Goal: Transaction & Acquisition: Purchase product/service

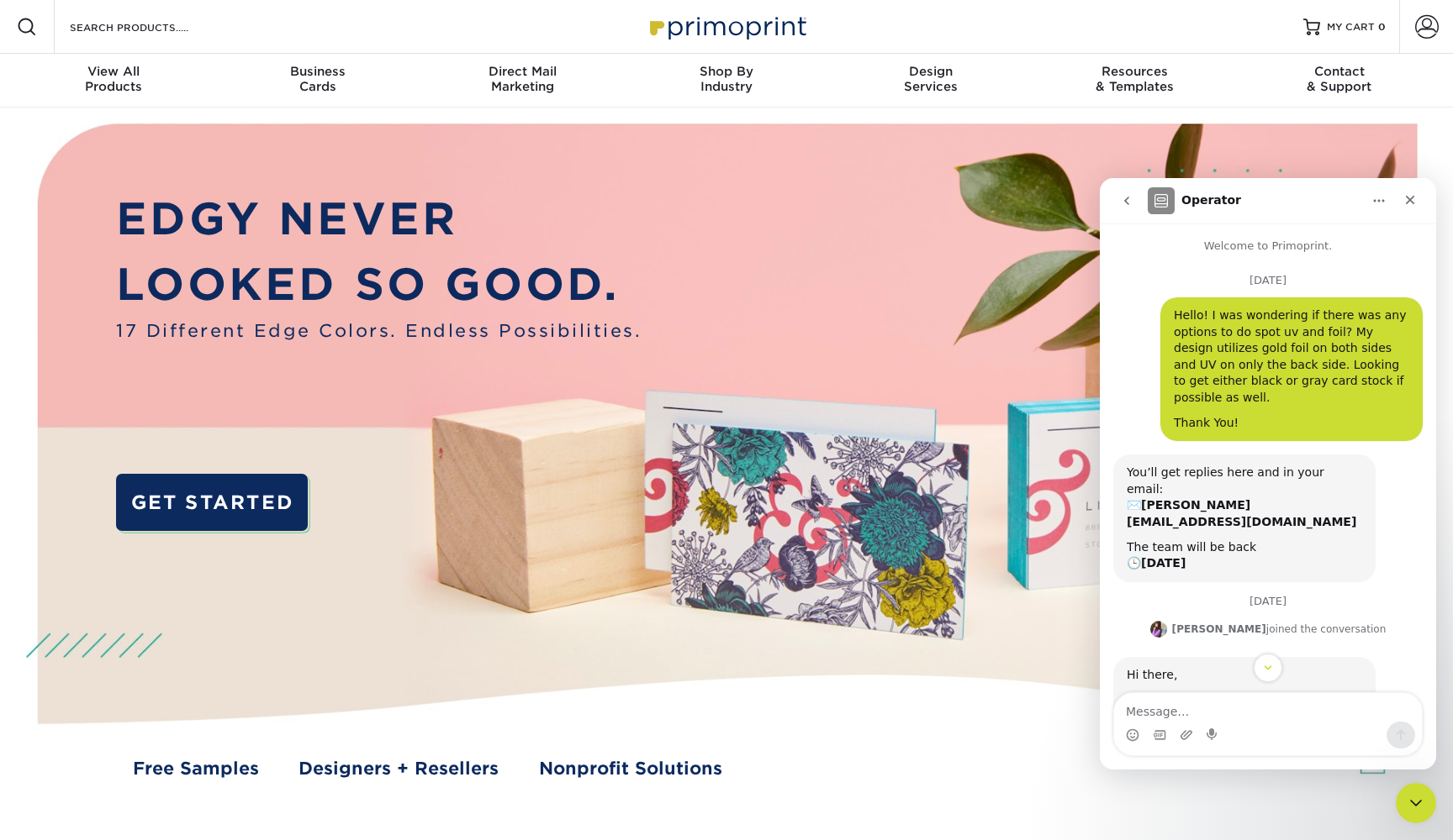
scroll to position [175, 0]
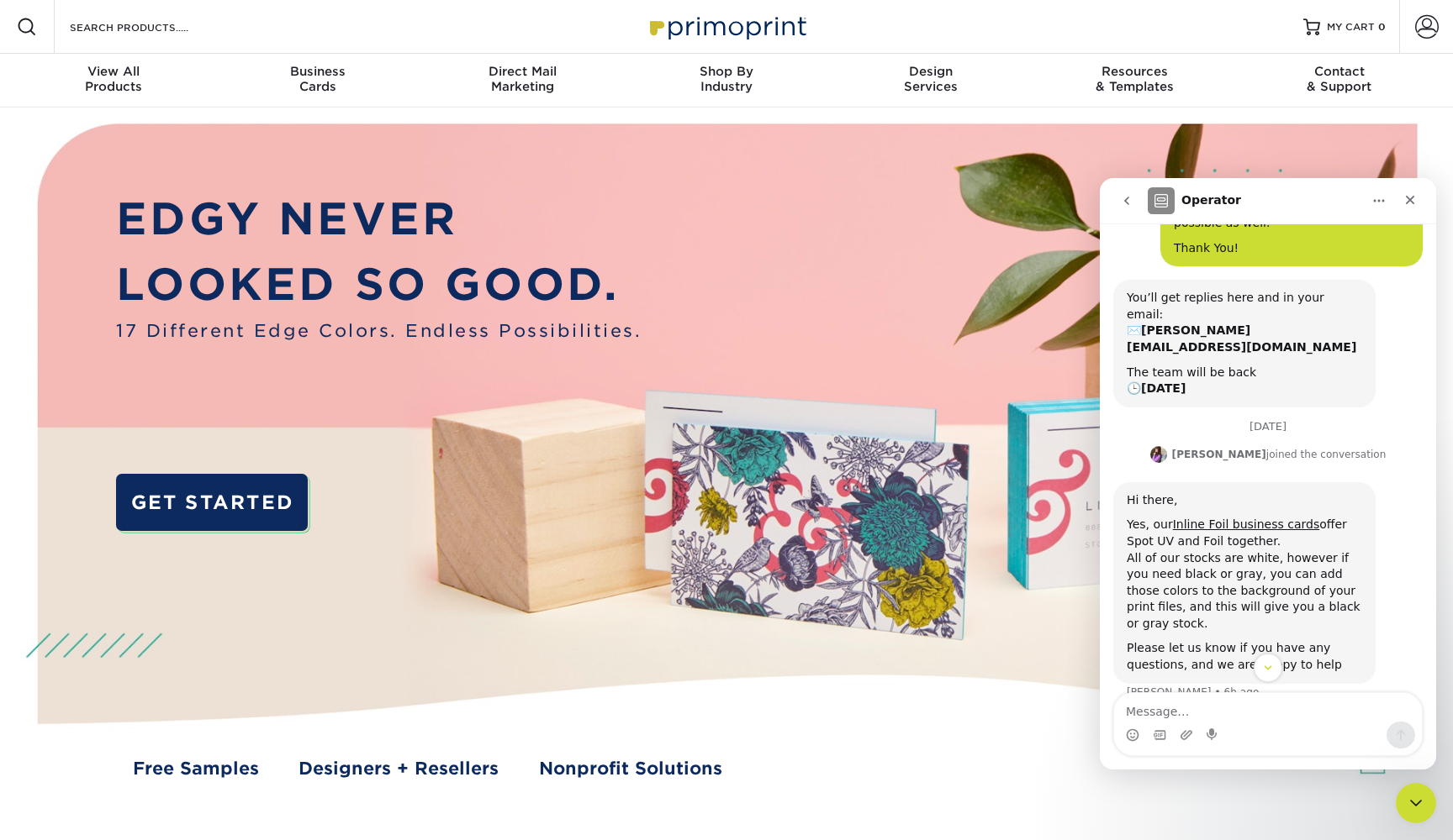
click at [36, 530] on img at bounding box center [726, 466] width 1439 height 719
click at [12, 532] on img at bounding box center [726, 466] width 1439 height 719
click at [1412, 203] on icon "Close" at bounding box center [1410, 200] width 13 height 13
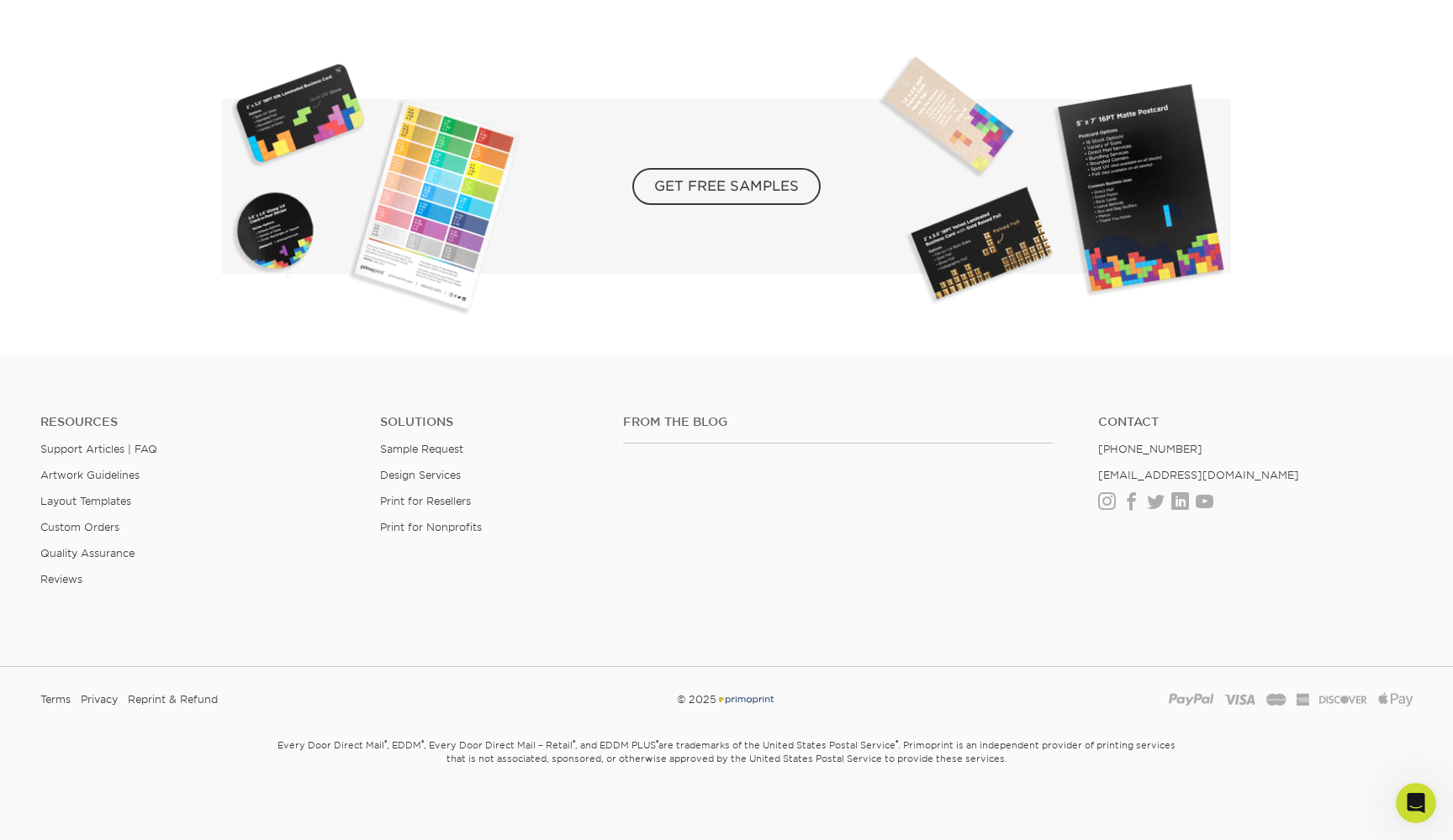
scroll to position [3015, 0]
click at [1131, 495] on link "Facebook" at bounding box center [1131, 502] width 18 height 14
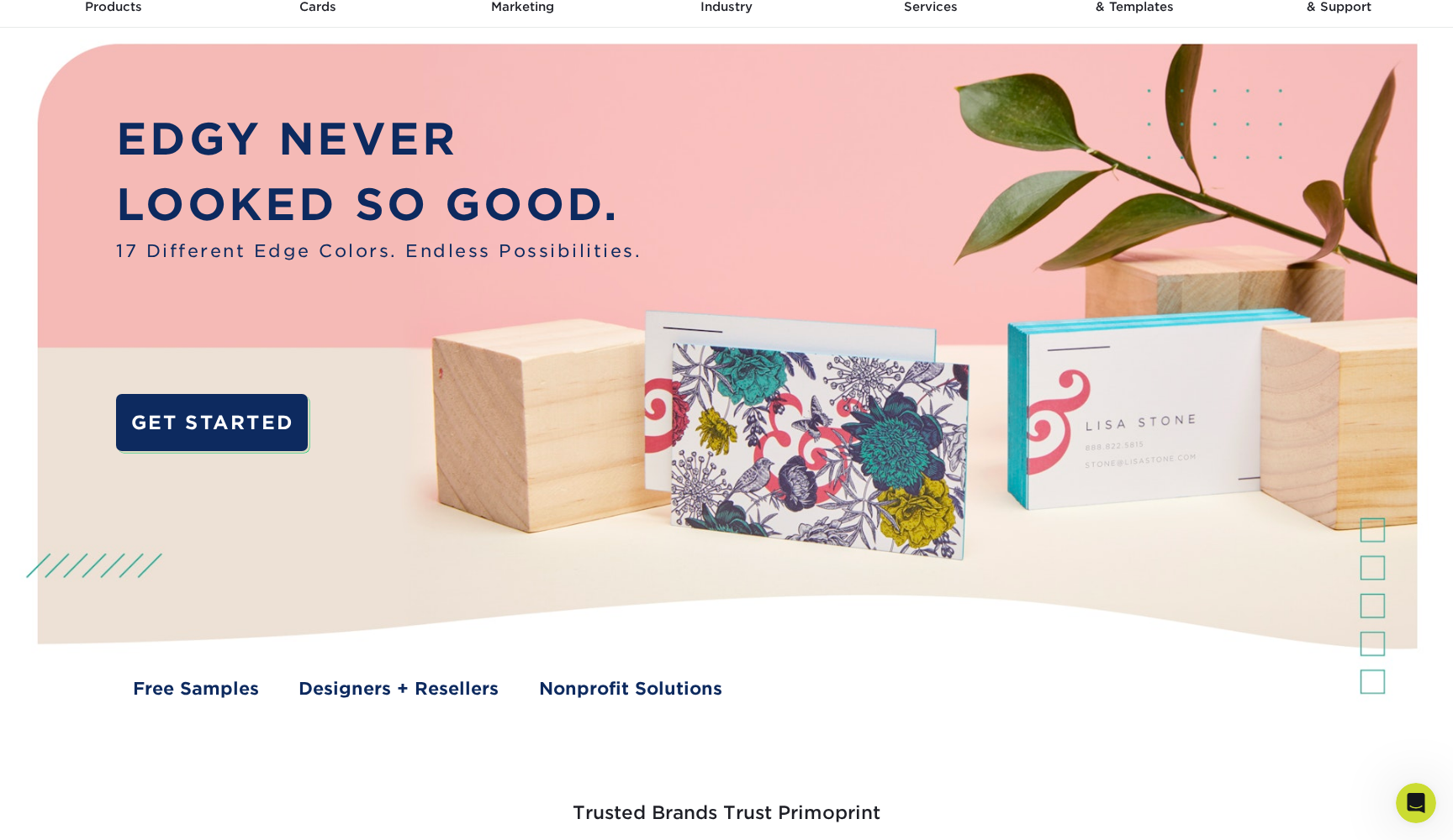
scroll to position [83, 0]
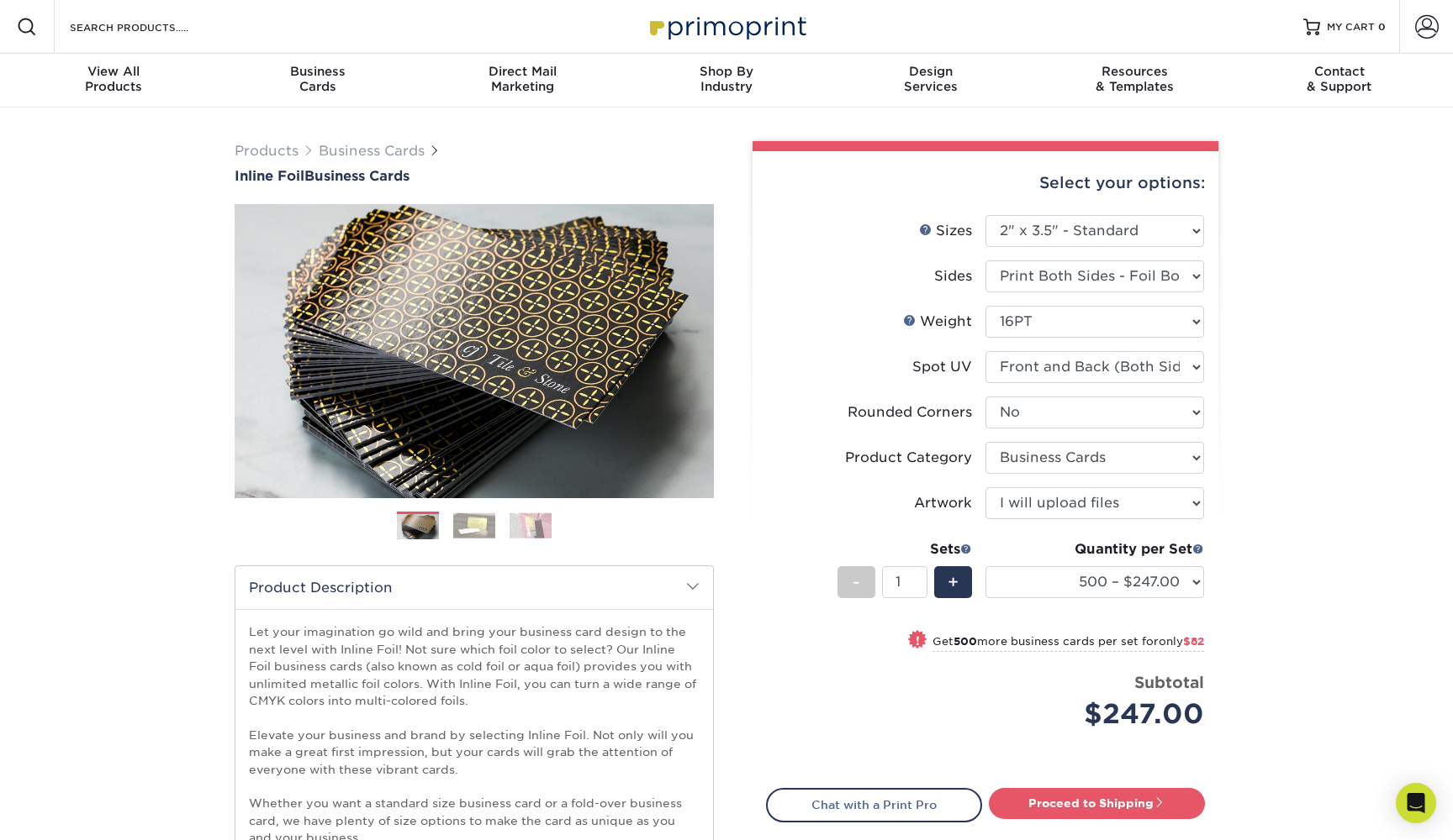
select select "2.00x3.50"
select select "0"
select select "3b5148f1-0588-4f88-a218-97bcfdce65c1"
select select "upload"
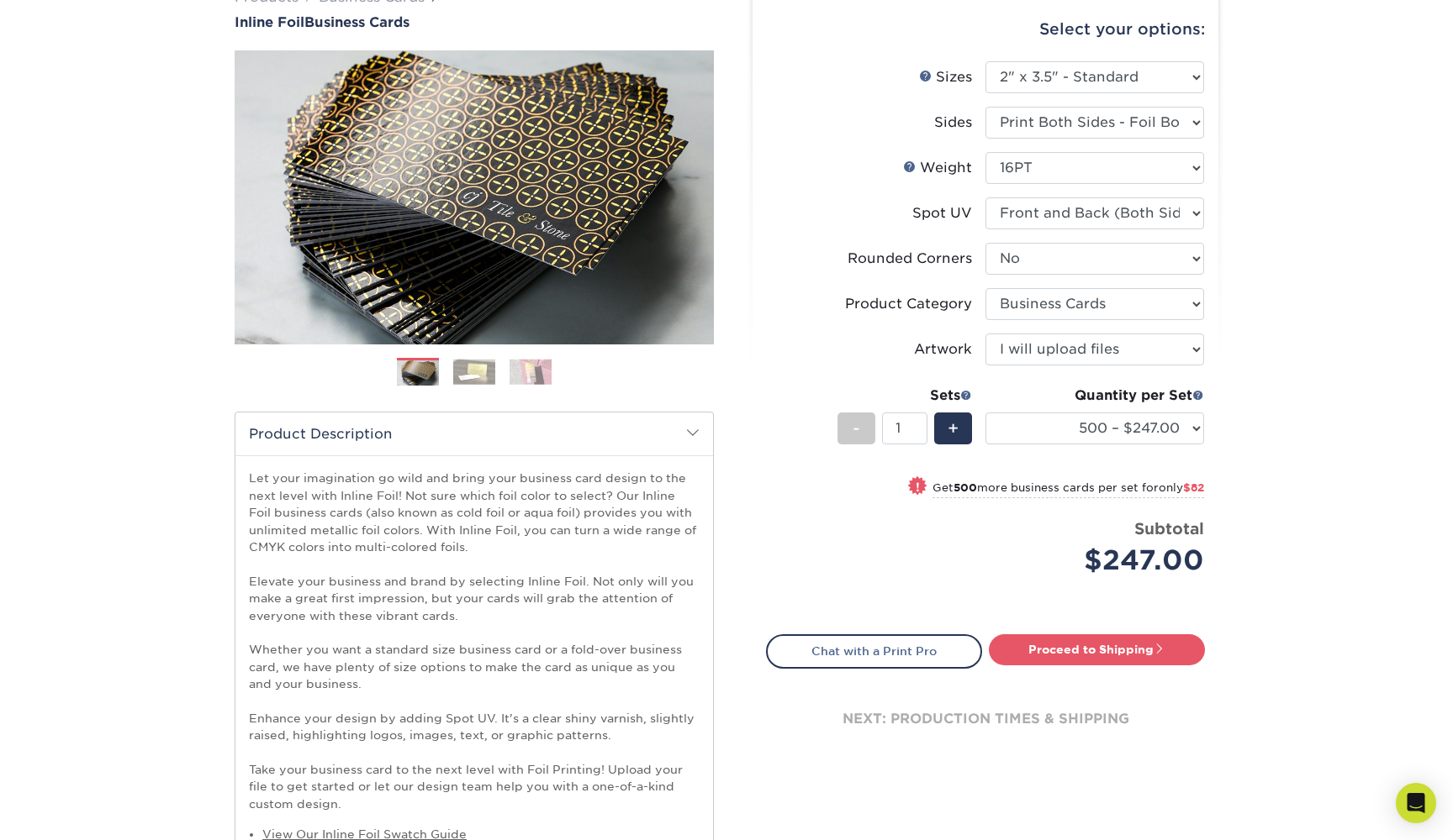
scroll to position [63, 0]
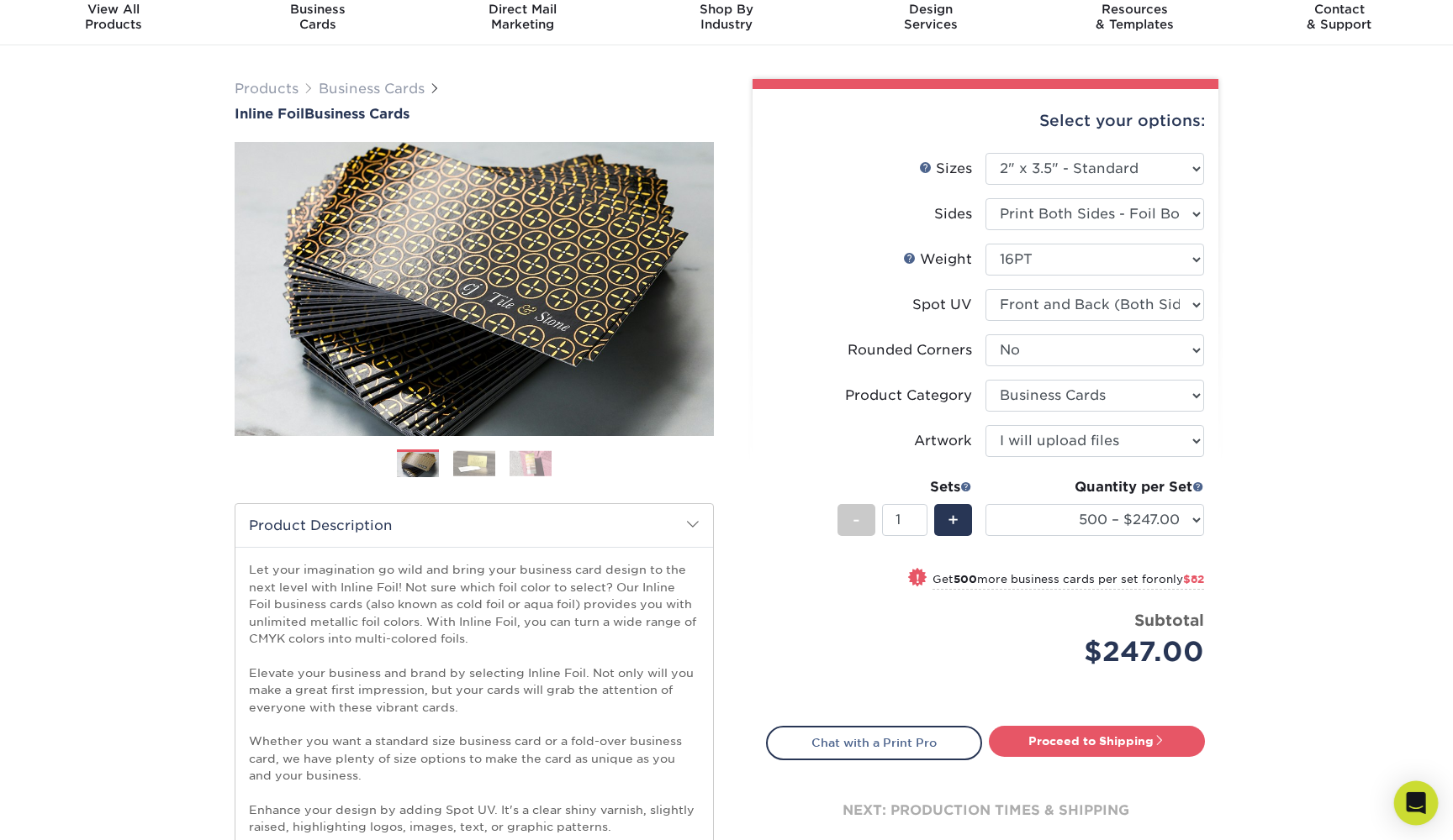
click at [1419, 798] on icon "Open Intercom Messenger" at bounding box center [1416, 803] width 19 height 22
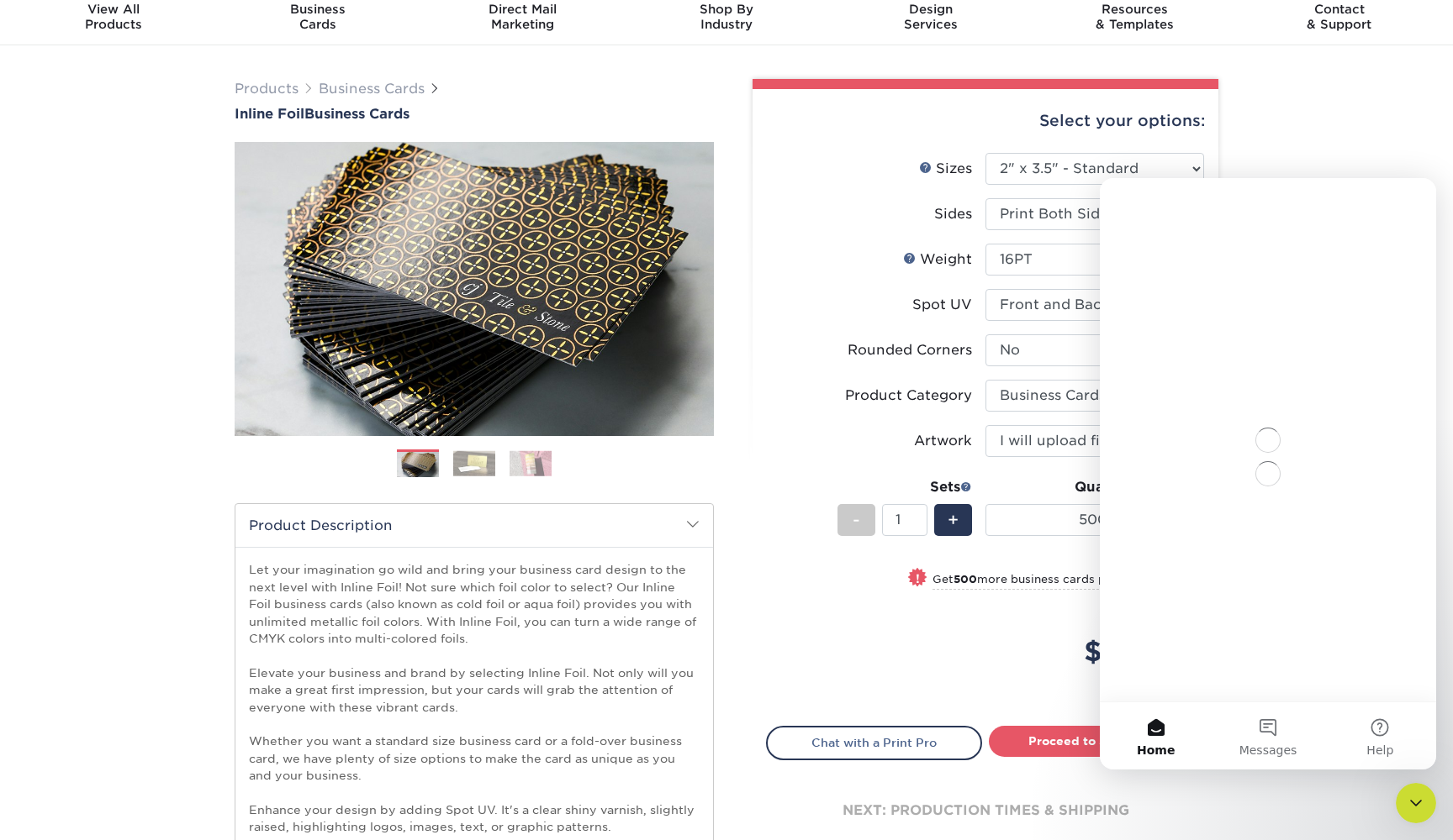
scroll to position [0, 0]
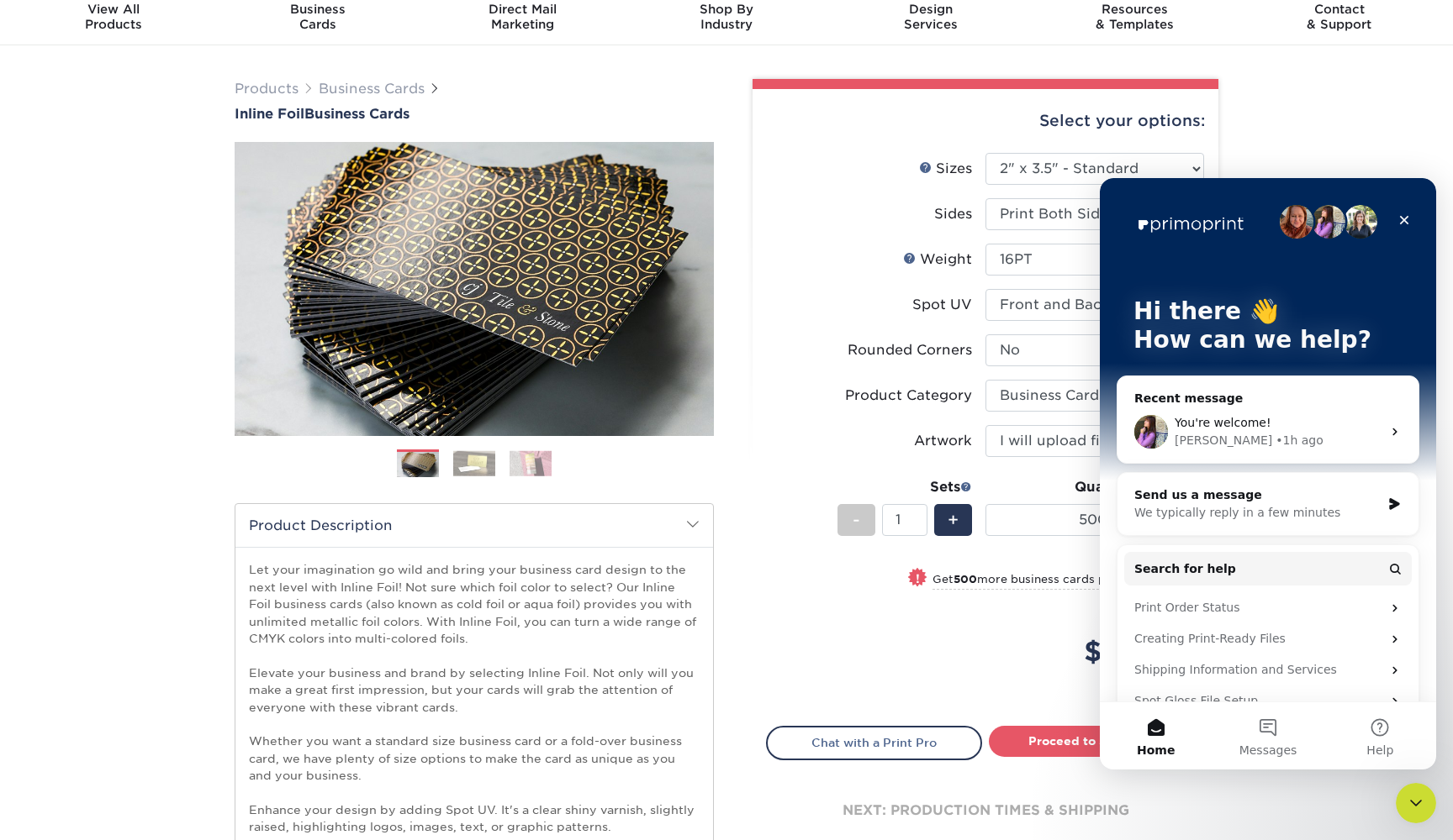
click at [1258, 426] on span "You're welcome!" at bounding box center [1223, 422] width 97 height 13
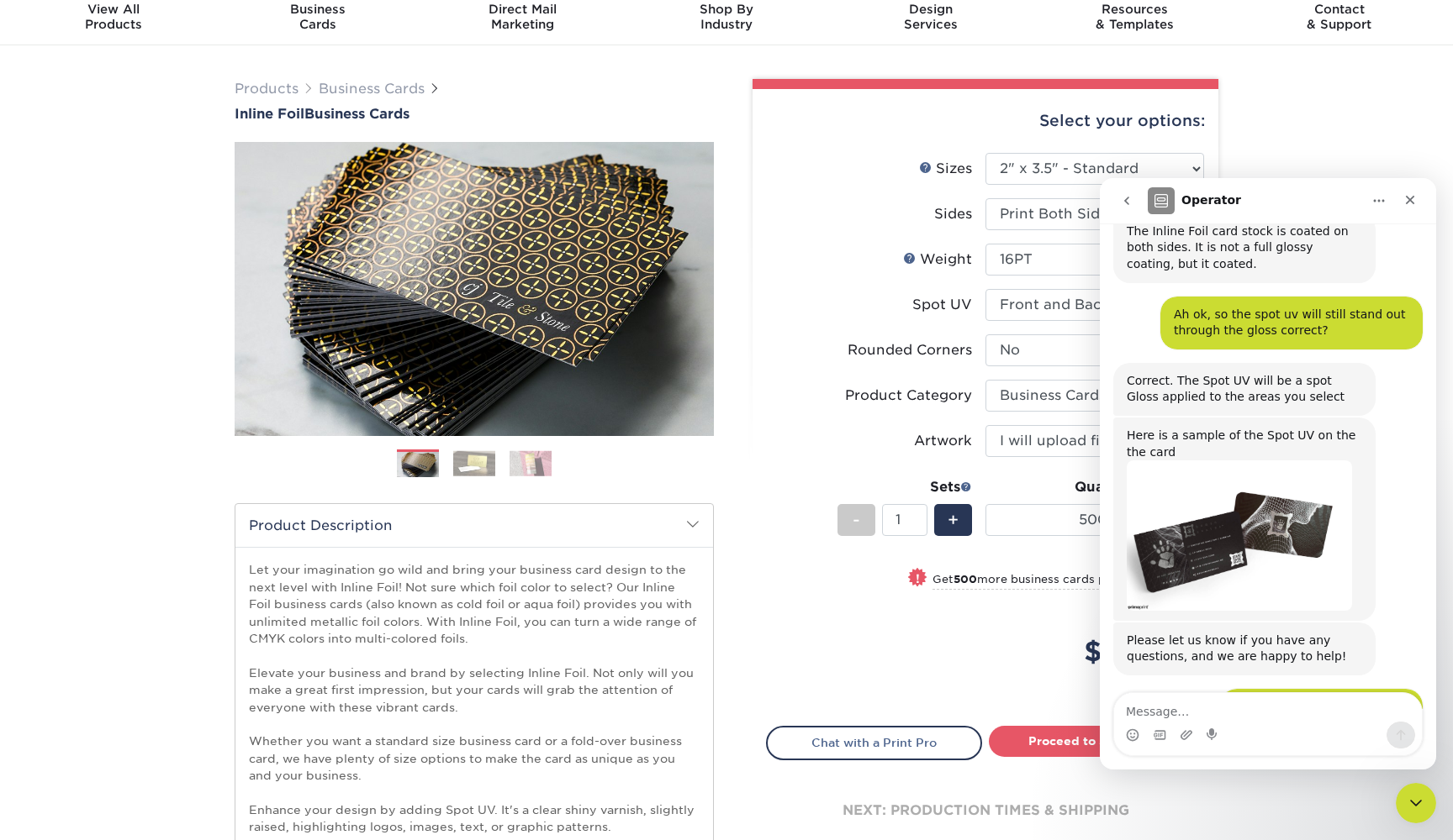
scroll to position [965, 0]
click at [1258, 459] on img "Erica says…" at bounding box center [1239, 534] width 225 height 151
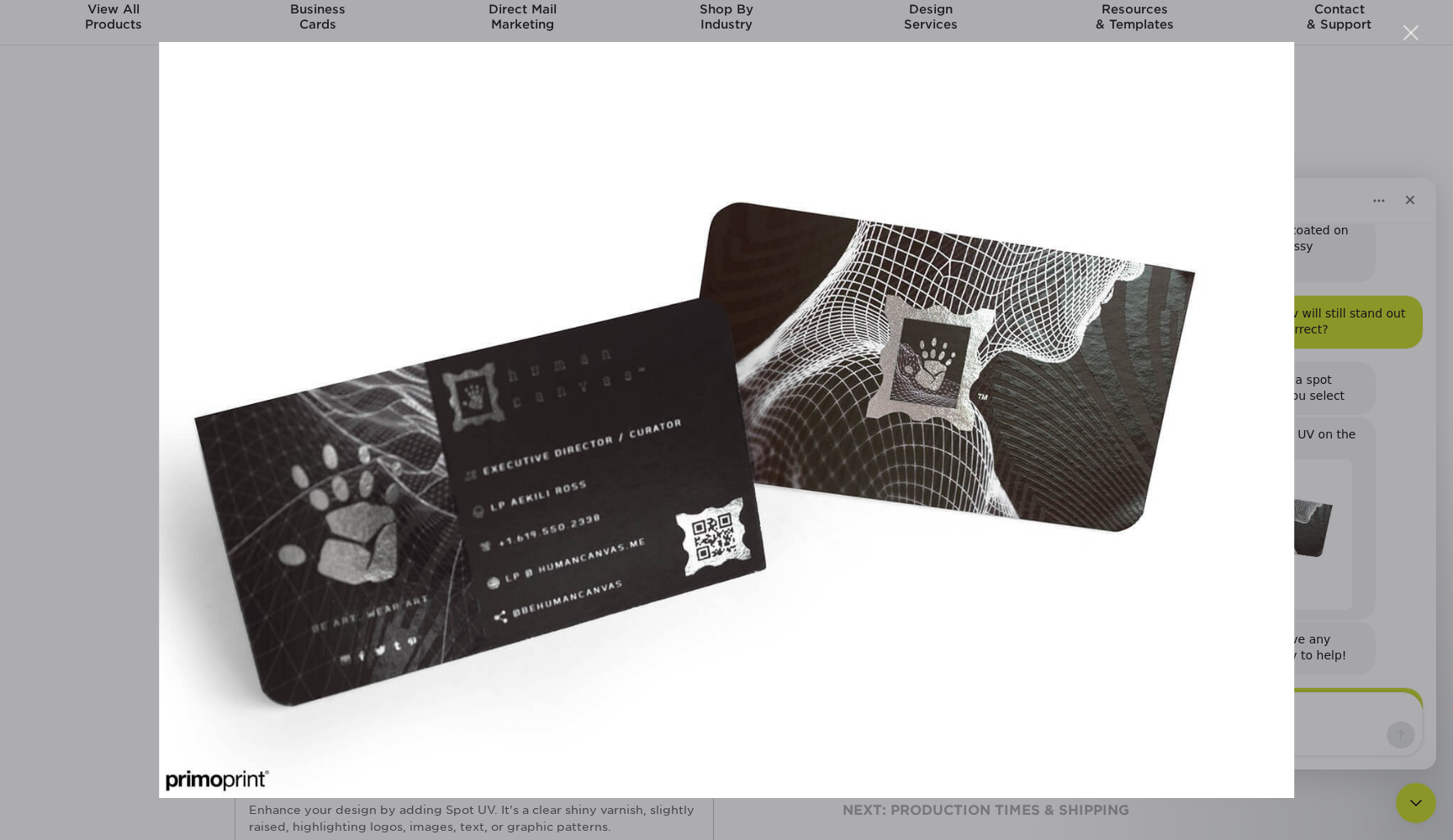
click at [1398, 103] on div "Intercom messenger" at bounding box center [726, 420] width 1453 height 840
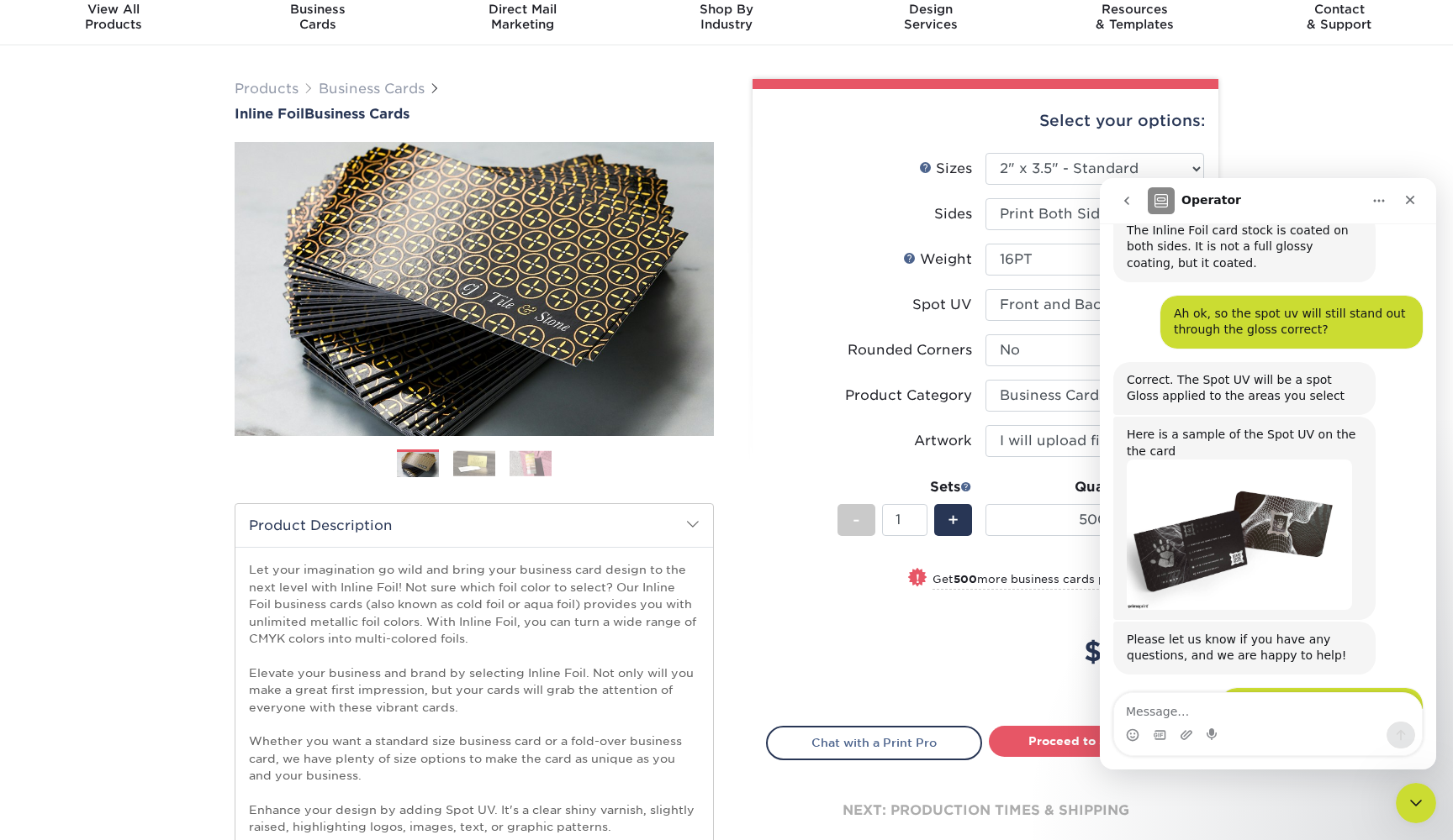
click at [1419, 205] on div "Close" at bounding box center [1410, 200] width 30 height 30
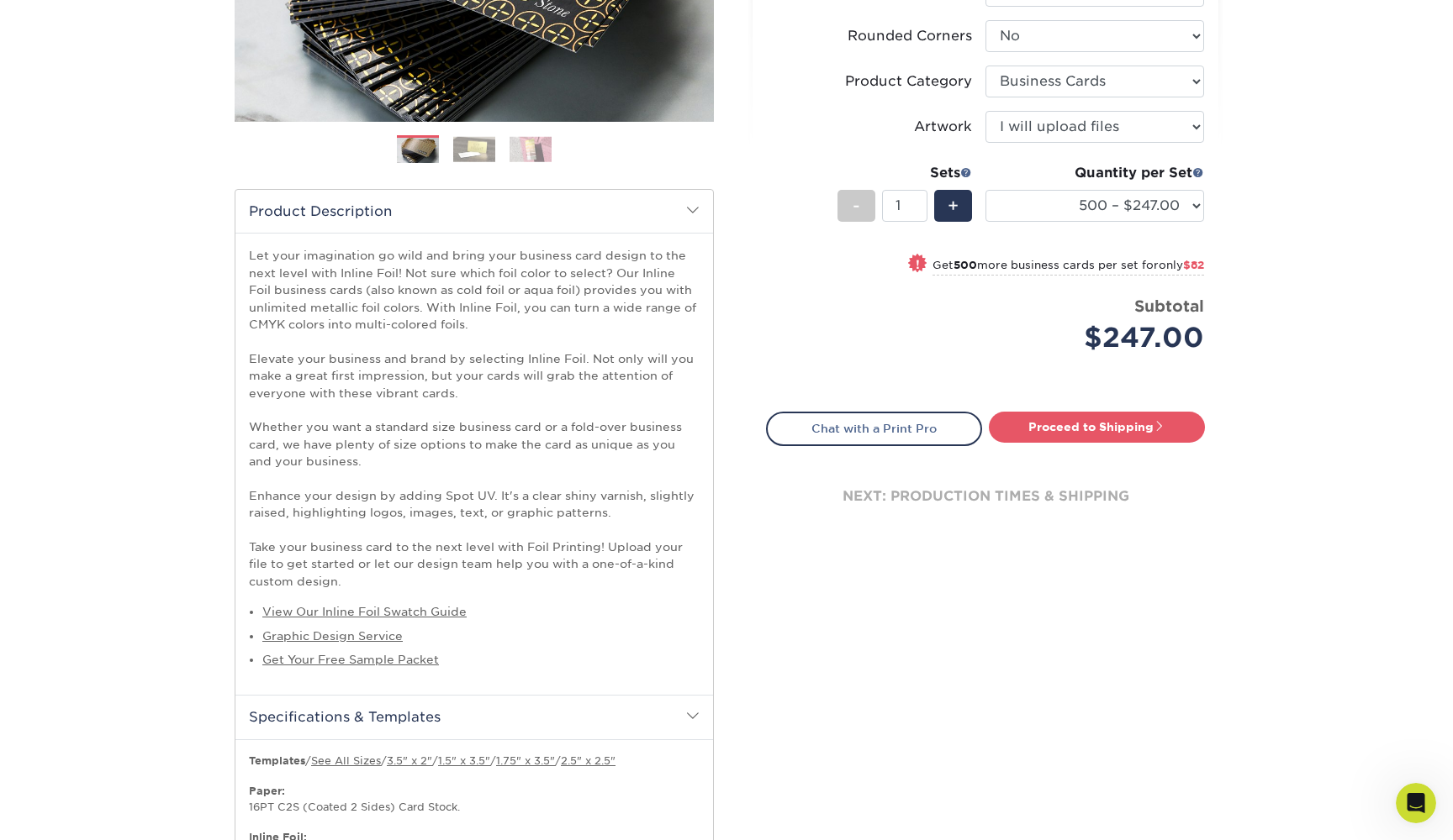
scroll to position [93, 0]
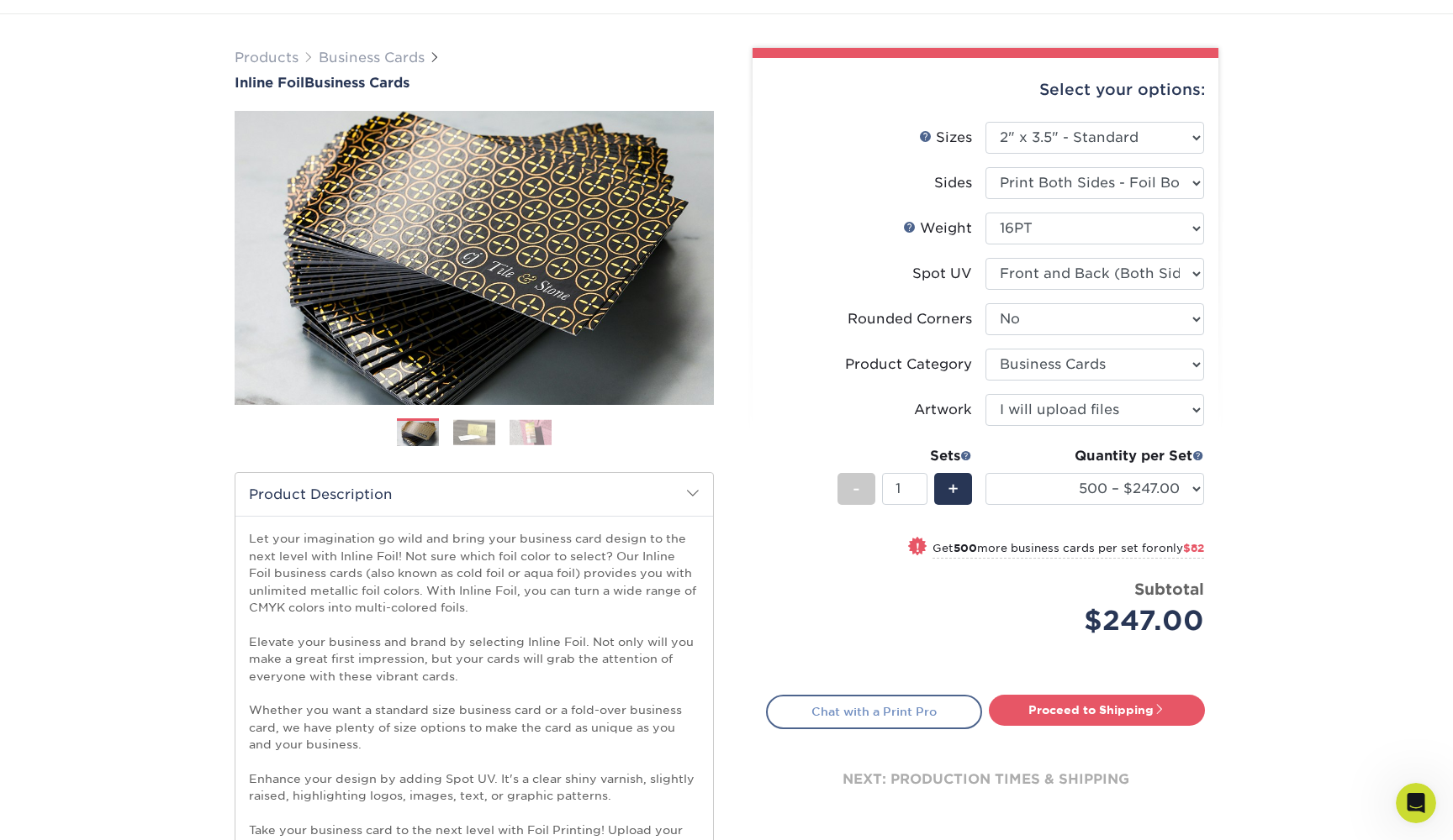
click at [950, 709] on link "Chat with a Print Pro" at bounding box center [875, 711] width 217 height 33
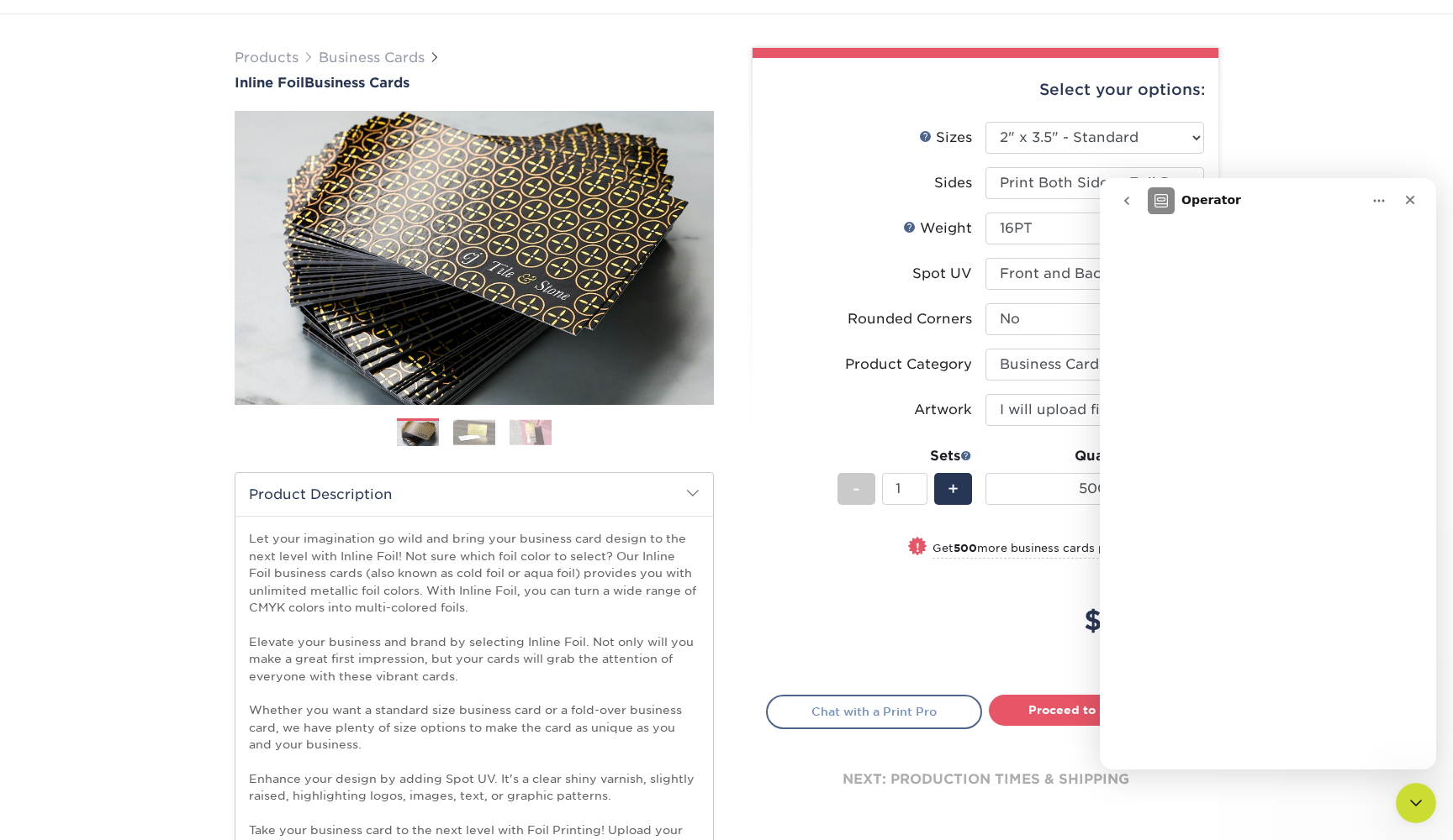
scroll to position [0, 0]
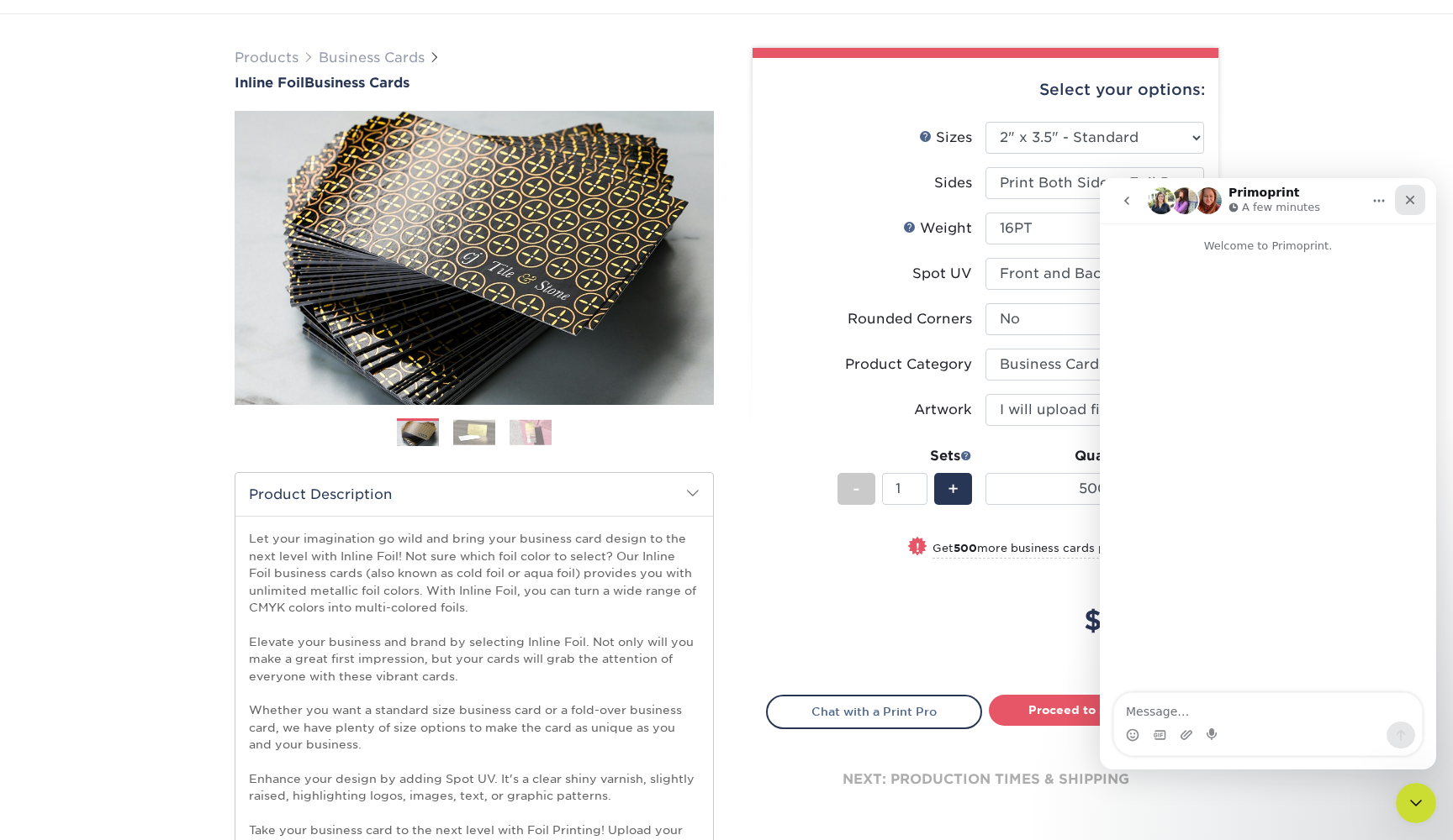
click at [1406, 196] on icon "Close" at bounding box center [1411, 200] width 9 height 9
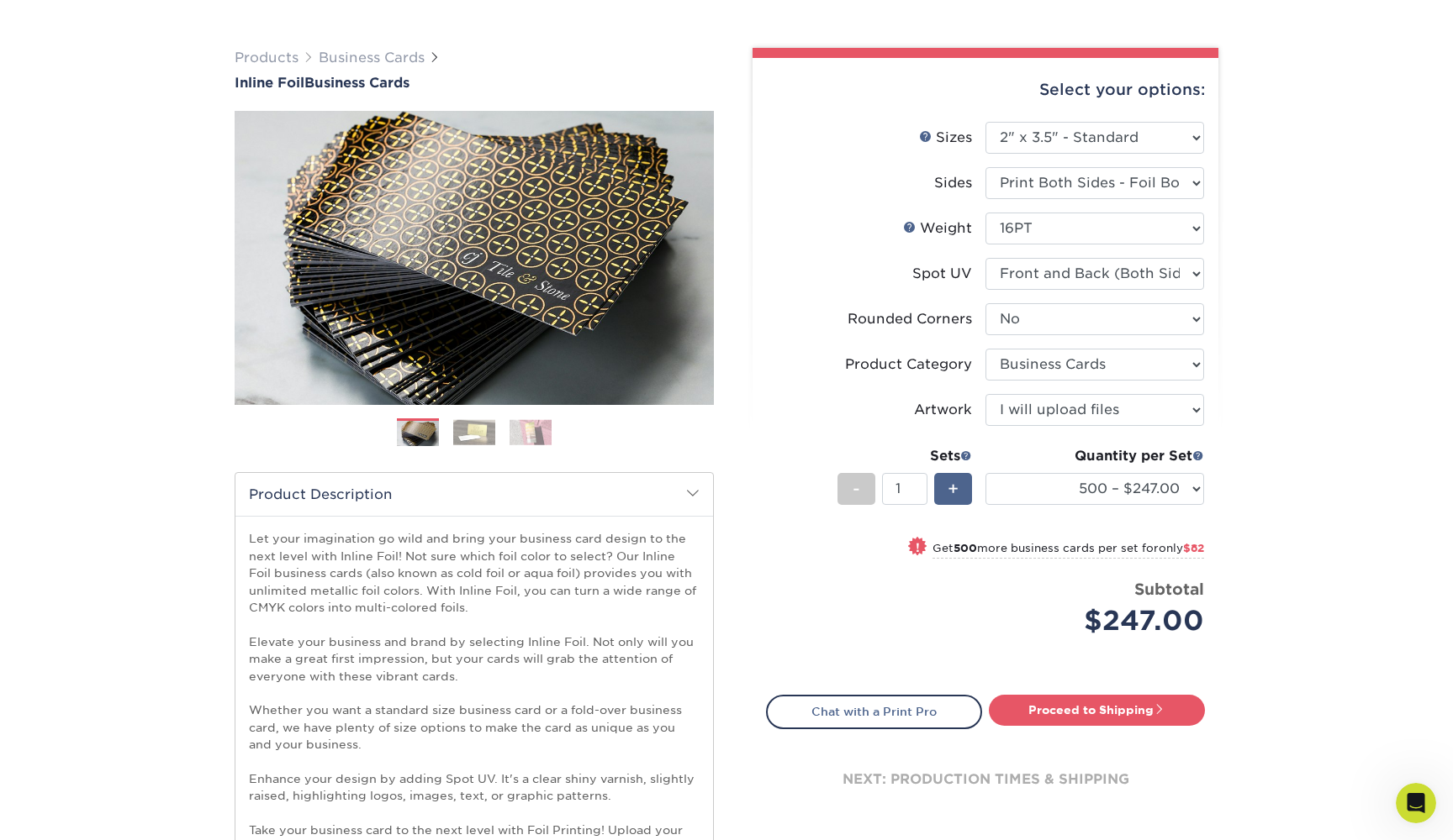
click at [958, 491] on span "+" at bounding box center [953, 489] width 11 height 26
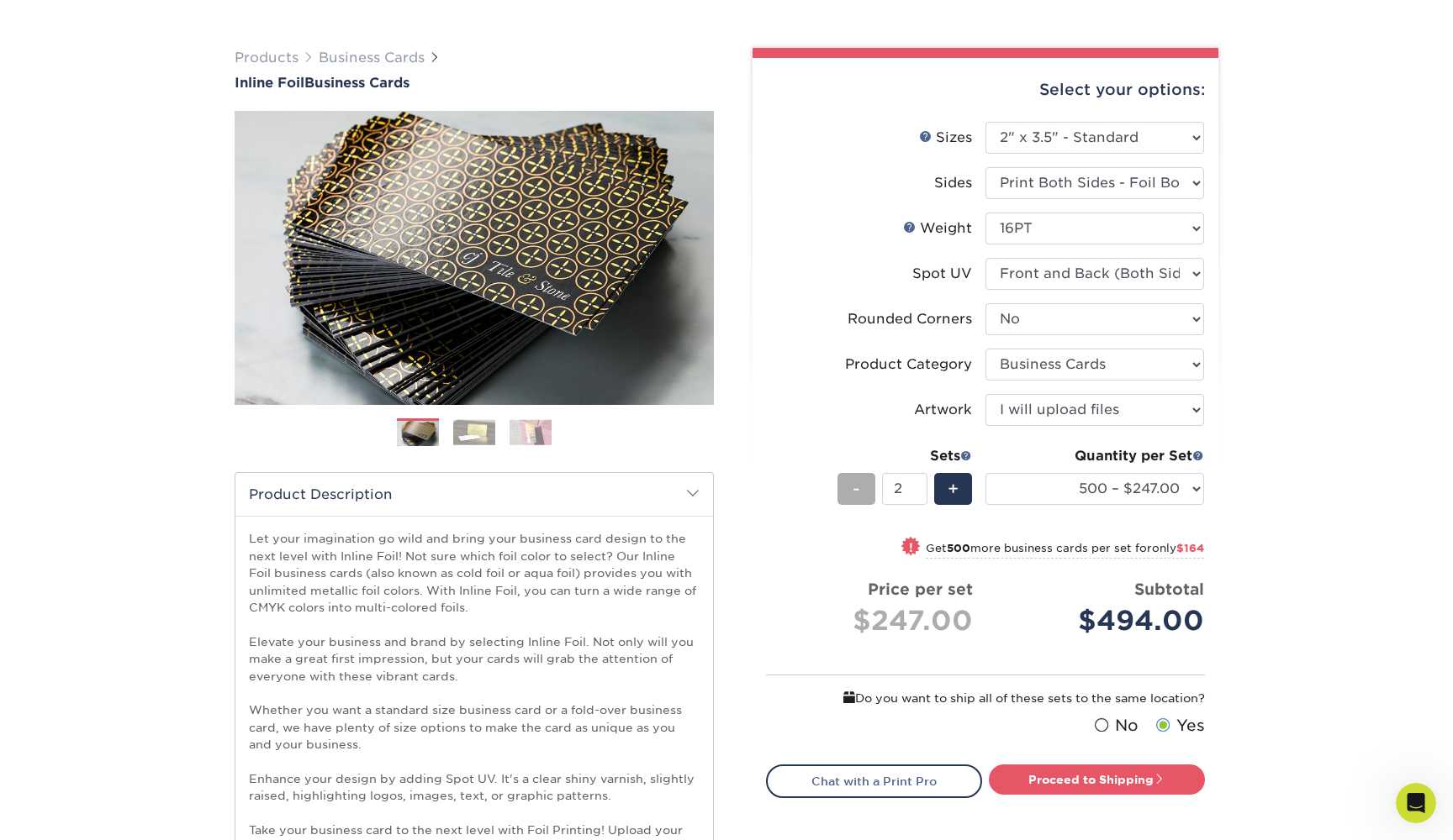
click at [863, 488] on div "-" at bounding box center [857, 490] width 38 height 32
type input "1"
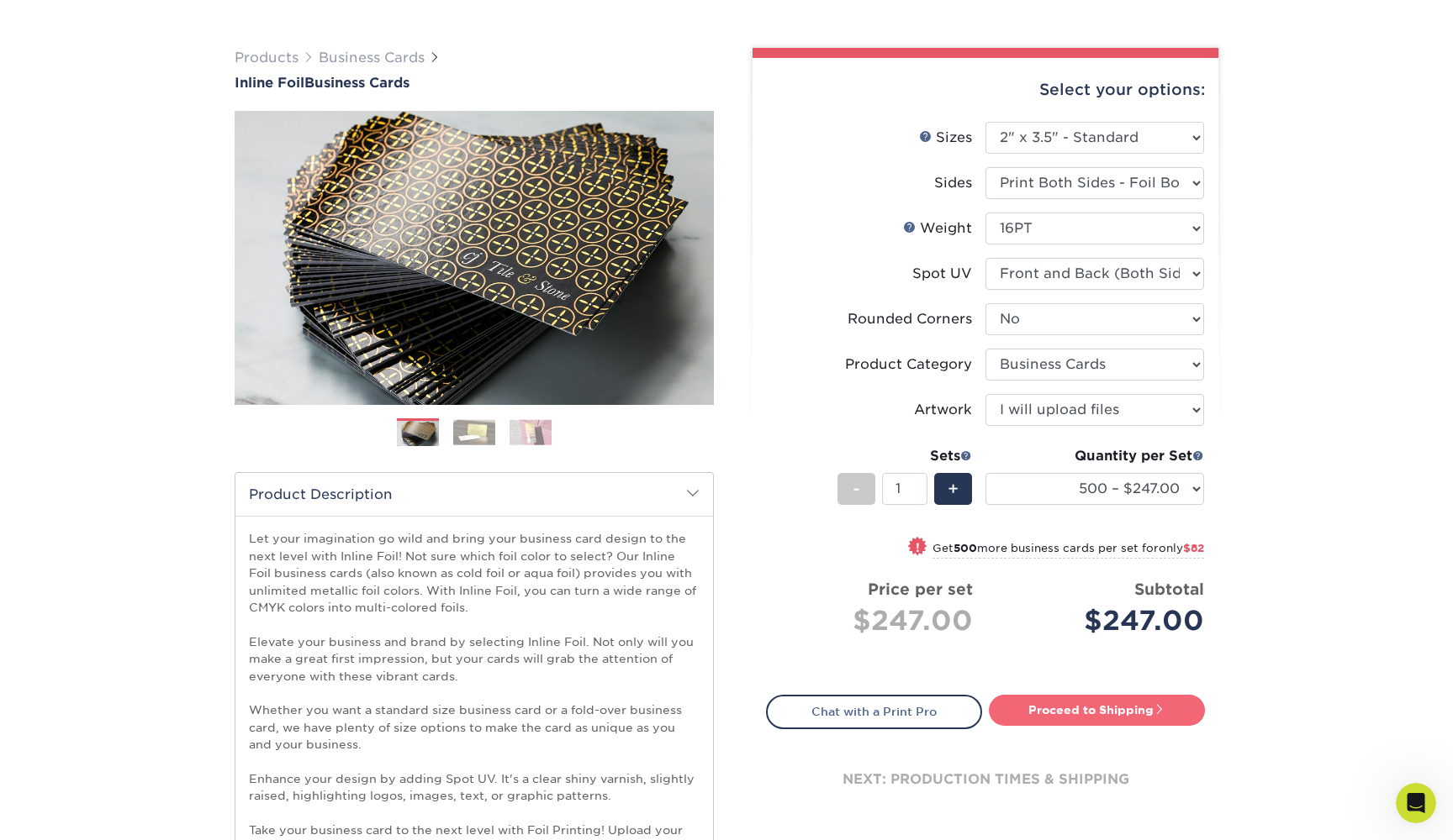
click at [1098, 708] on link "Proceed to Shipping" at bounding box center [1097, 710] width 217 height 30
type input "Set 1"
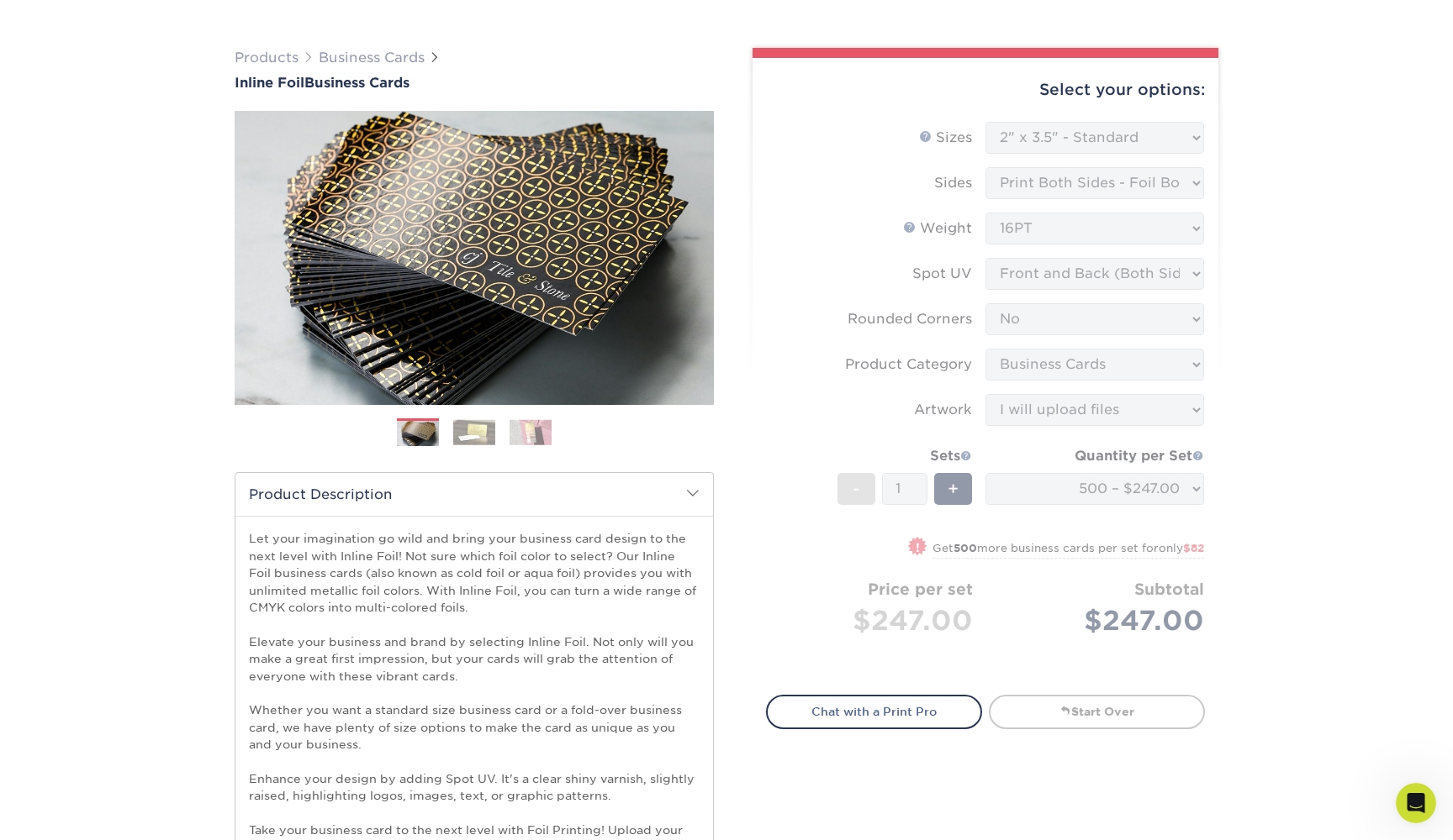
select select "cfd6dd33-ec58-4860-97ee-82685a2efcc3"
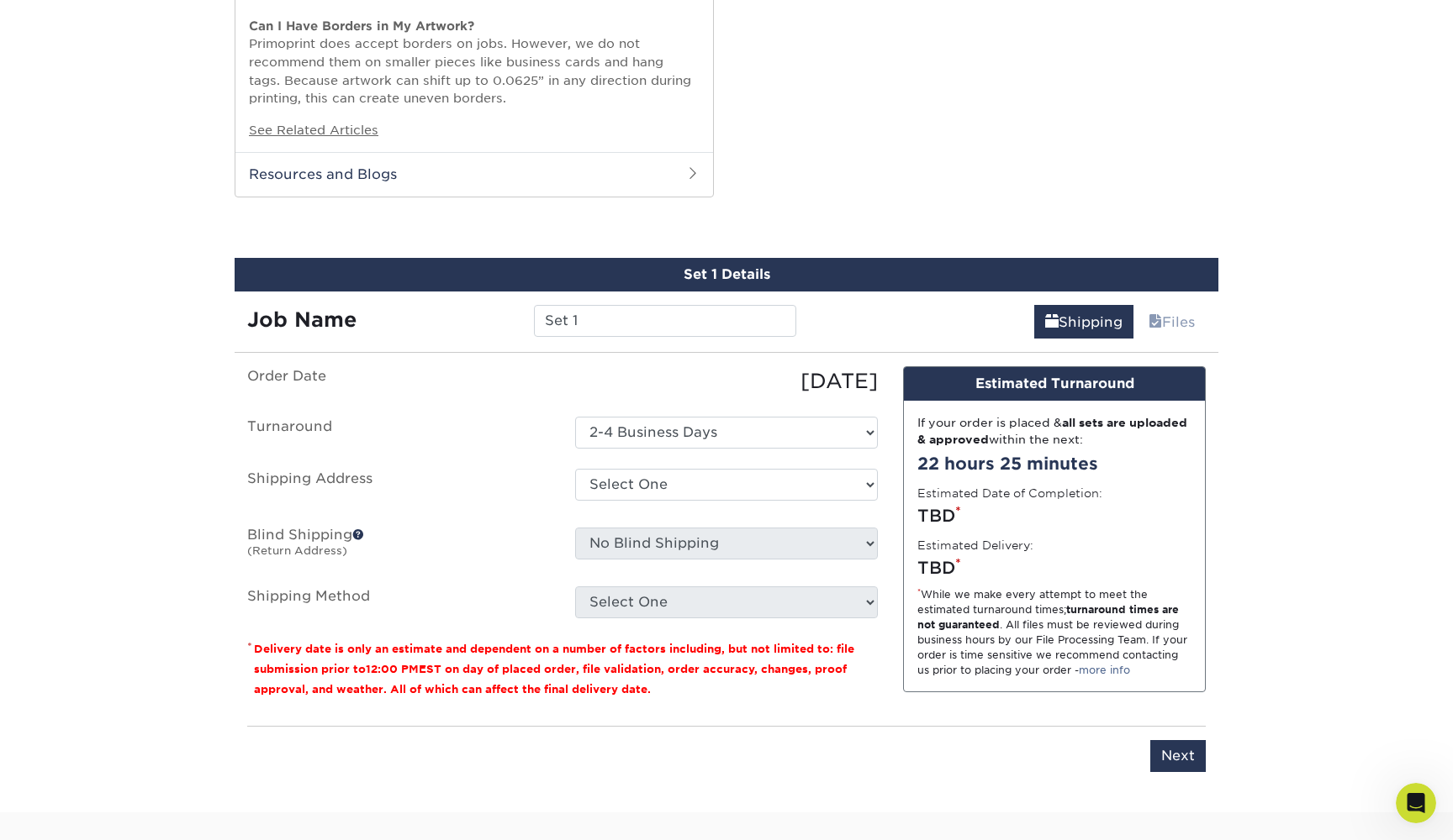
scroll to position [1752, 0]
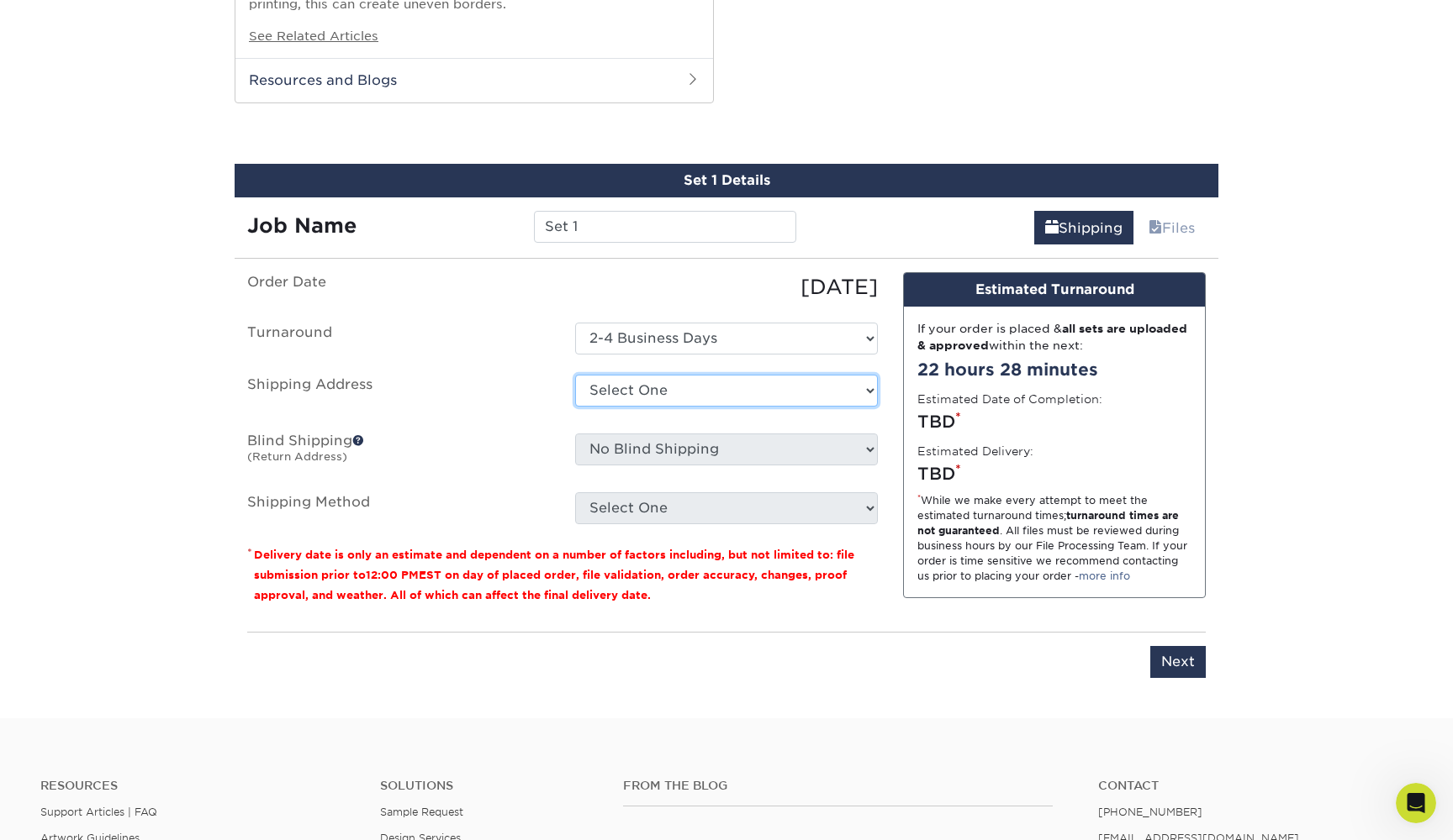
select select "newaddress"
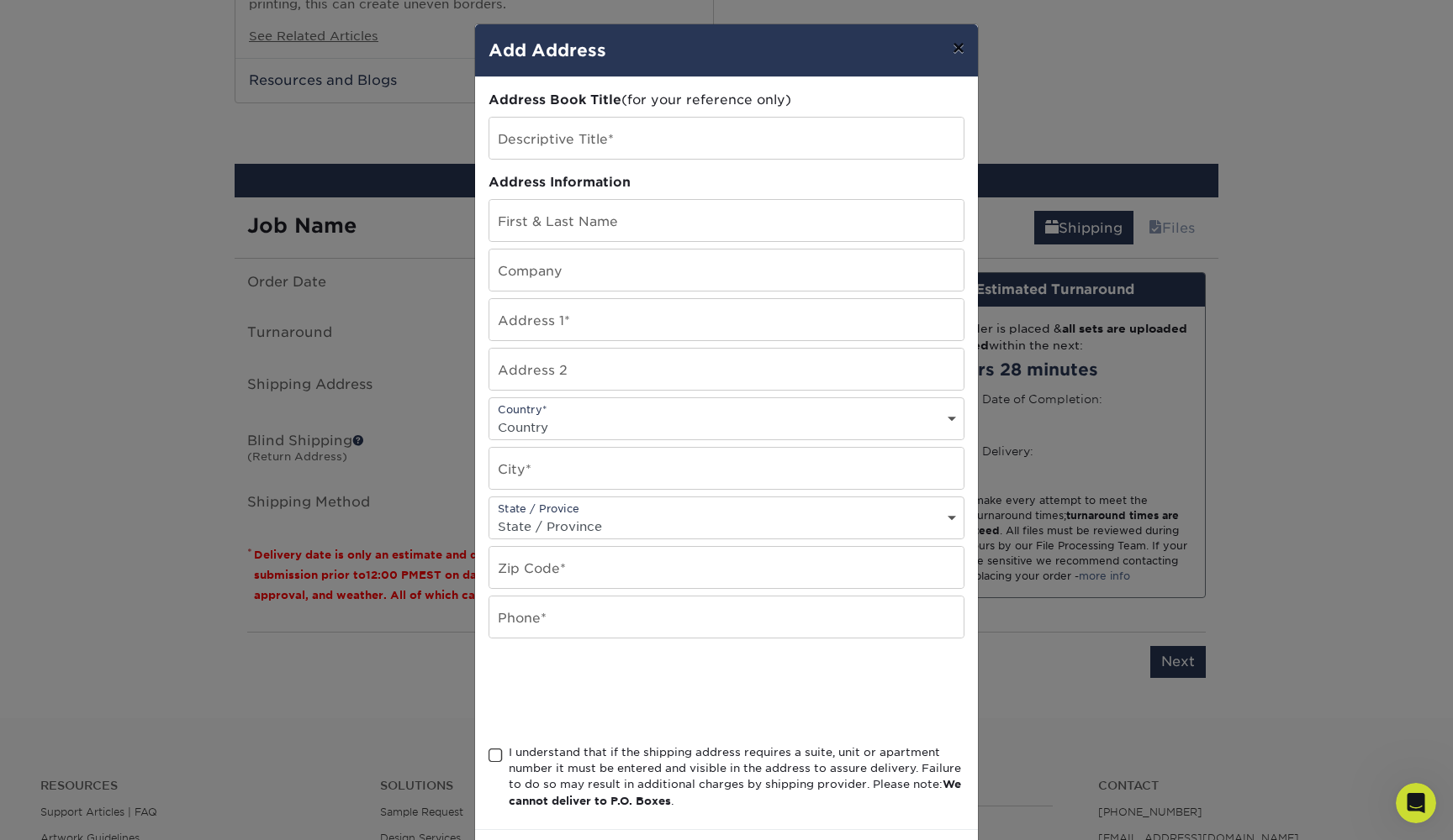
click at [956, 47] on button "×" at bounding box center [958, 48] width 39 height 47
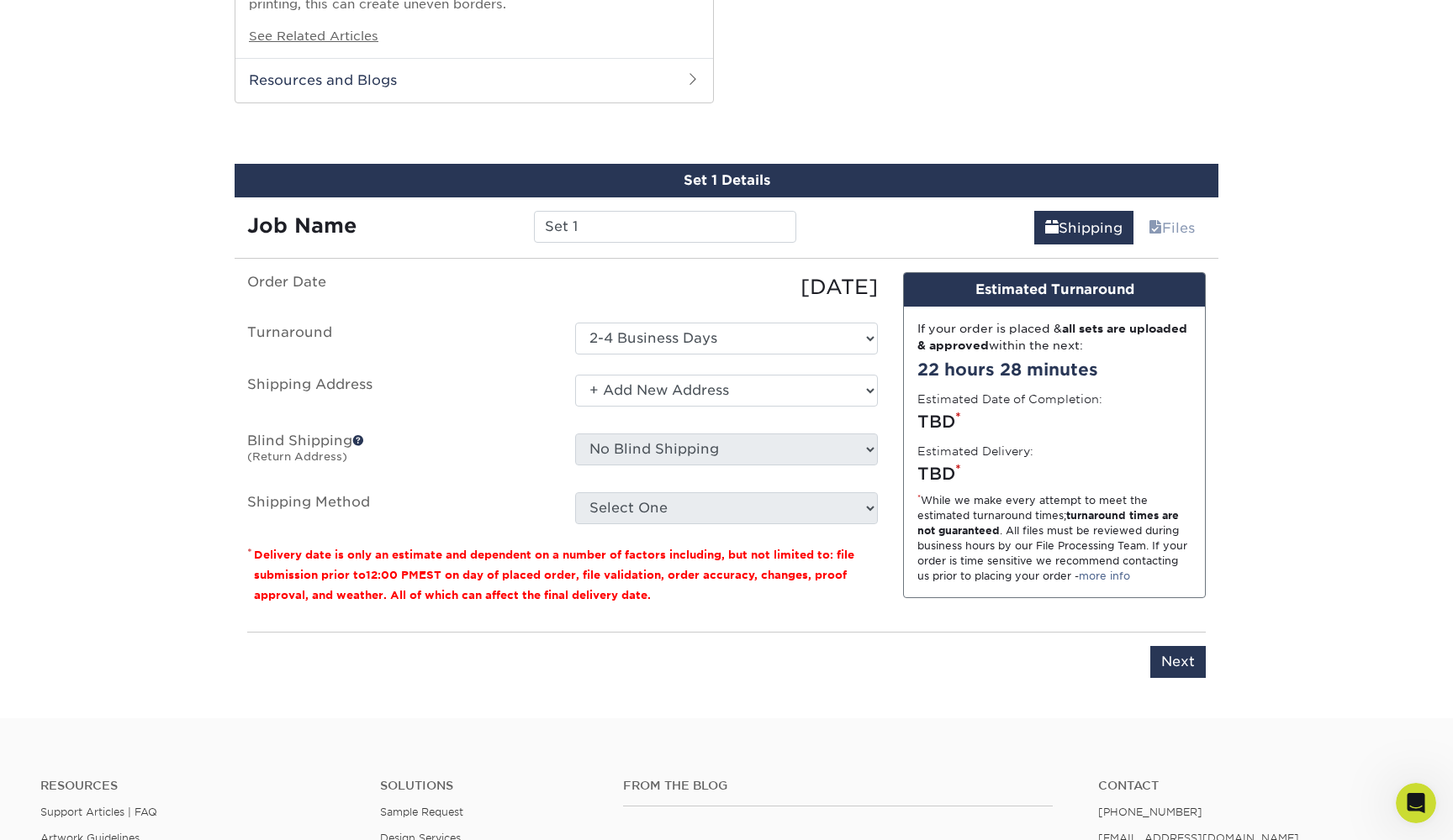
click at [358, 435] on span at bounding box center [358, 440] width 11 height 11
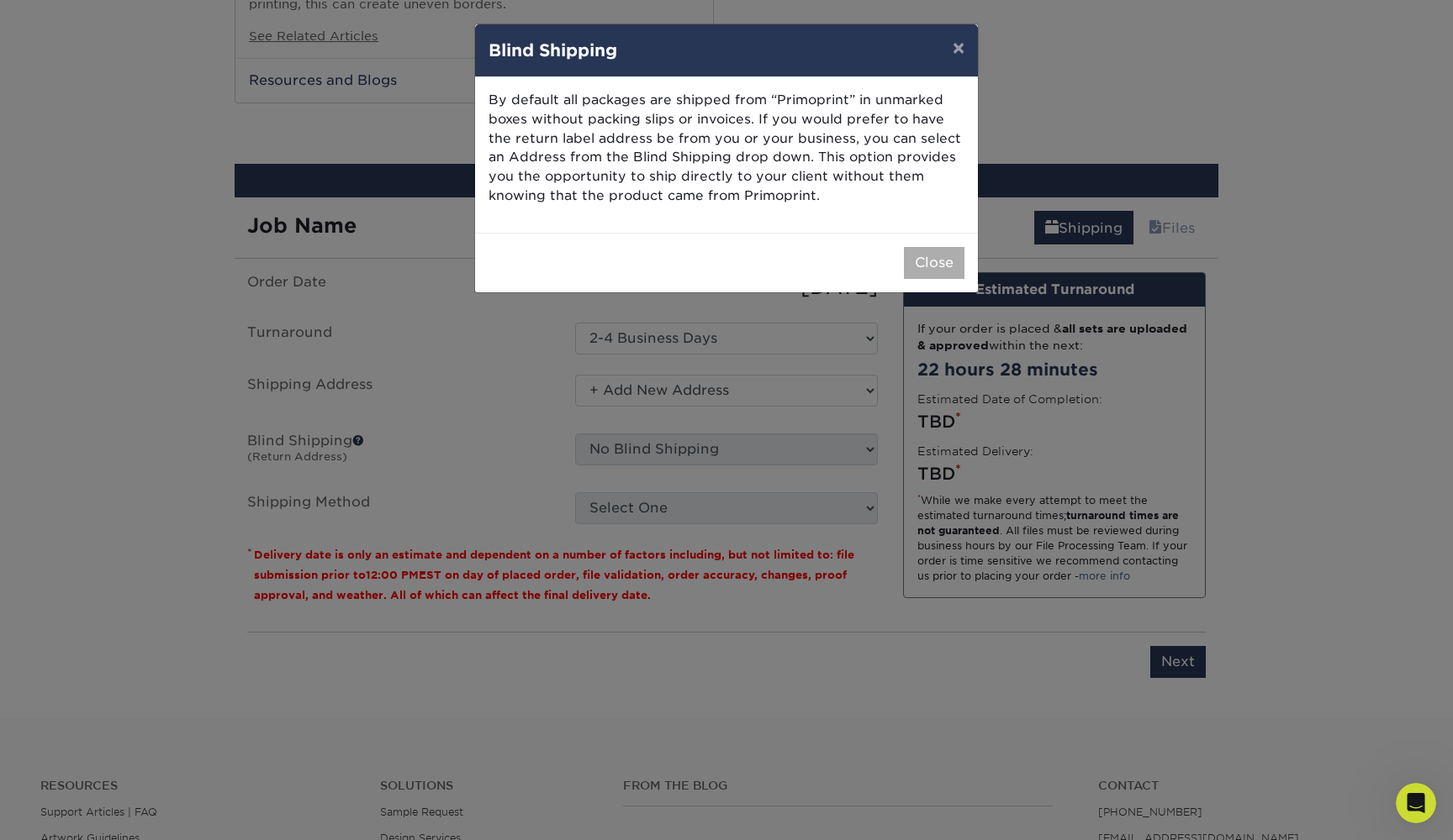
click at [922, 255] on button "Close" at bounding box center [934, 263] width 61 height 32
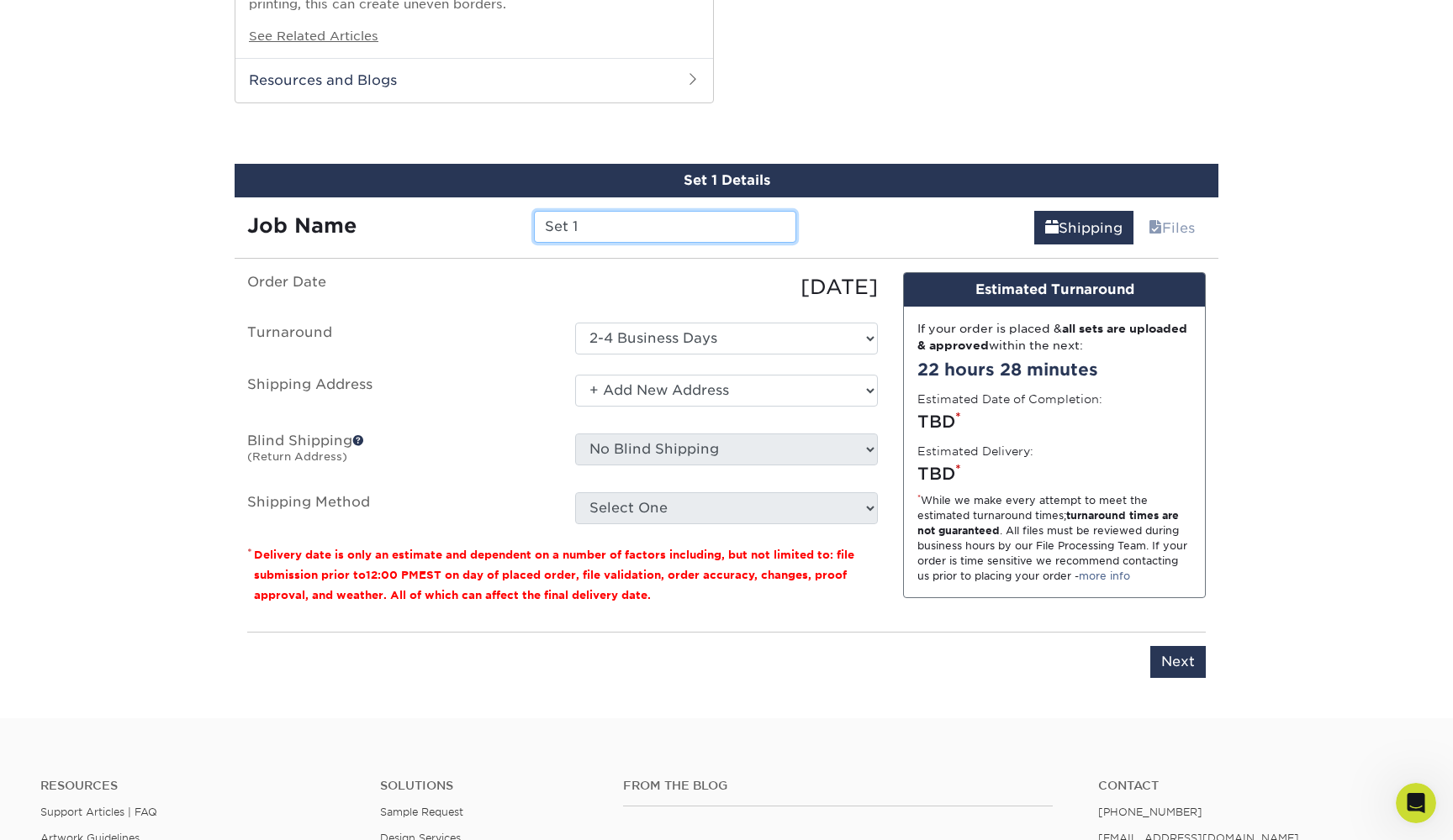
click at [609, 218] on input "Set 1" at bounding box center [664, 227] width 261 height 32
type input "CPI_CARDS"
click at [521, 279] on label "Order Date" at bounding box center [398, 288] width 328 height 30
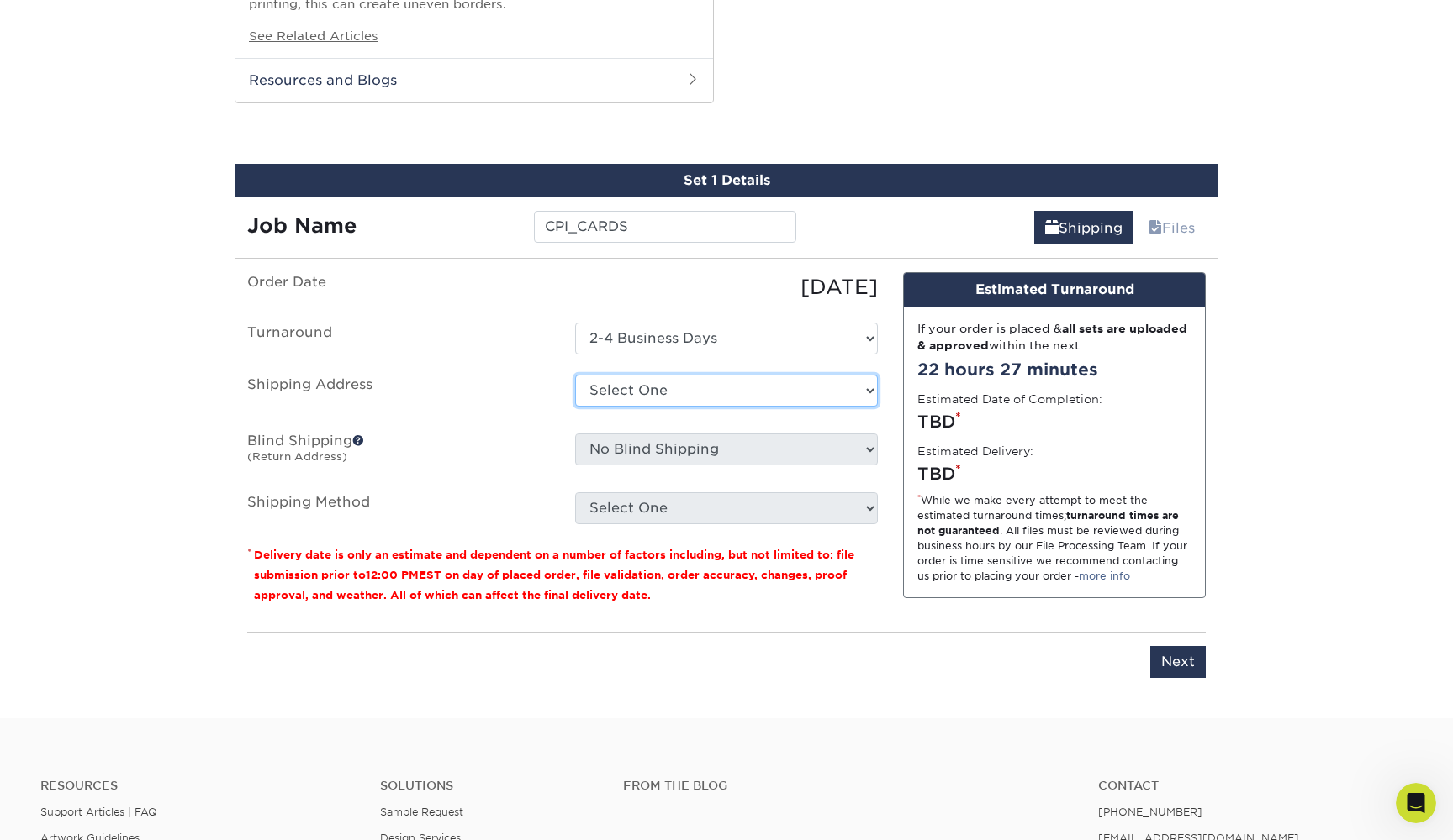
select select "newaddress"
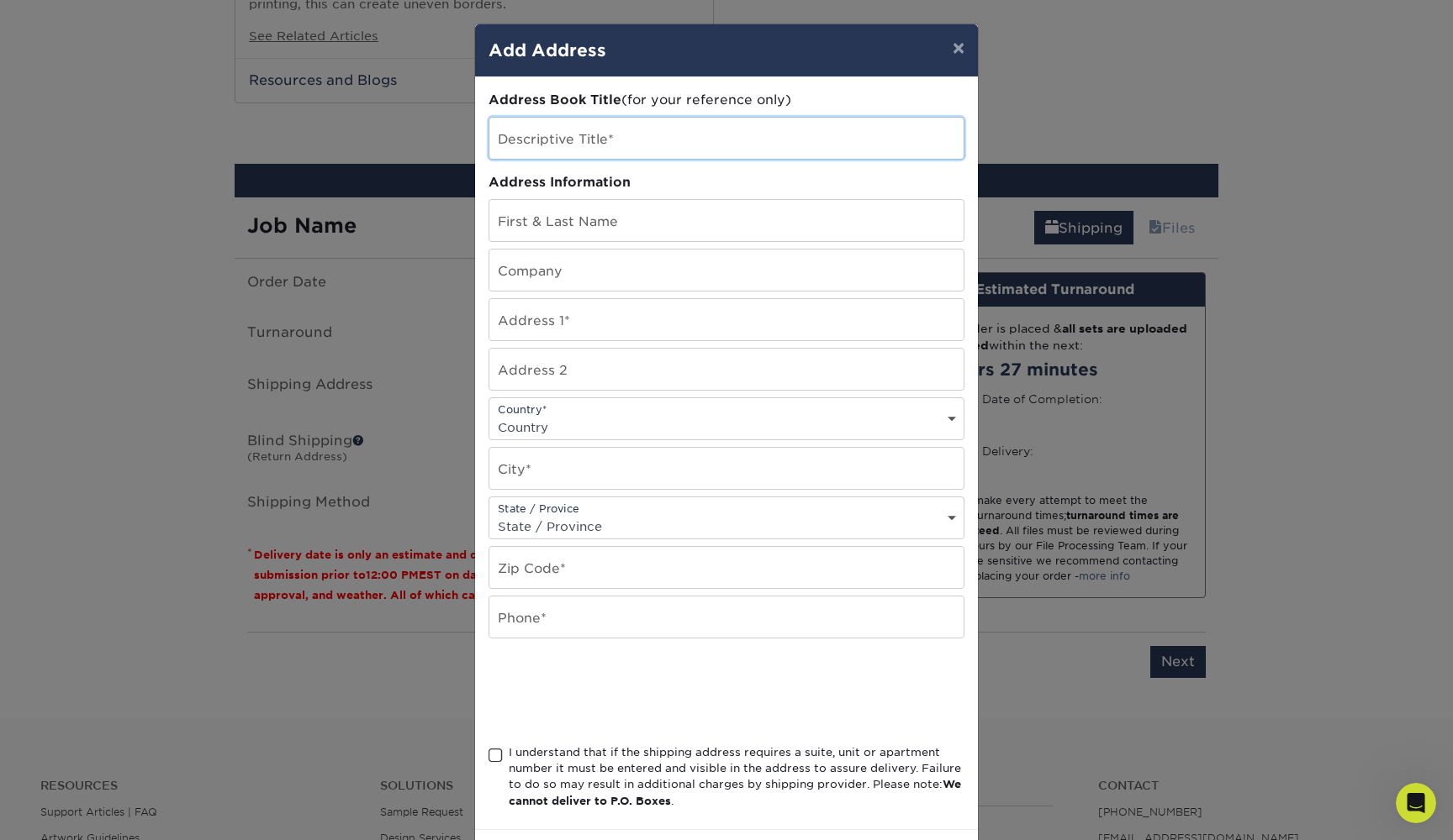
click at [635, 153] on input "text" at bounding box center [726, 138] width 474 height 41
type input "CPI"
type input "[PERSON_NAME]"
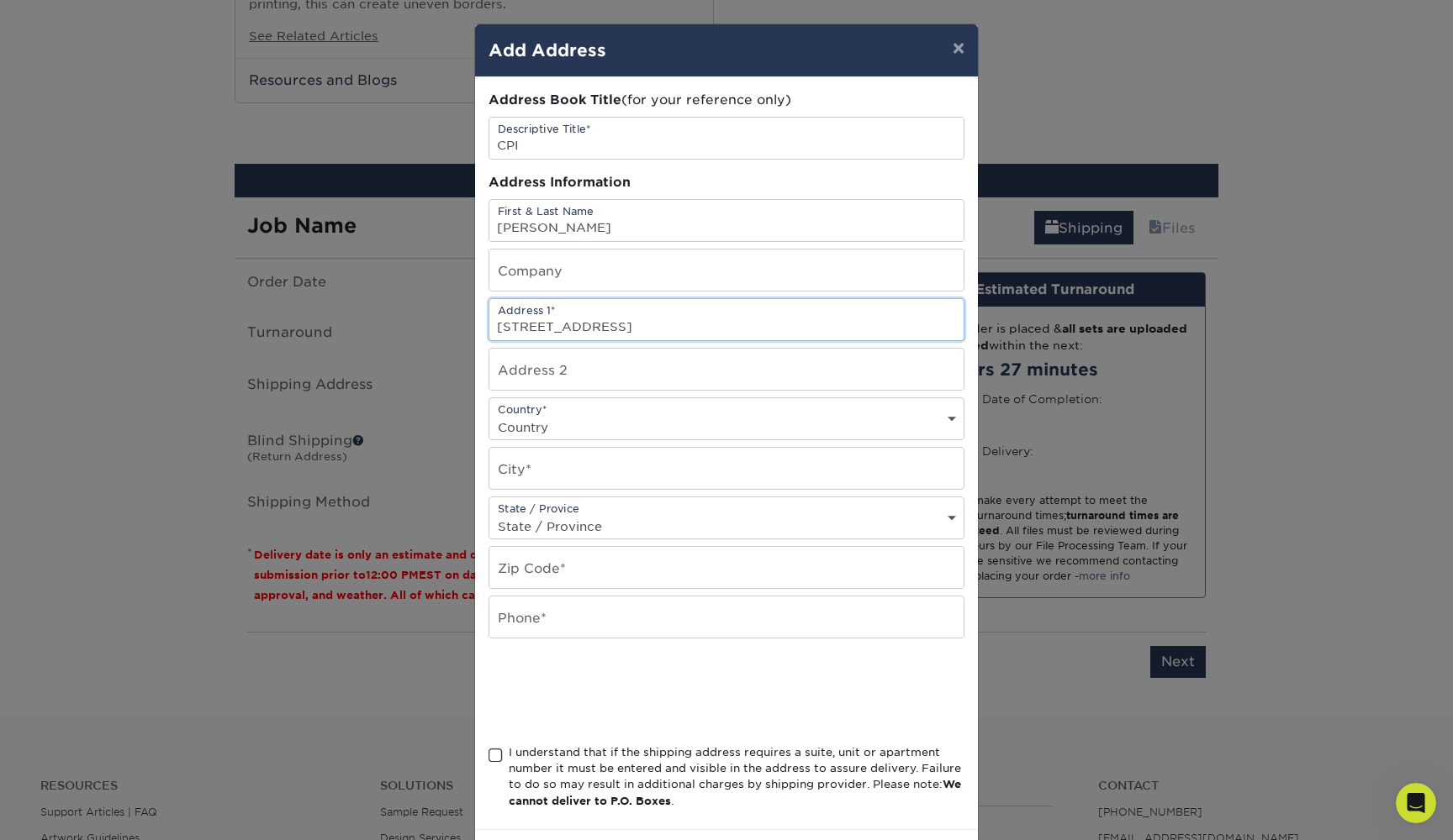
type input "[STREET_ADDRESS]"
select select "US"
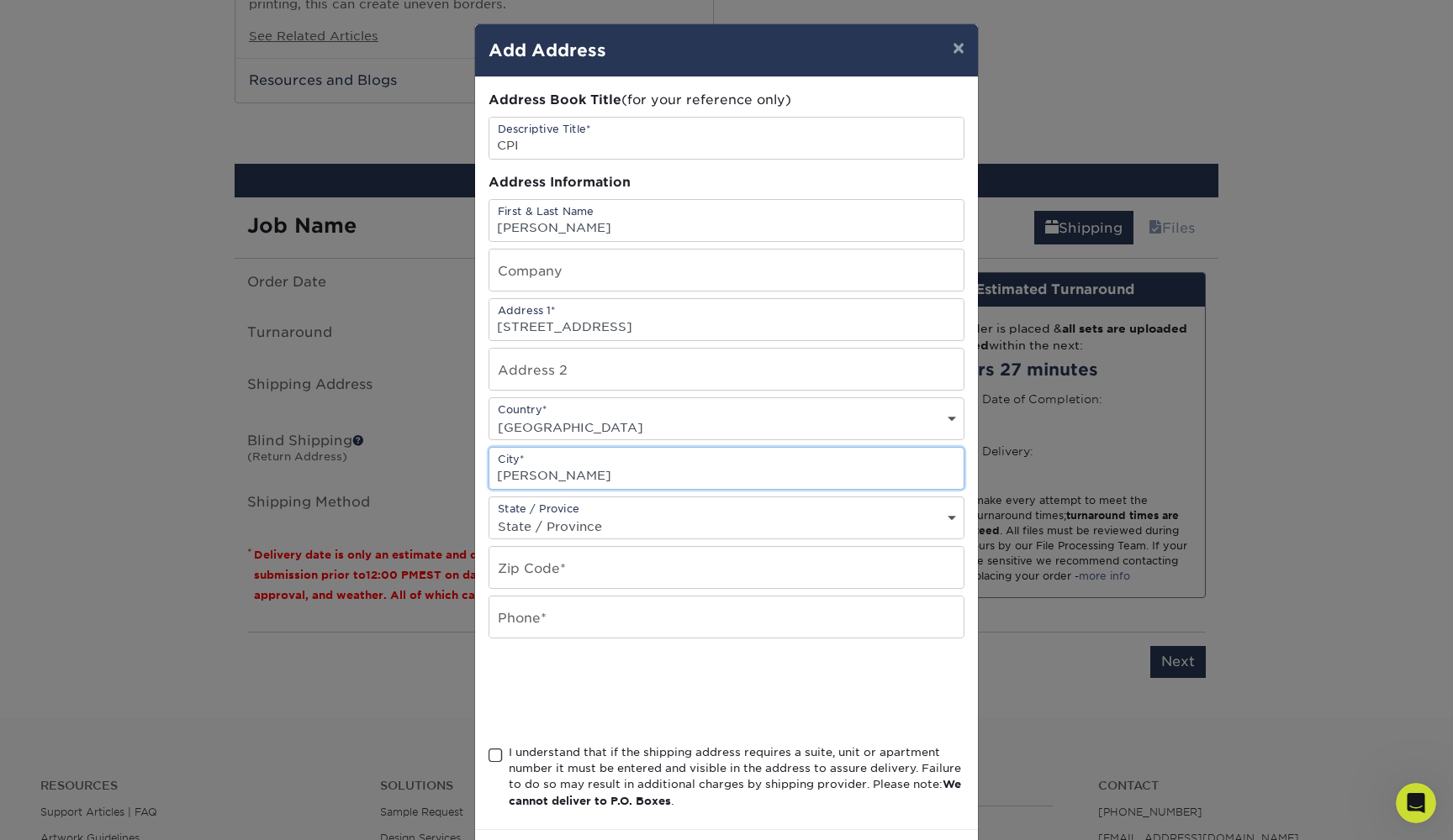
type input "[PERSON_NAME]"
select select "[GEOGRAPHIC_DATA]"
type input "75090"
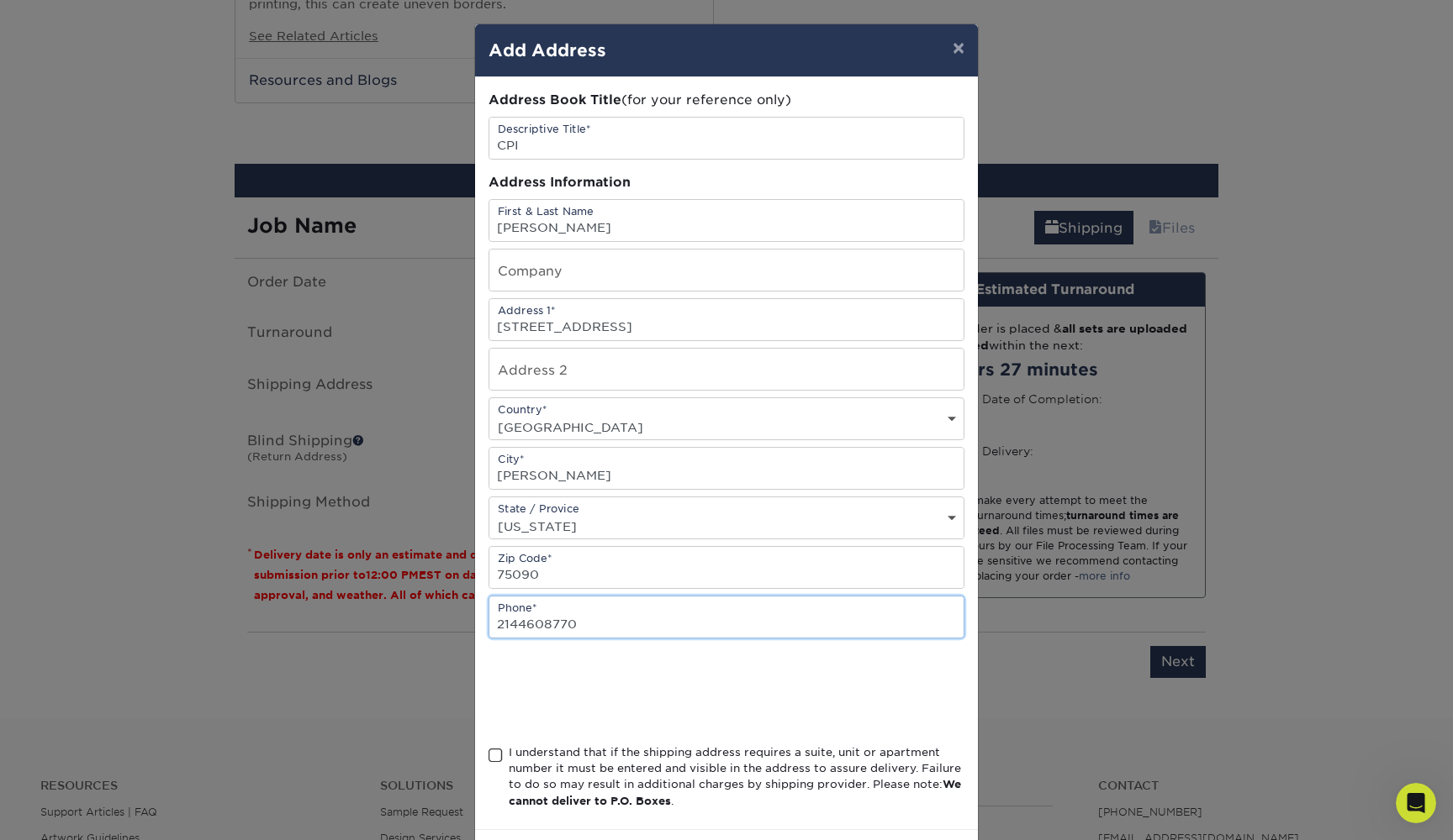
type input "2144608770"
click at [497, 761] on span at bounding box center [495, 756] width 14 height 16
click at [0, 0] on input "I understand that if the shipping address requires a suite, unit or apartment n…" at bounding box center [0, 0] width 0 height 0
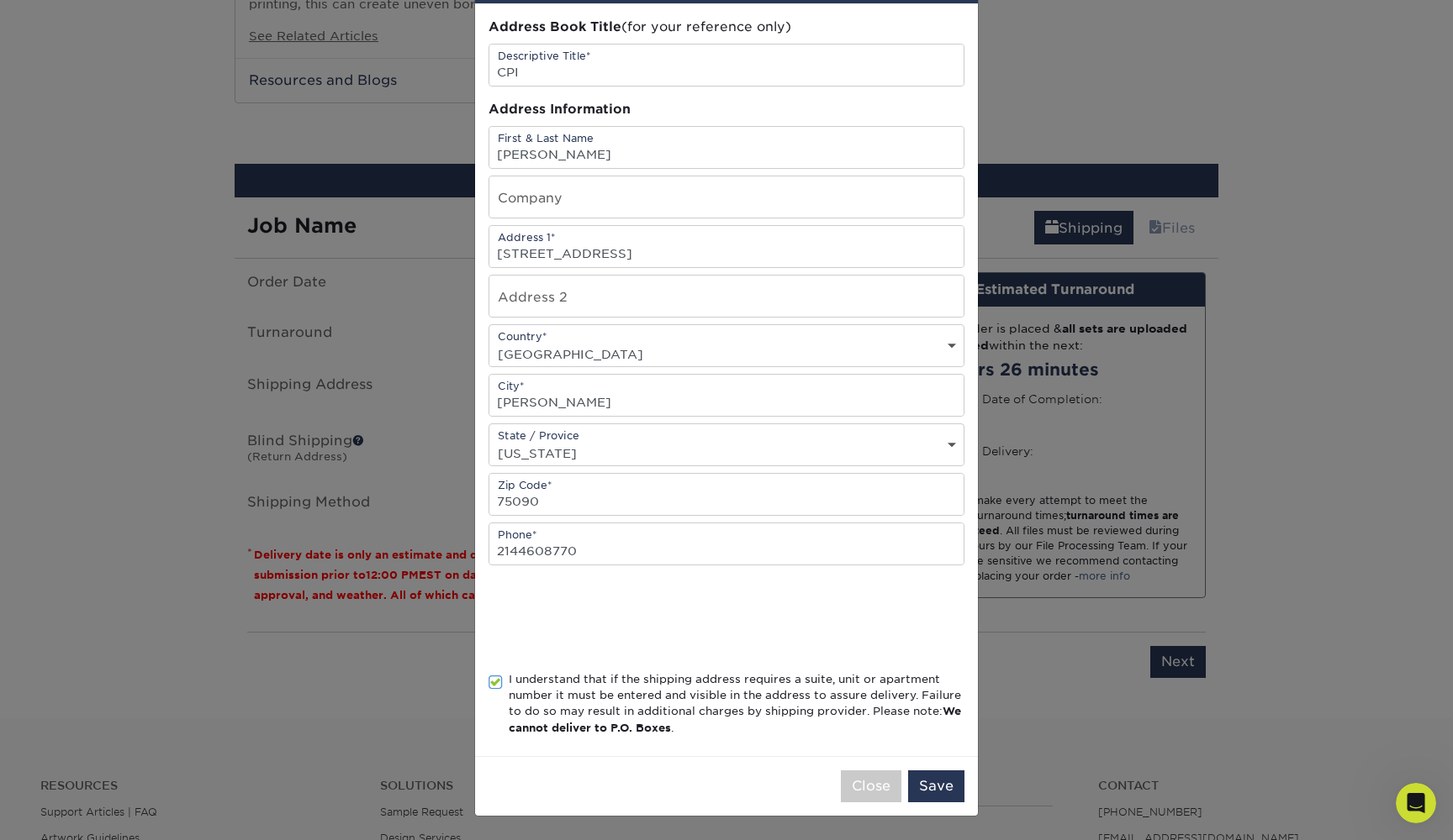
scroll to position [77, 0]
click at [936, 791] on button "Save" at bounding box center [935, 787] width 56 height 32
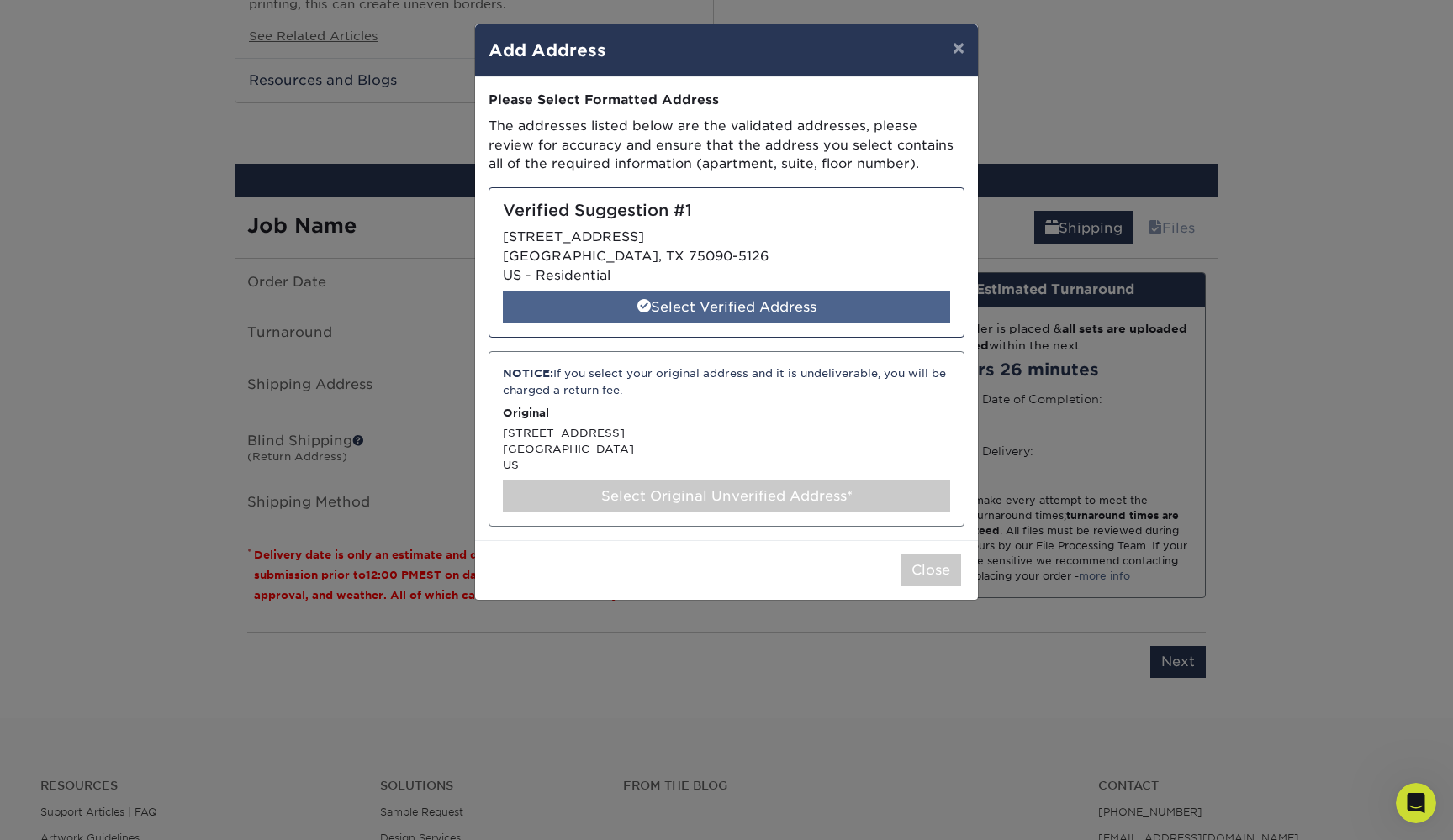
click at [765, 300] on div "Select Verified Address" at bounding box center [726, 308] width 447 height 32
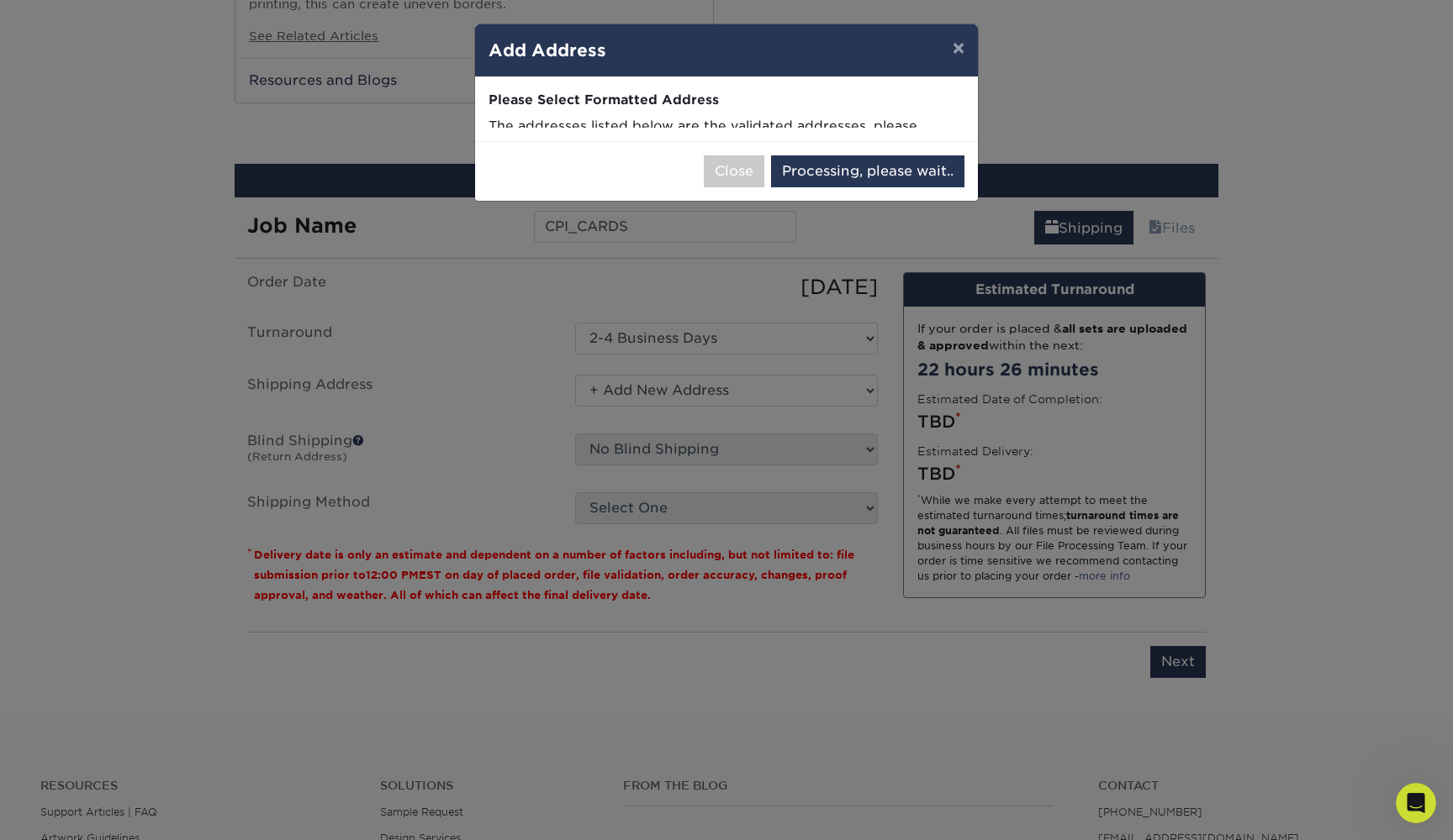
select select "285630"
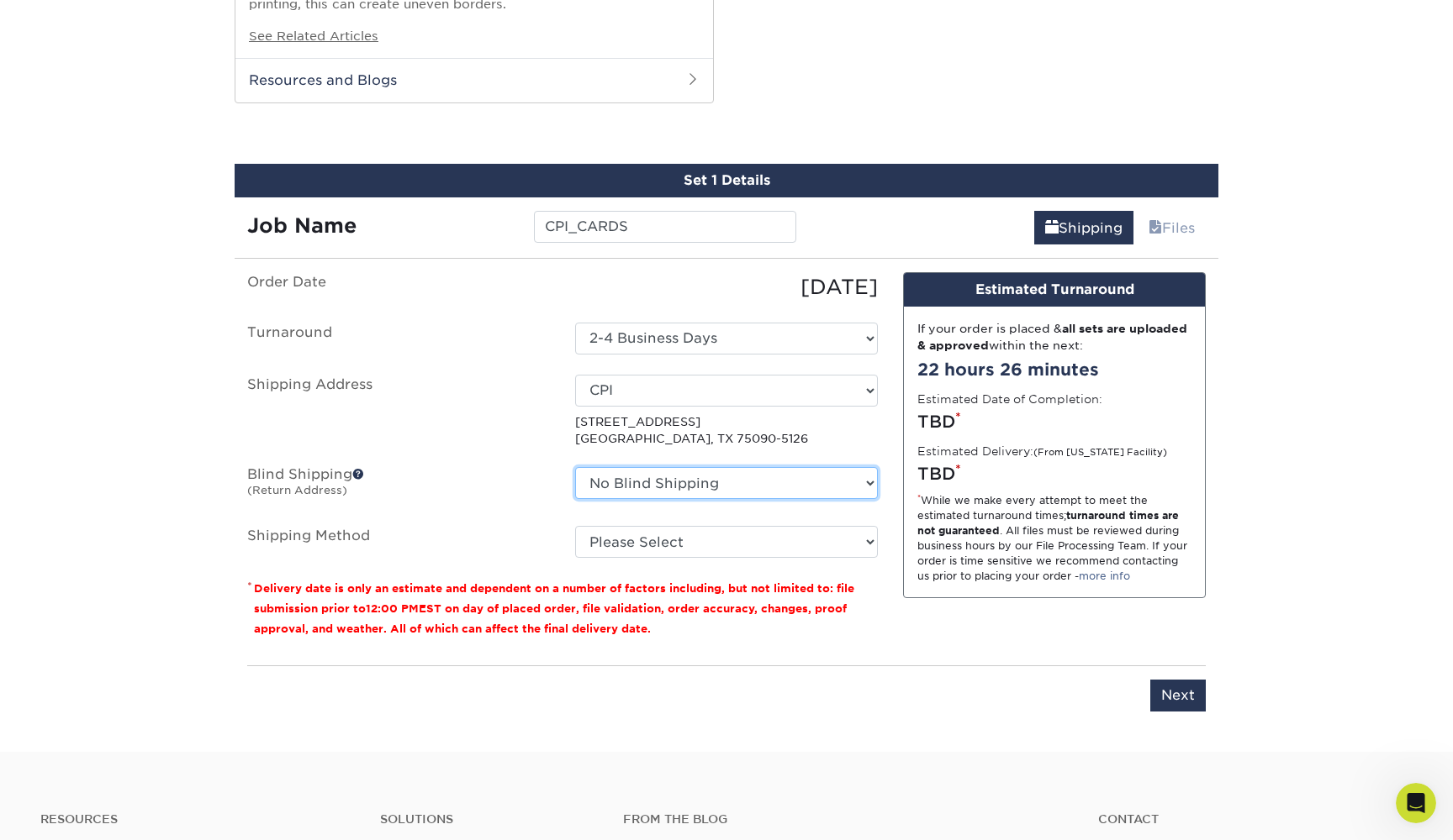
scroll to position [1787, 0]
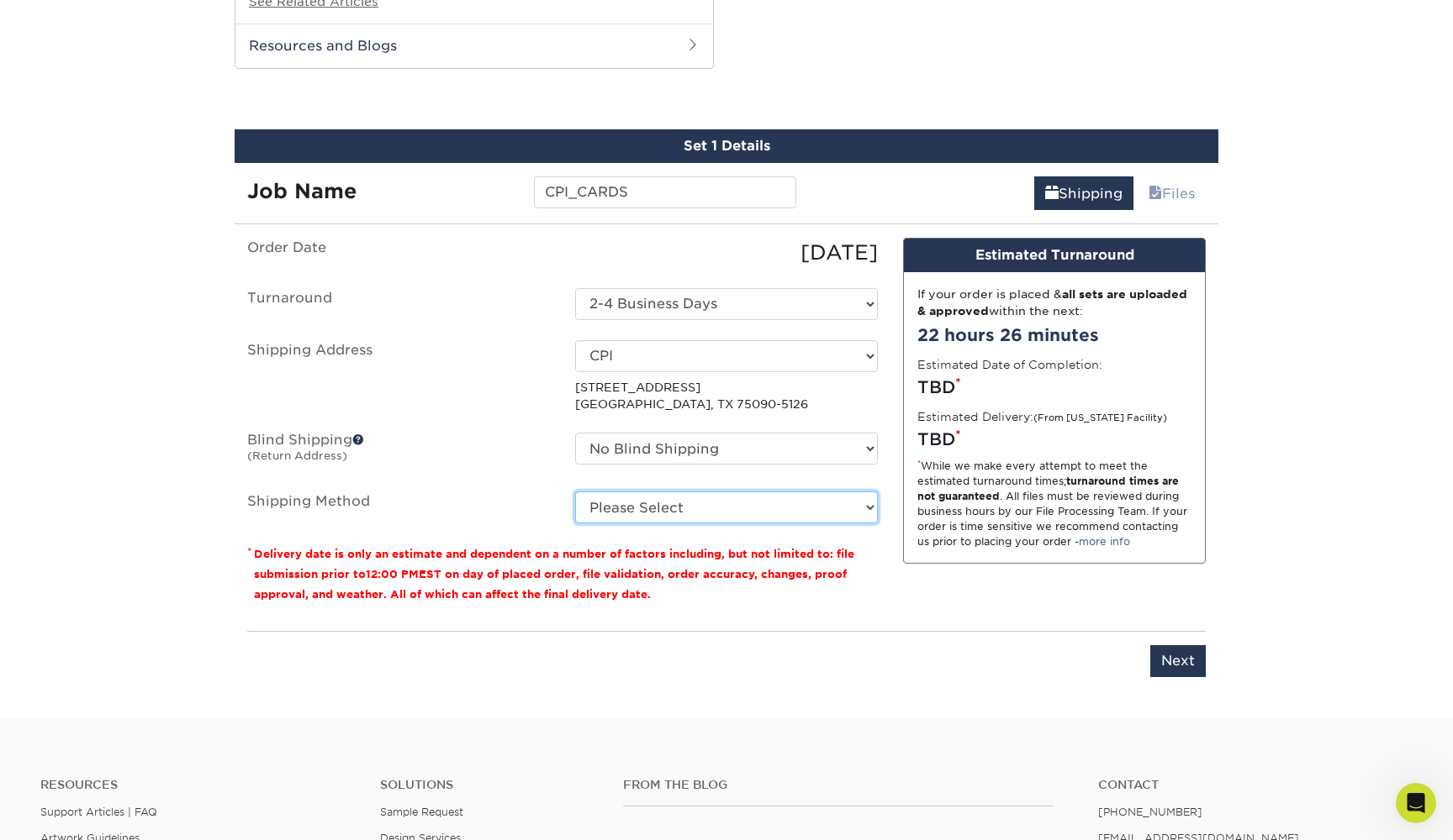
select select "03"
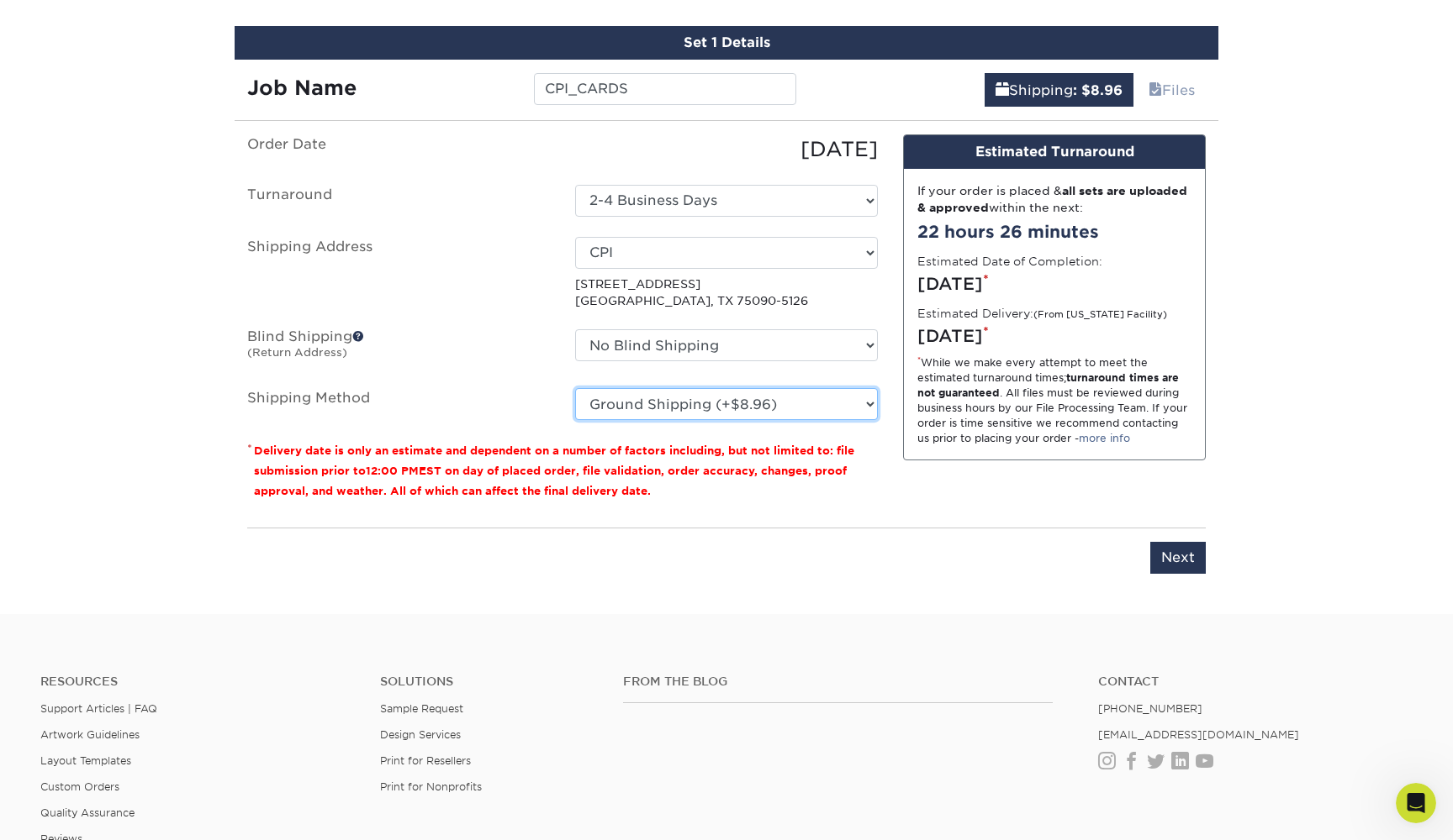
scroll to position [1831, 0]
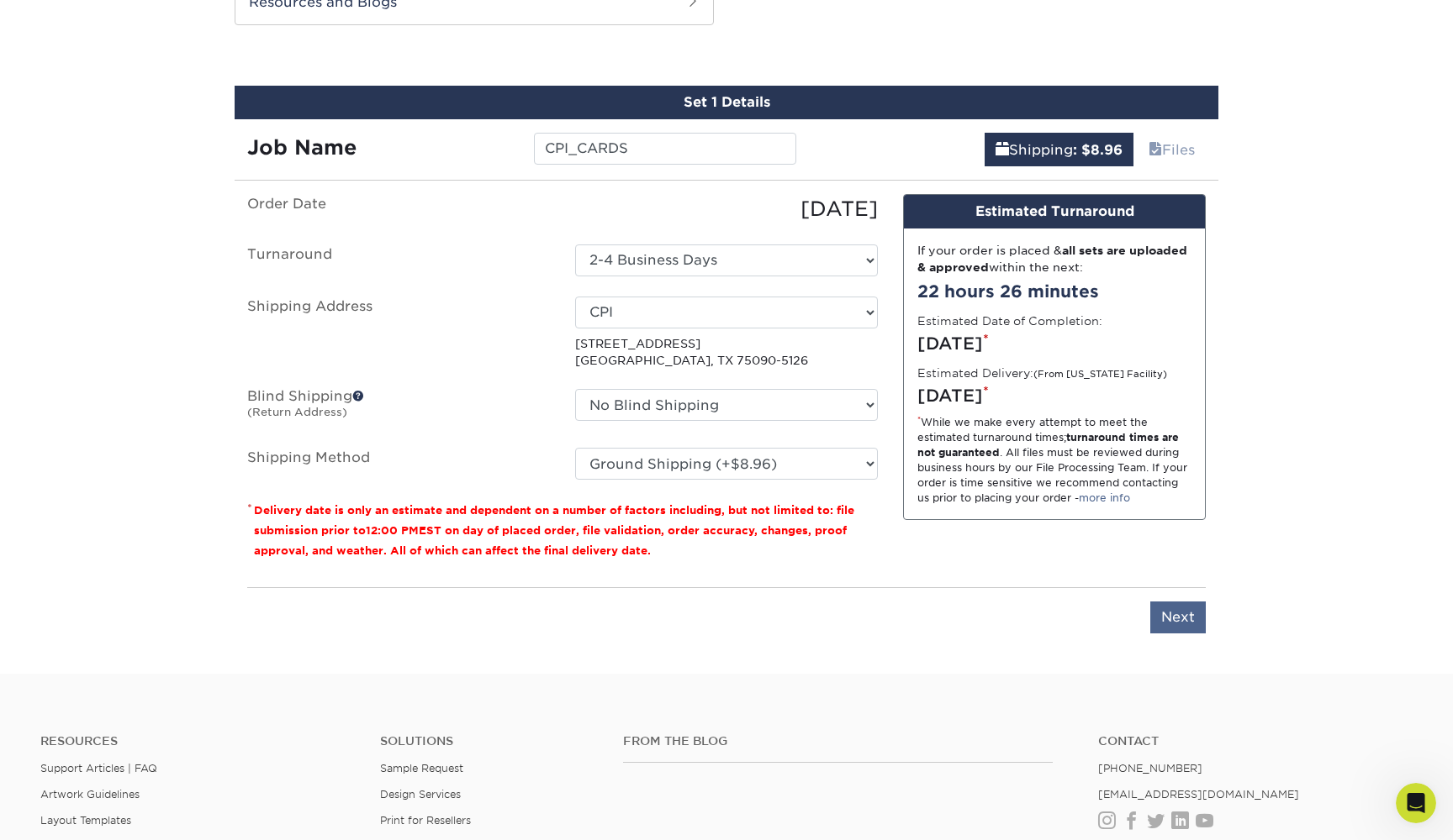
click at [1154, 603] on input "Next" at bounding box center [1178, 618] width 55 height 32
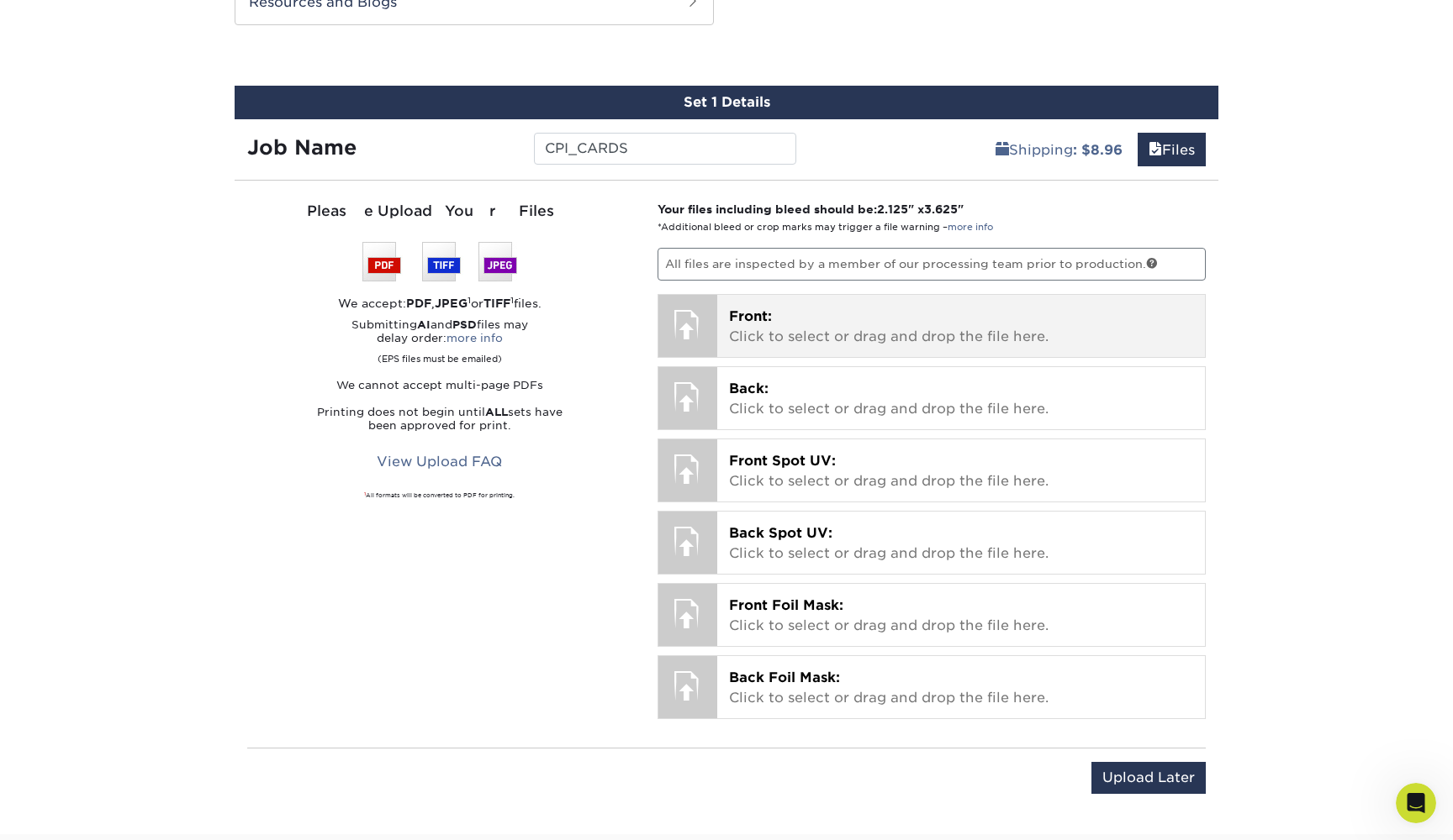
click at [880, 325] on p "Front: Click to select or drag and drop the file here." at bounding box center [962, 327] width 465 height 41
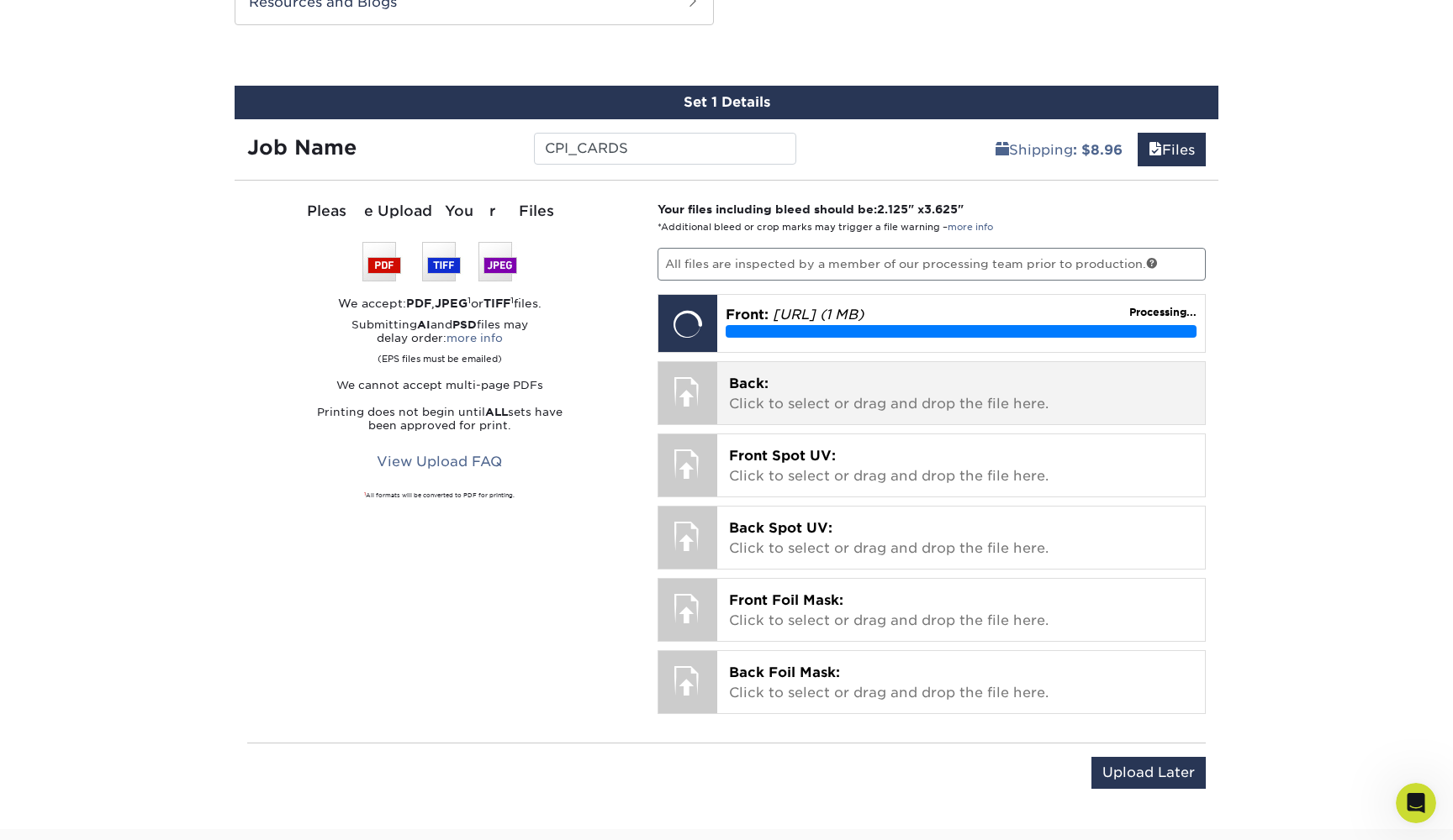
click at [859, 379] on p "Back: Click to select or drag and drop the file here." at bounding box center [962, 394] width 465 height 41
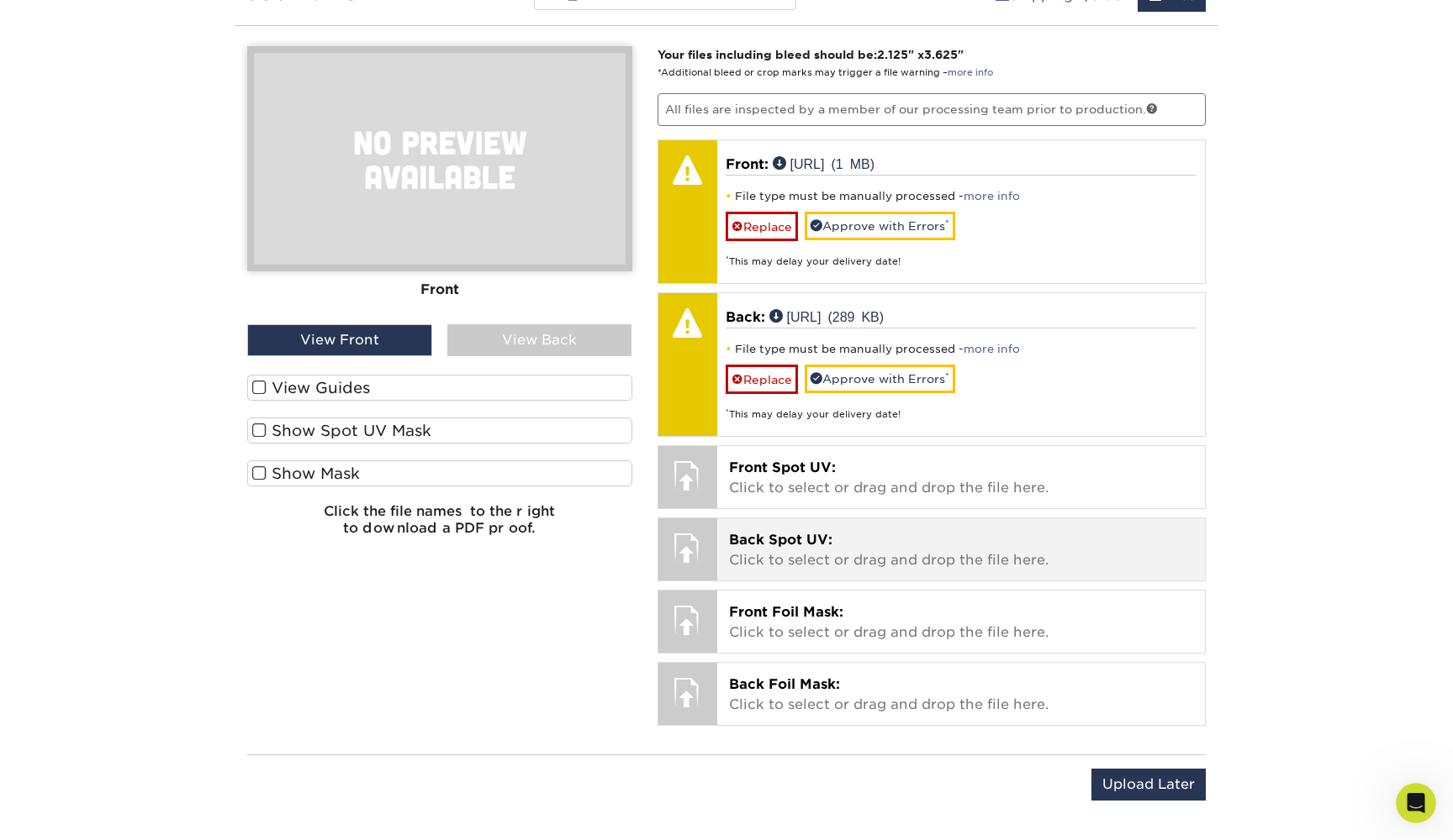
scroll to position [2001, 0]
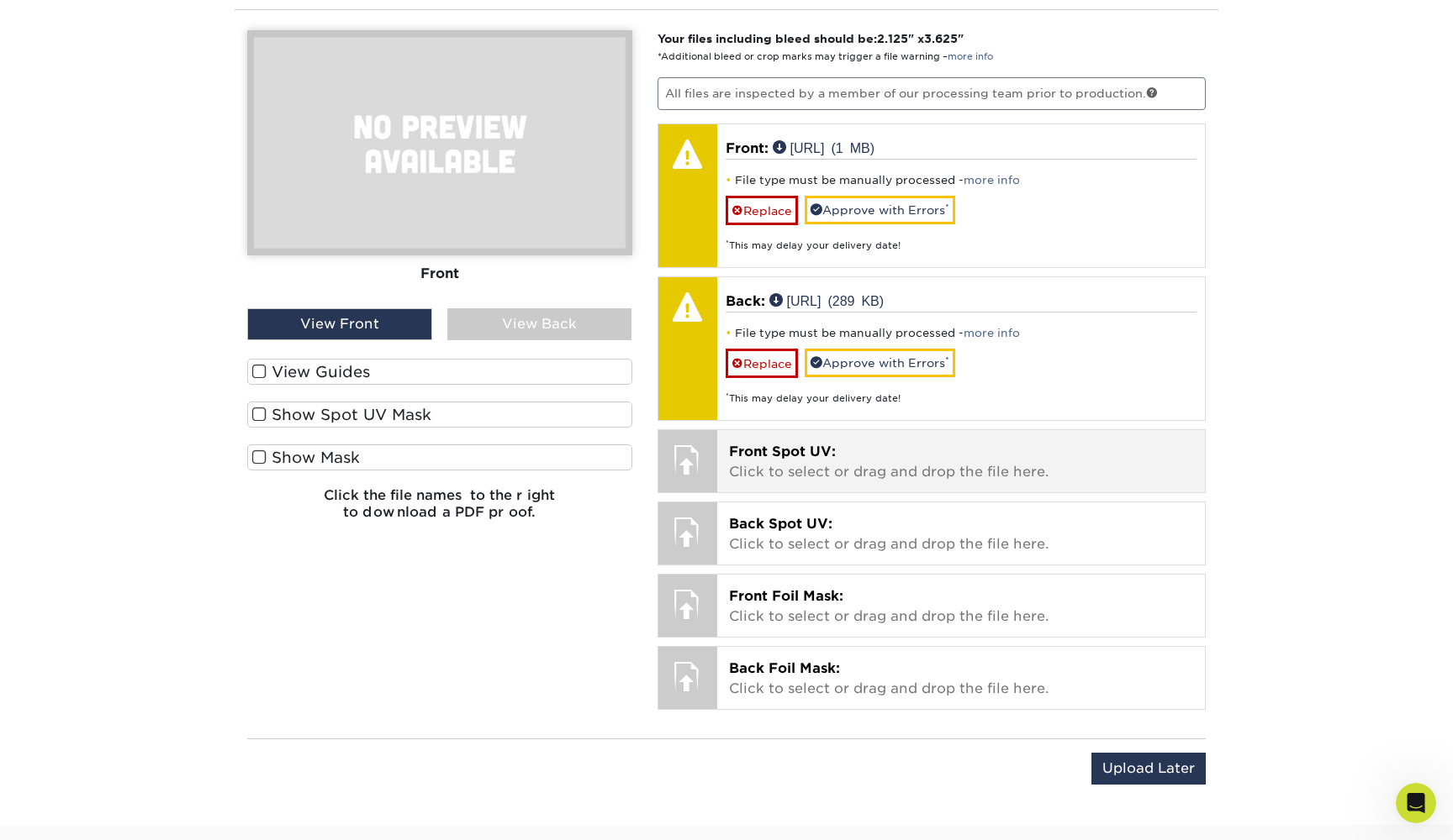
click at [890, 452] on p "Front Spot UV: Click to select or drag and drop the file here." at bounding box center [962, 462] width 465 height 41
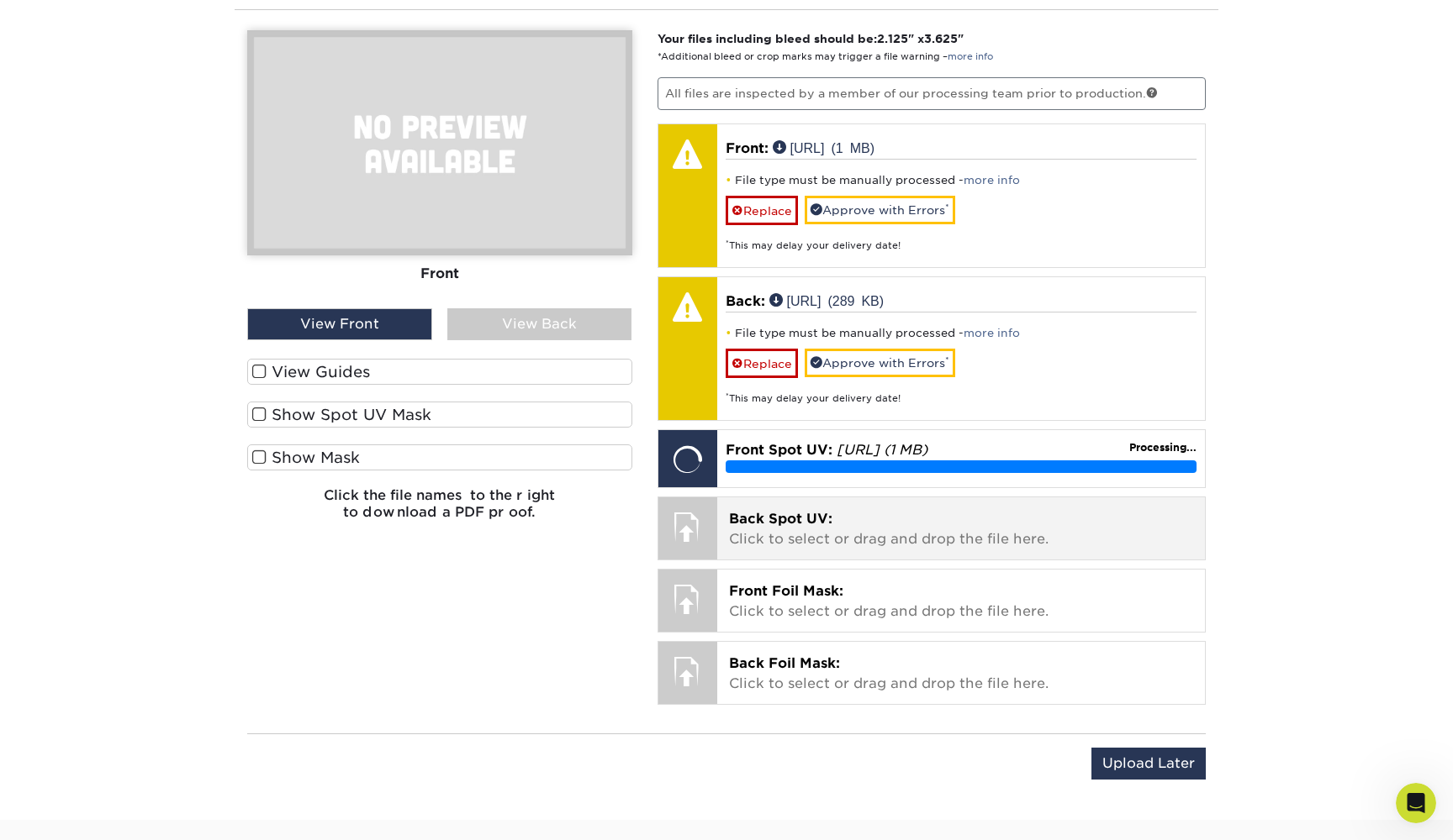
click at [880, 510] on p "Back Spot UV: Click to select or drag and drop the file here." at bounding box center [962, 530] width 465 height 41
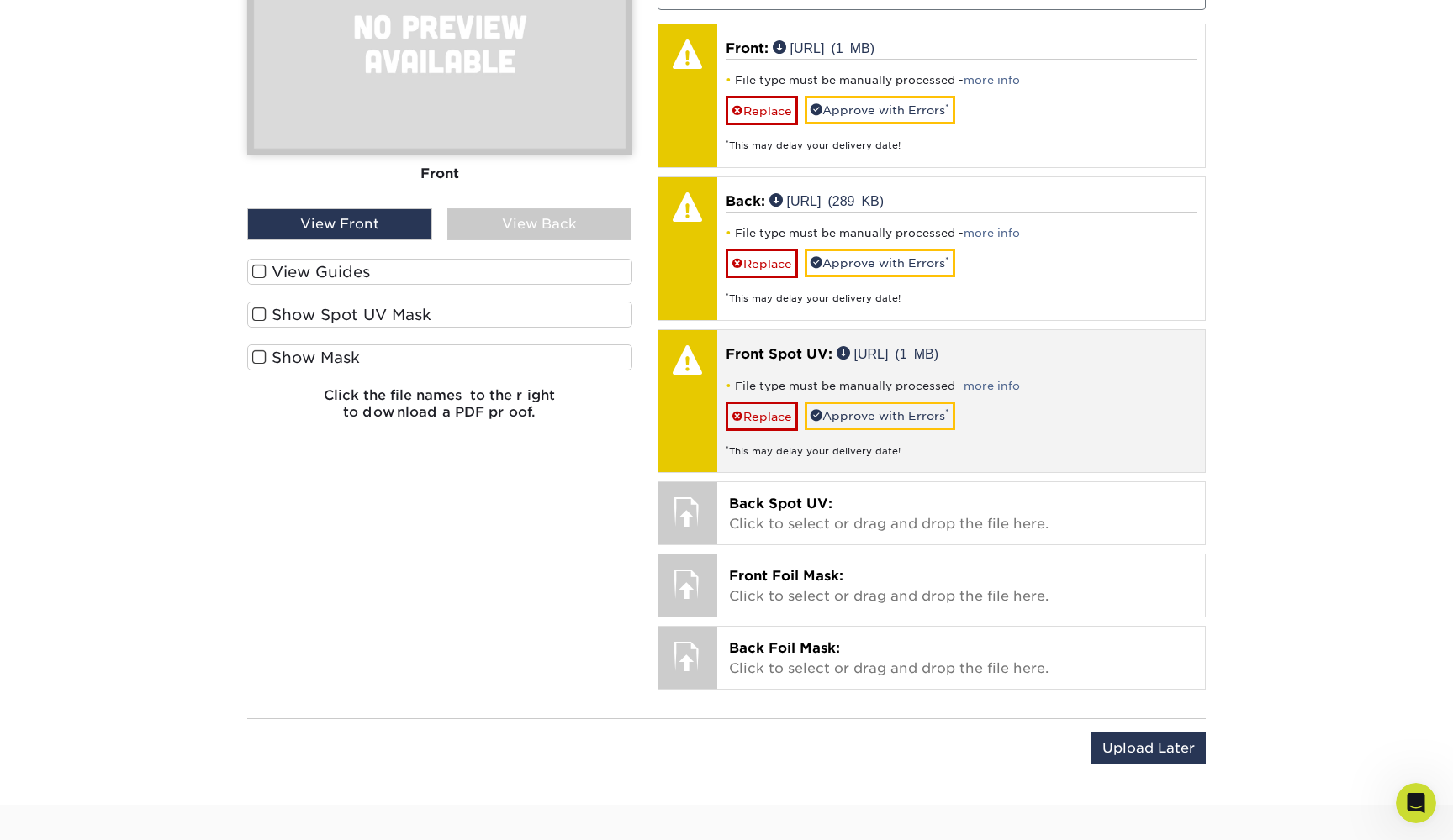
scroll to position [2103, 0]
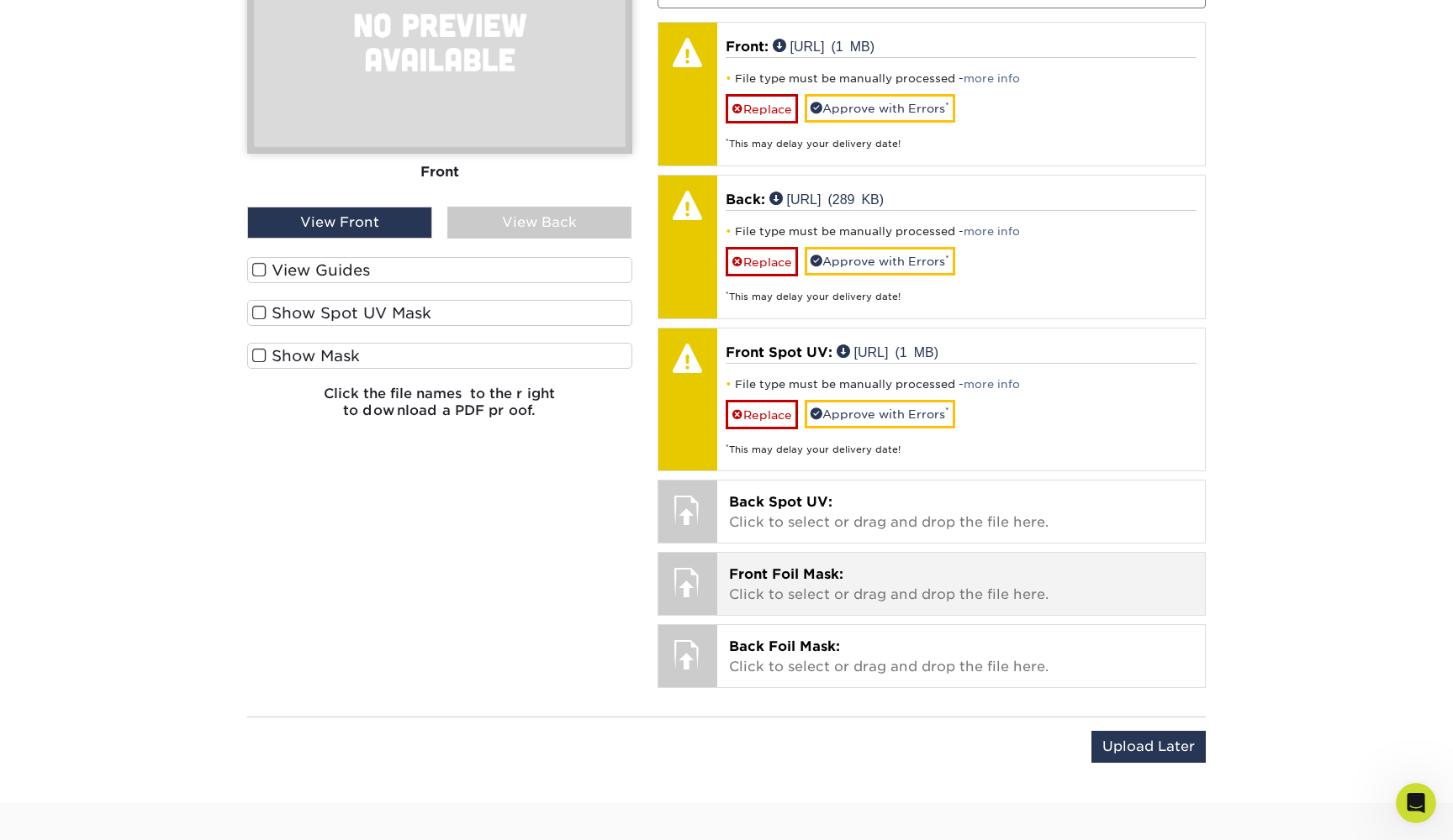
click at [887, 565] on p "Front Foil Mask: Click to select or drag and drop the file here." at bounding box center [962, 585] width 465 height 41
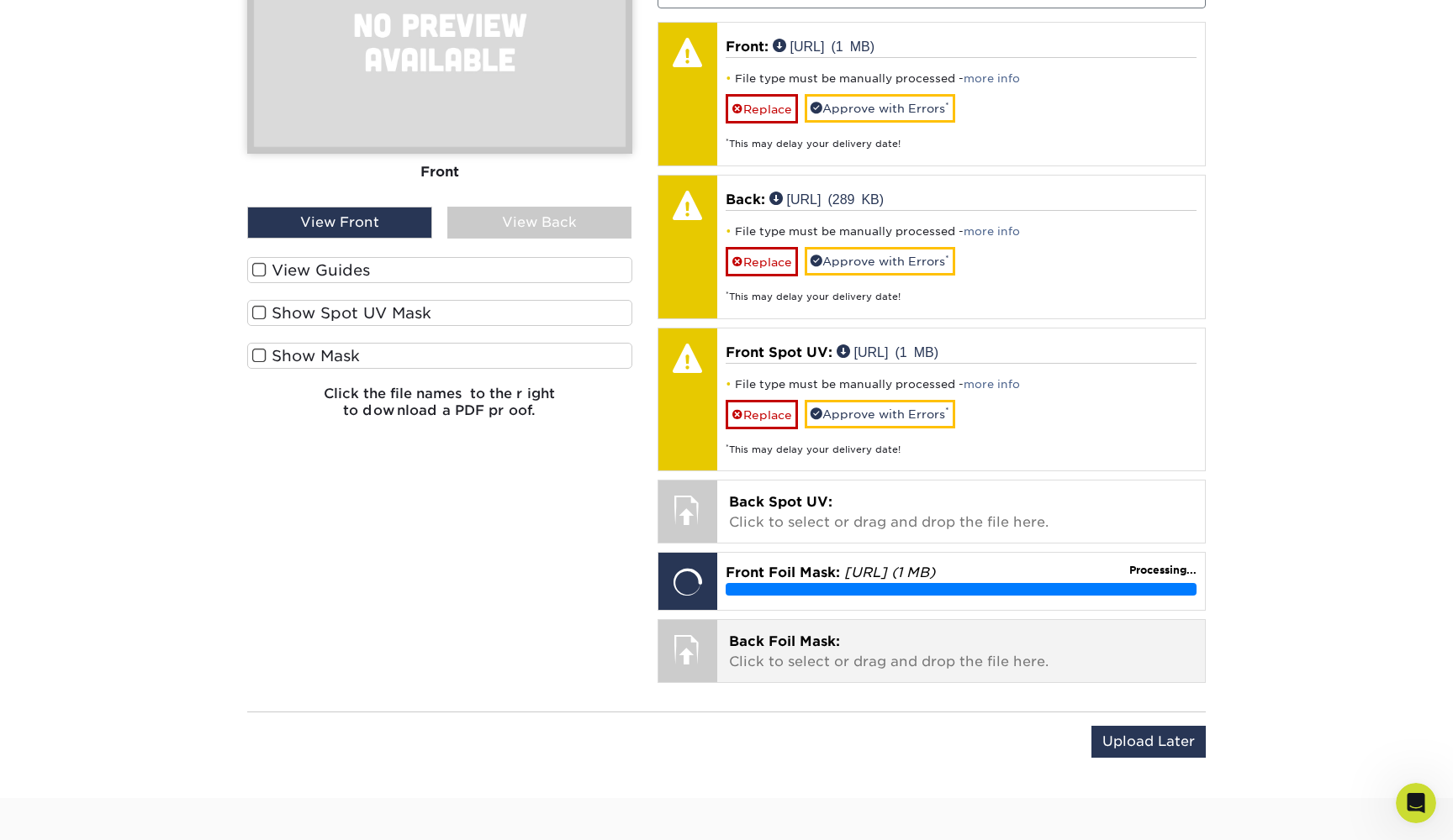
click at [905, 627] on div "Your files including bleed should be: 2.125 " x 3.625 " *Additional bleed or cr…" at bounding box center [932, 310] width 575 height 764
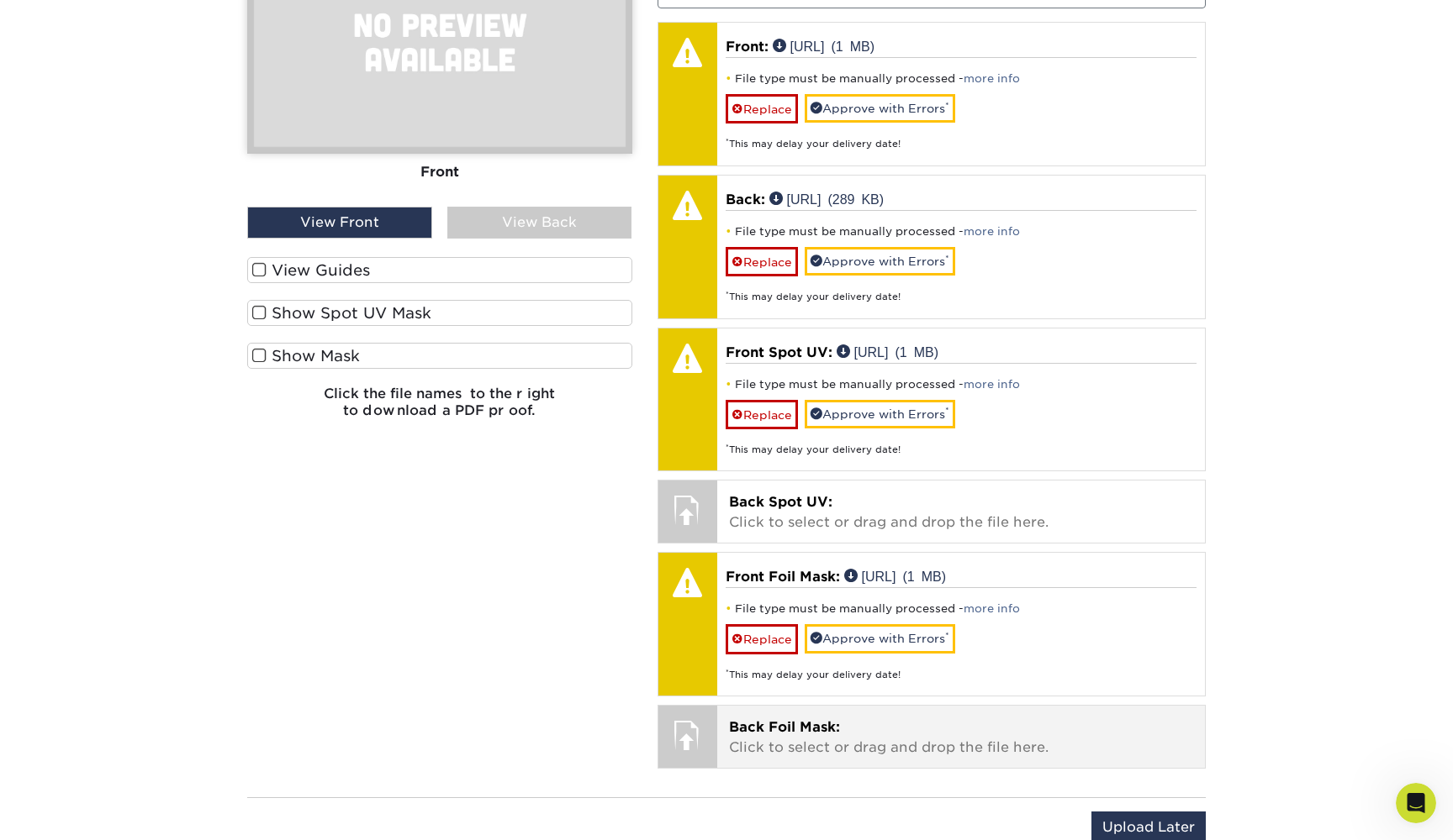
click at [840, 723] on p "Back Foil Mask: Click to select or drag and drop the file here." at bounding box center [962, 737] width 465 height 41
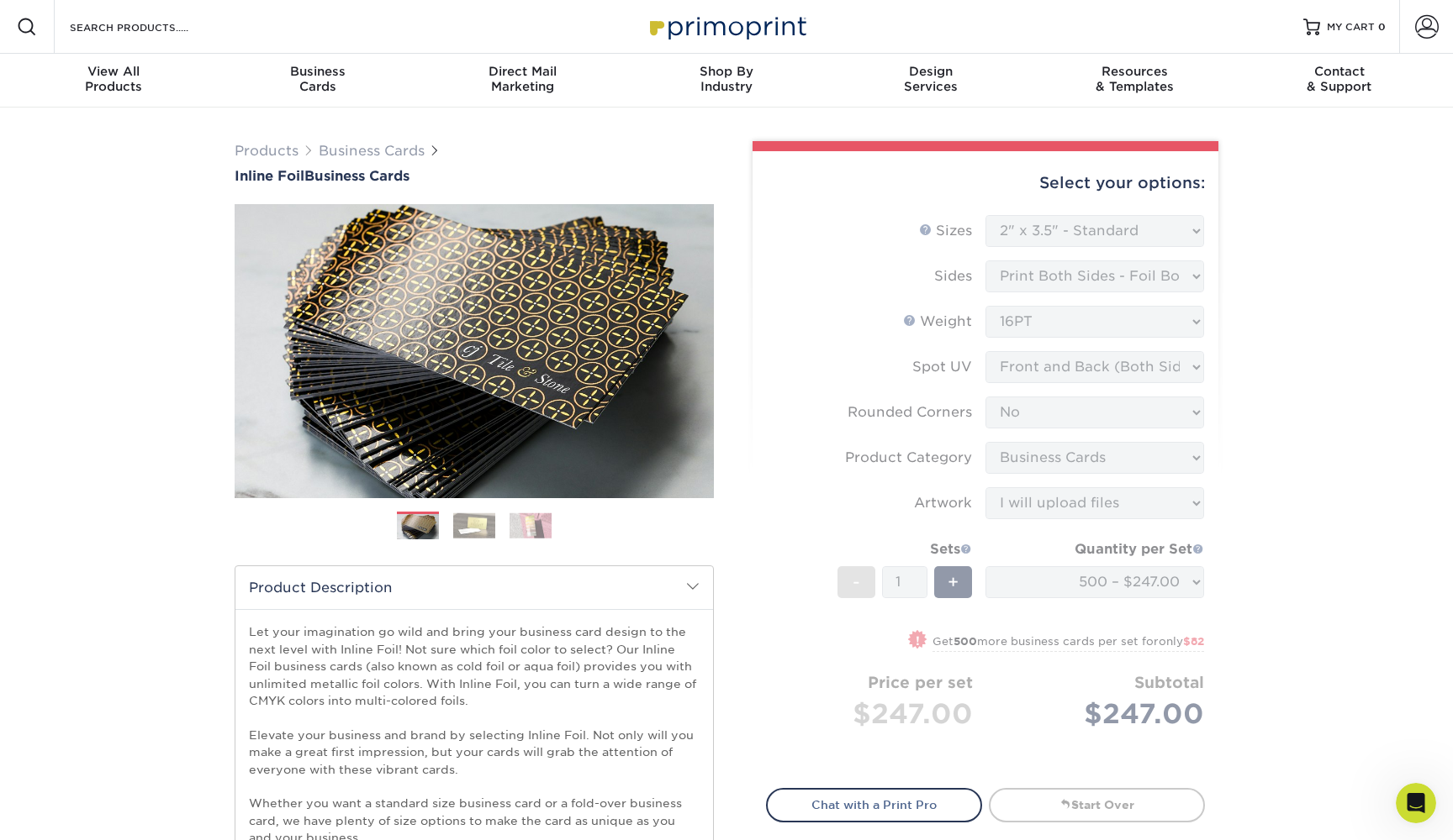
scroll to position [0, 0]
click at [1171, 333] on form "Sizes Help Sizes Please Select 1.5" x 3.5" - Mini 1.75" x 3.5" - Mini 2" x 2" -…" at bounding box center [986, 493] width 439 height 554
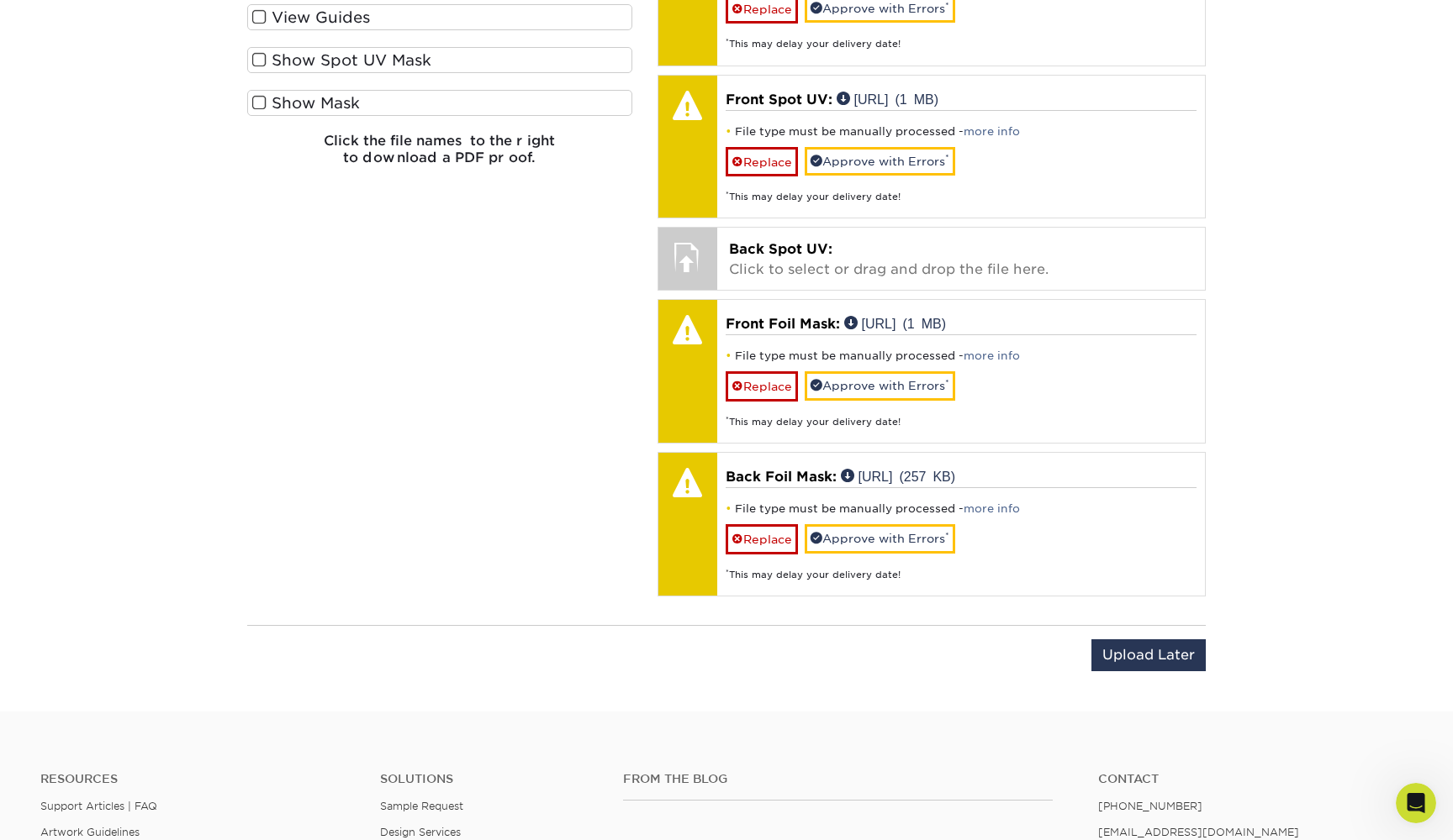
scroll to position [2358, 0]
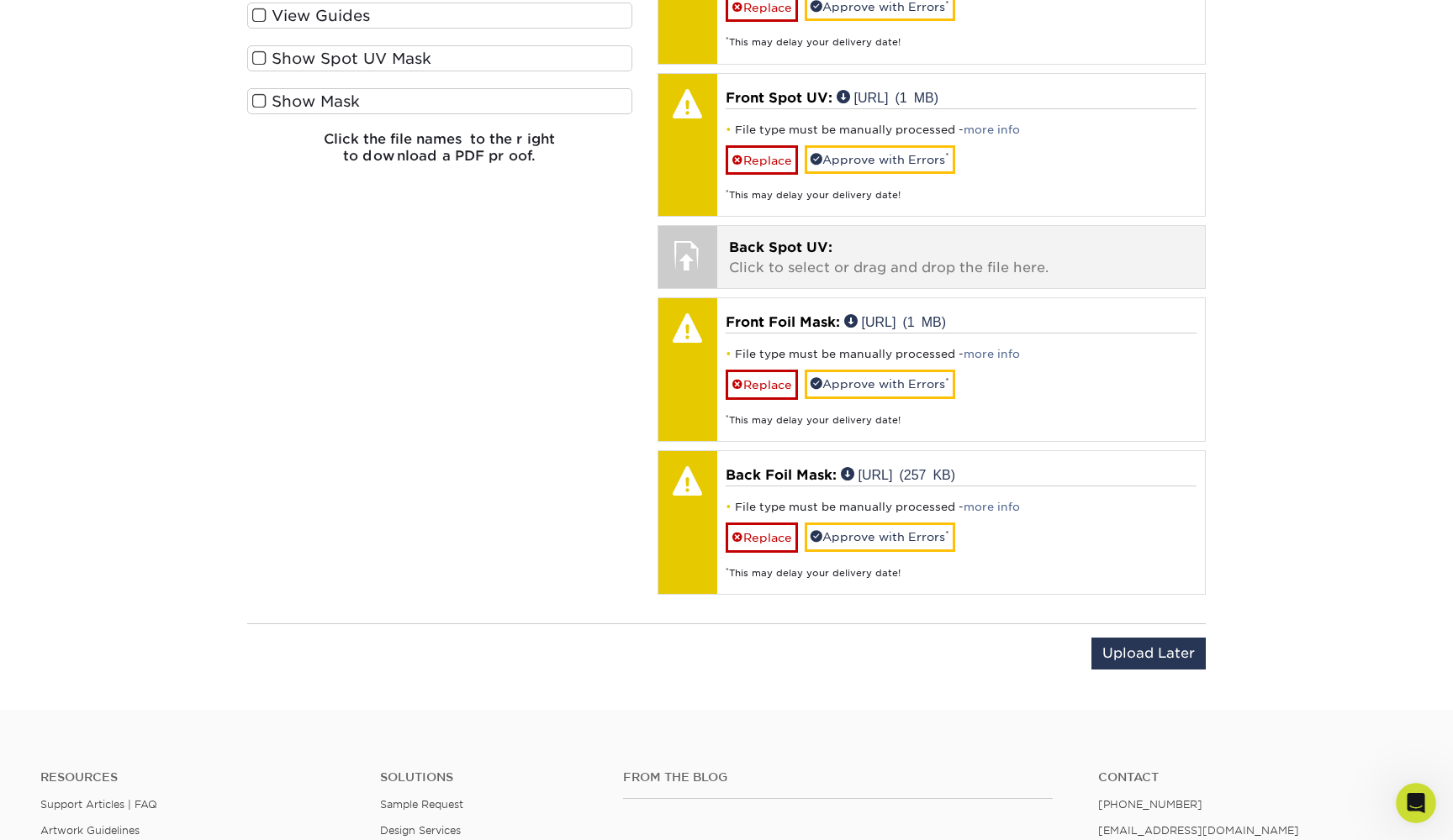
click at [915, 238] on p "Back Spot UV: Click to select or drag and drop the file here." at bounding box center [962, 258] width 465 height 41
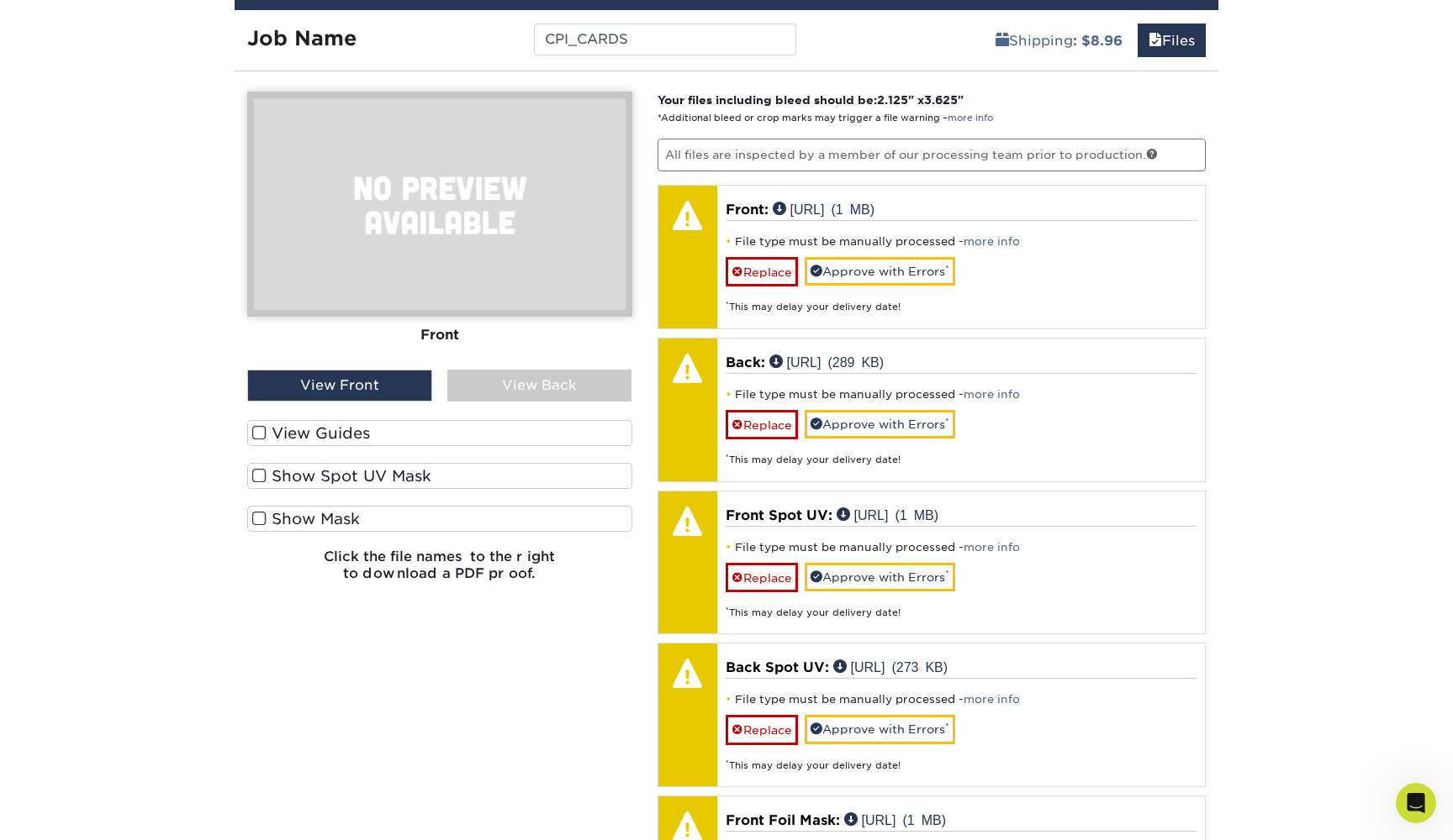
scroll to position [1941, 0]
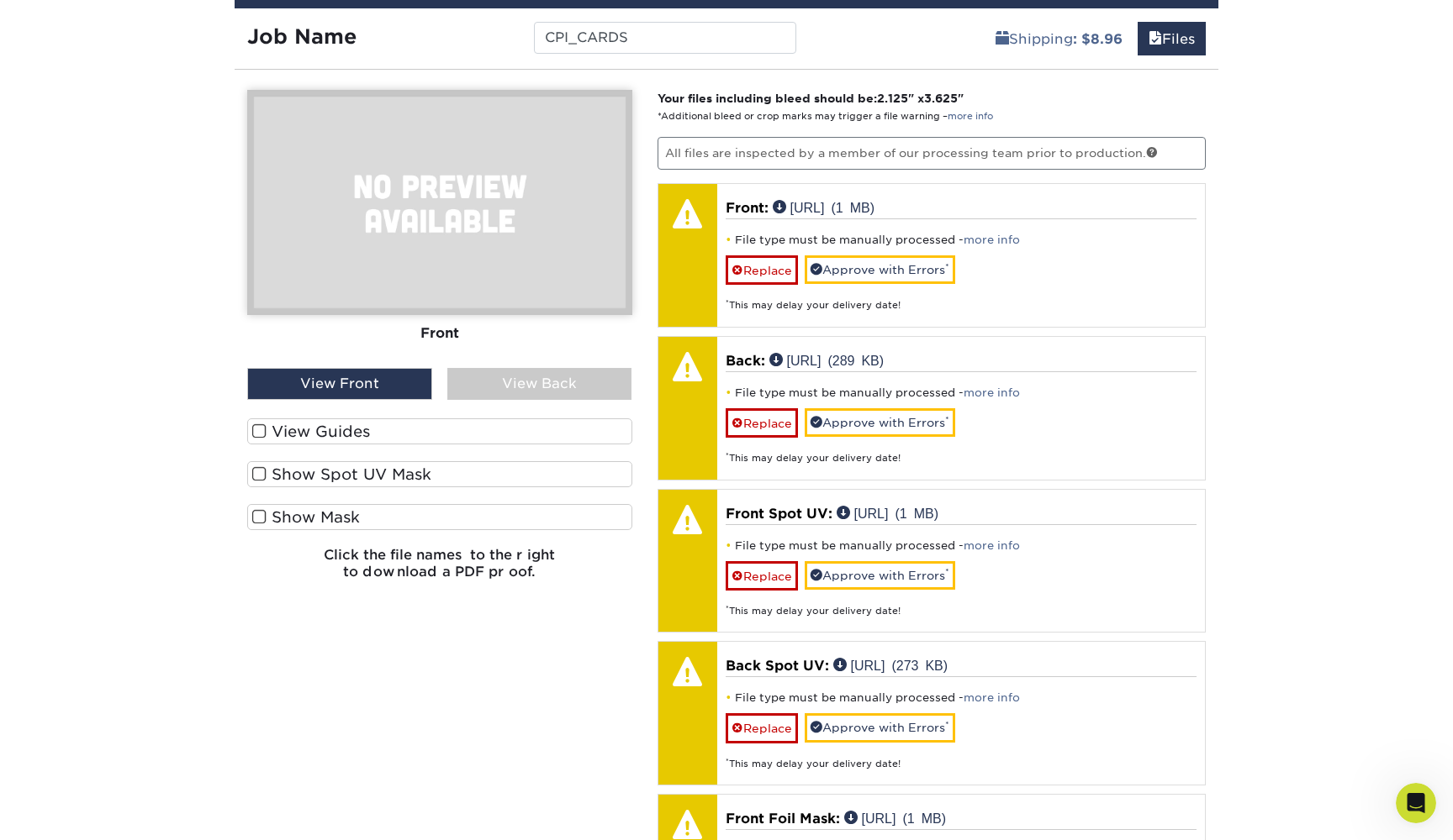
click at [373, 368] on div "View Front" at bounding box center [339, 384] width 185 height 32
click at [362, 419] on label "View Guides" at bounding box center [440, 431] width 386 height 26
click at [0, 0] on input "View Guides" at bounding box center [0, 0] width 0 height 0
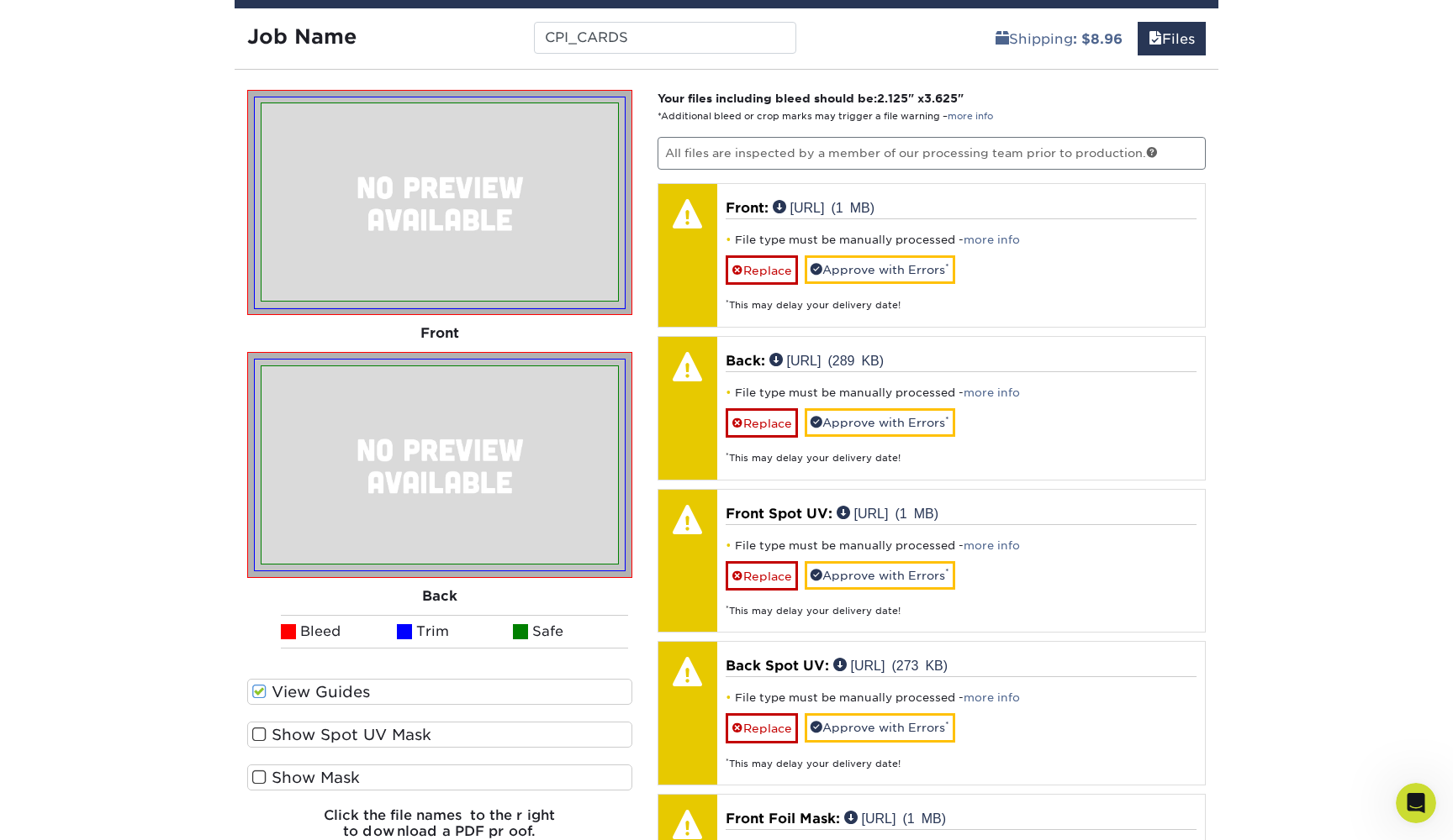
click at [317, 679] on label "View Guides" at bounding box center [440, 691] width 386 height 26
click at [0, 0] on input "View Guides" at bounding box center [0, 0] width 0 height 0
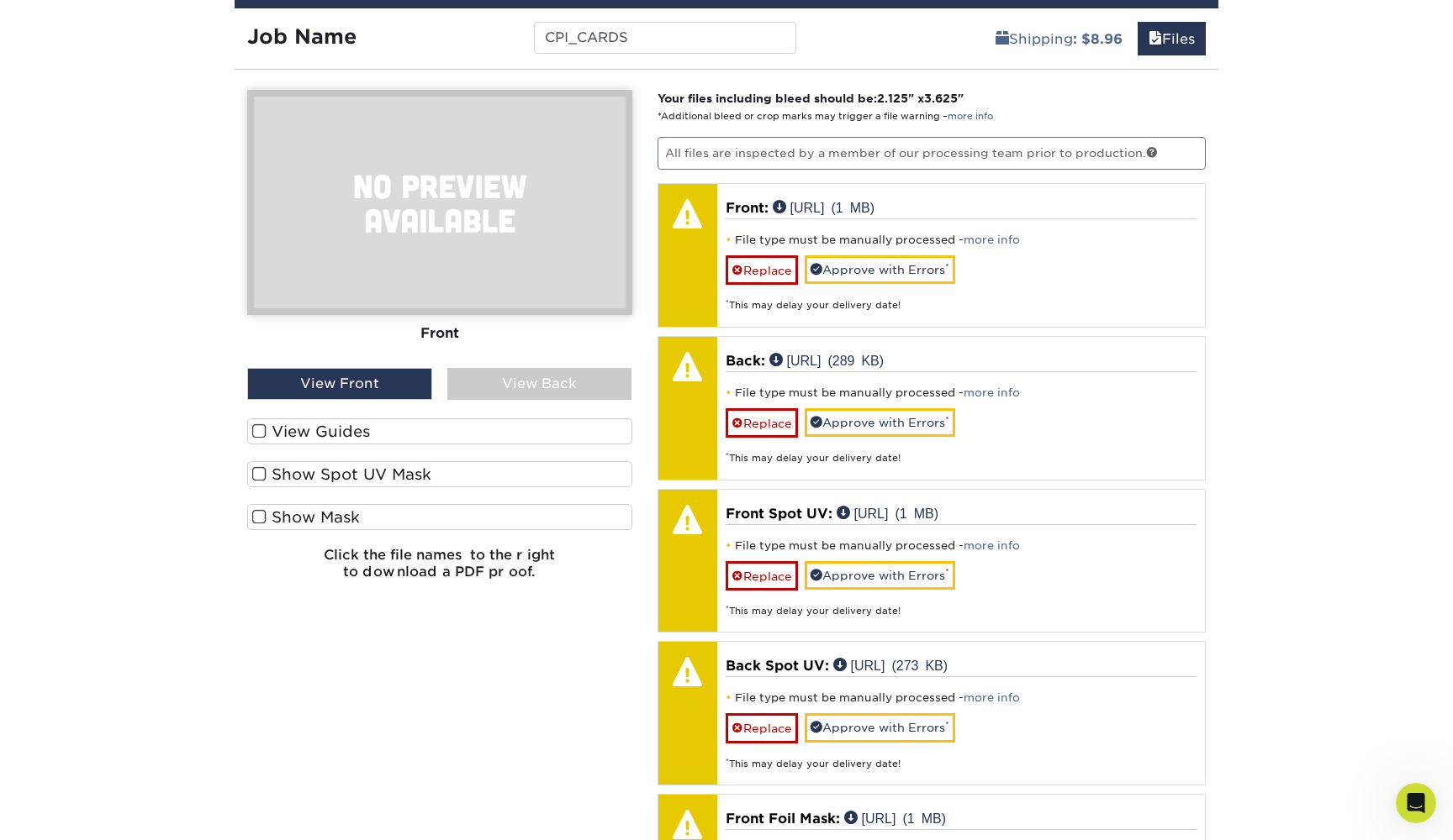
click at [392, 461] on label "Show Spot UV Mask" at bounding box center [440, 474] width 386 height 26
click at [0, 0] on input "Show Spot UV Mask" at bounding box center [0, 0] width 0 height 0
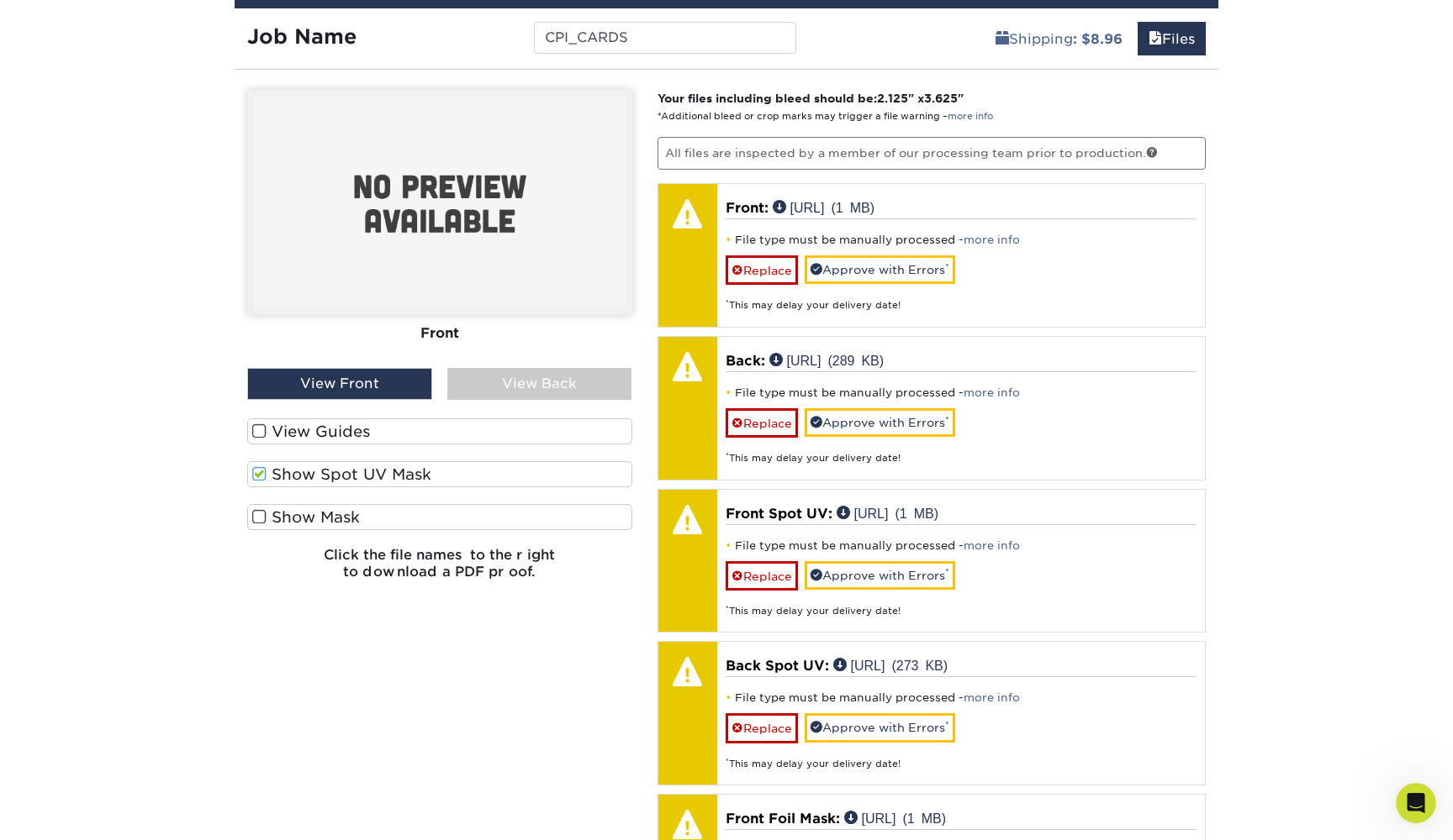
click at [392, 461] on label "Show Spot UV Mask" at bounding box center [440, 474] width 386 height 26
click at [0, 0] on input "Show Spot UV Mask" at bounding box center [0, 0] width 0 height 0
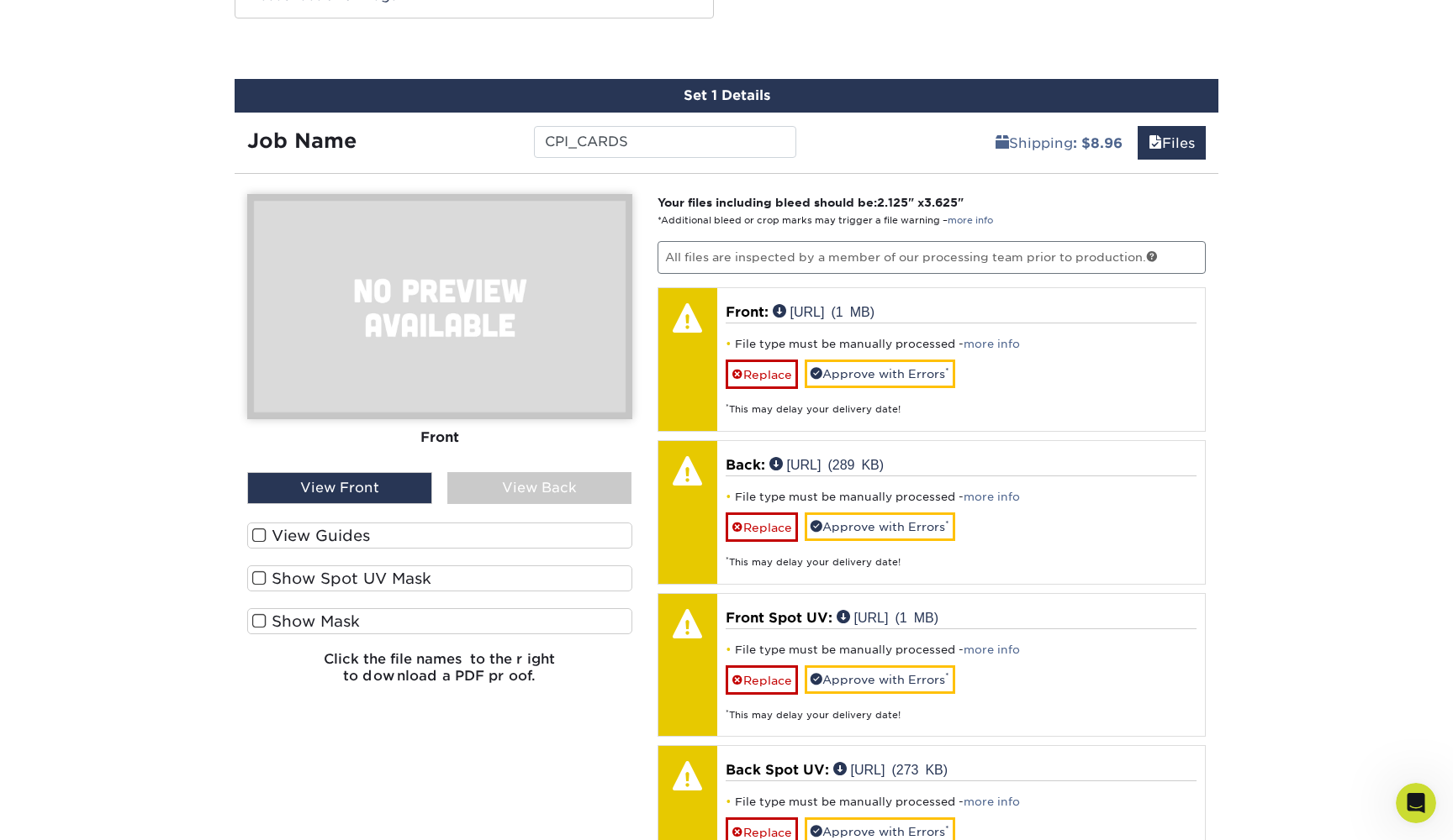
scroll to position [1898, 0]
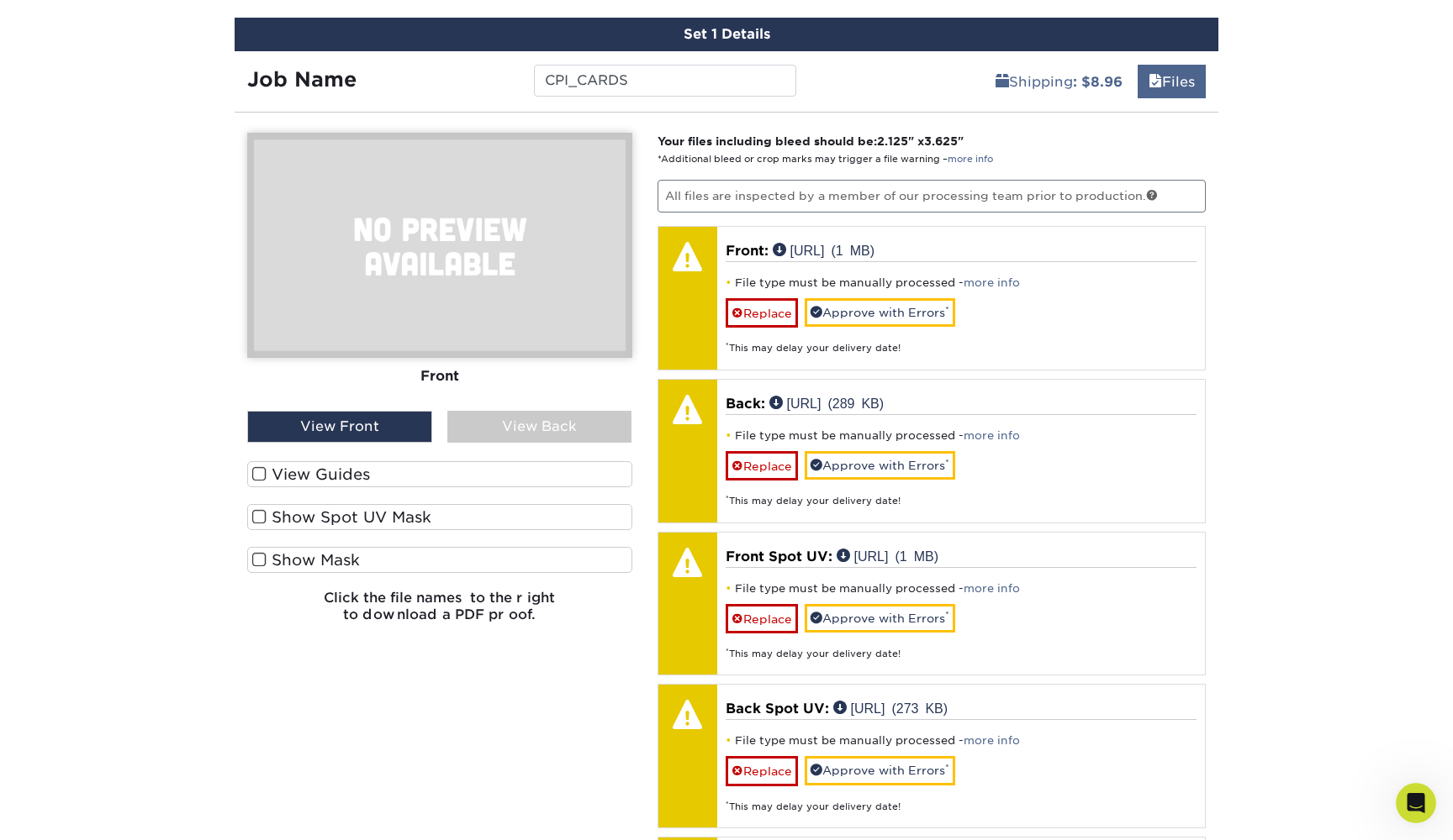
click at [1198, 66] on link "Files" at bounding box center [1172, 81] width 68 height 33
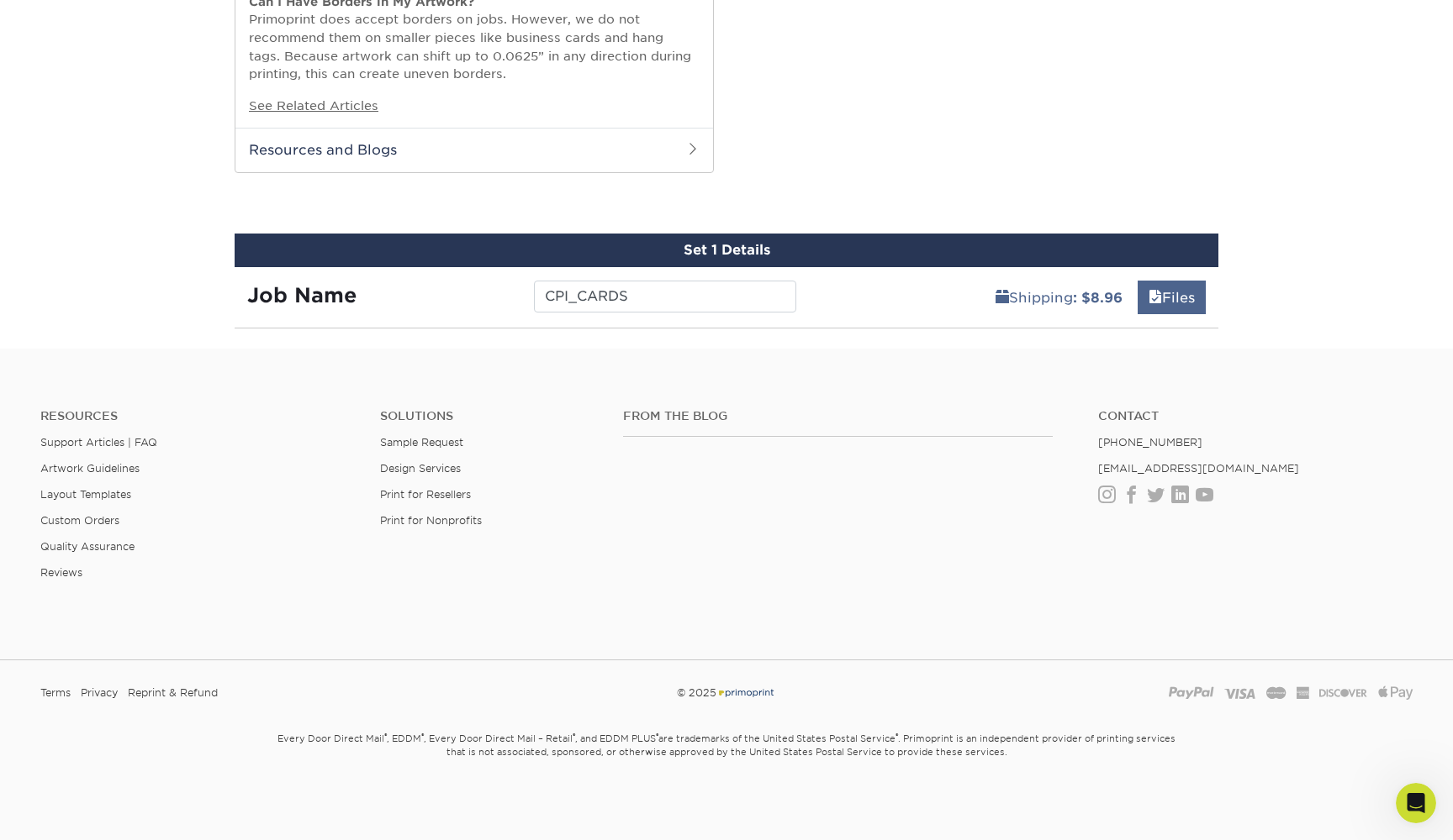
scroll to position [1660, 0]
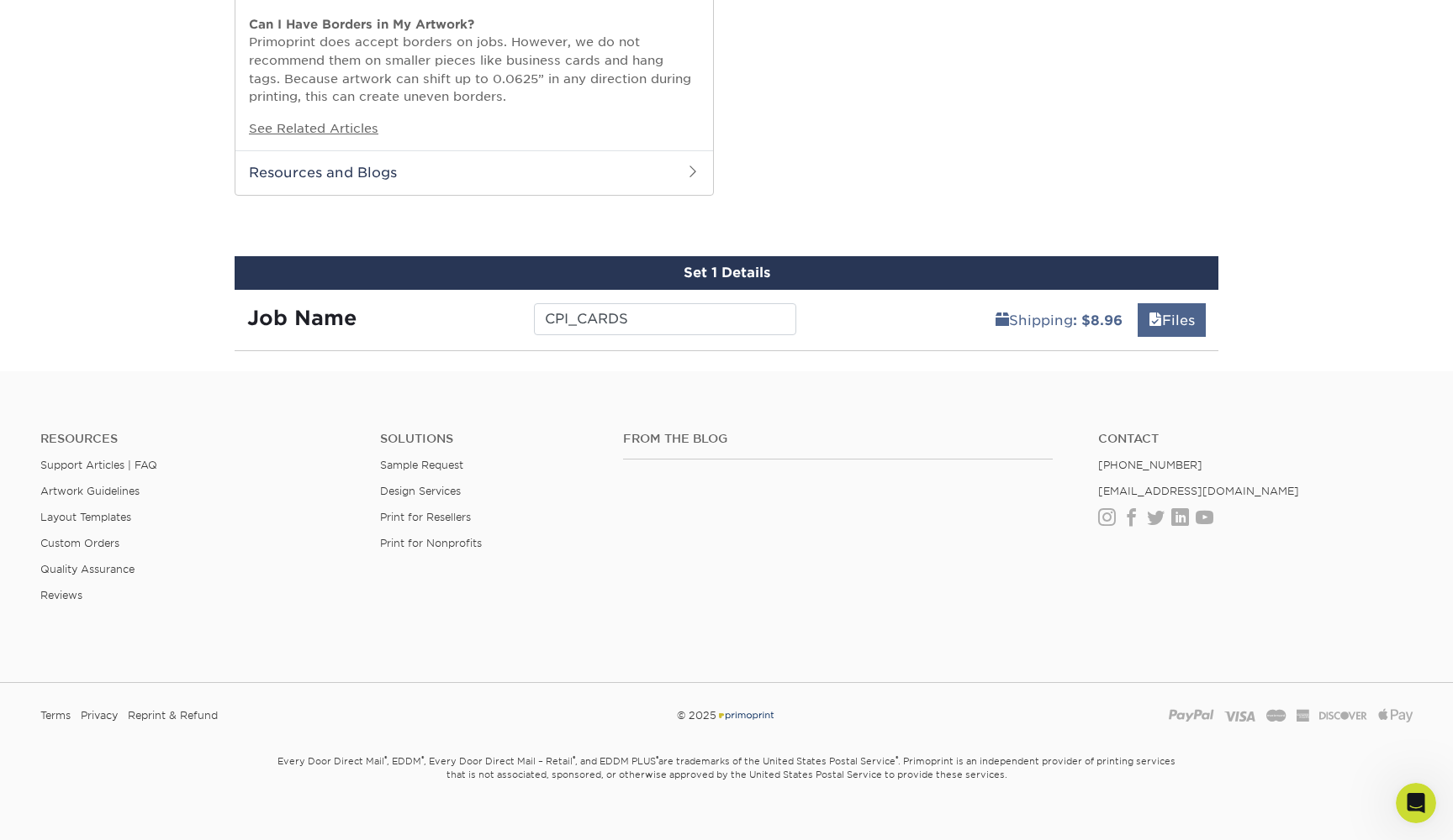
click at [1179, 307] on link "Files" at bounding box center [1172, 320] width 68 height 33
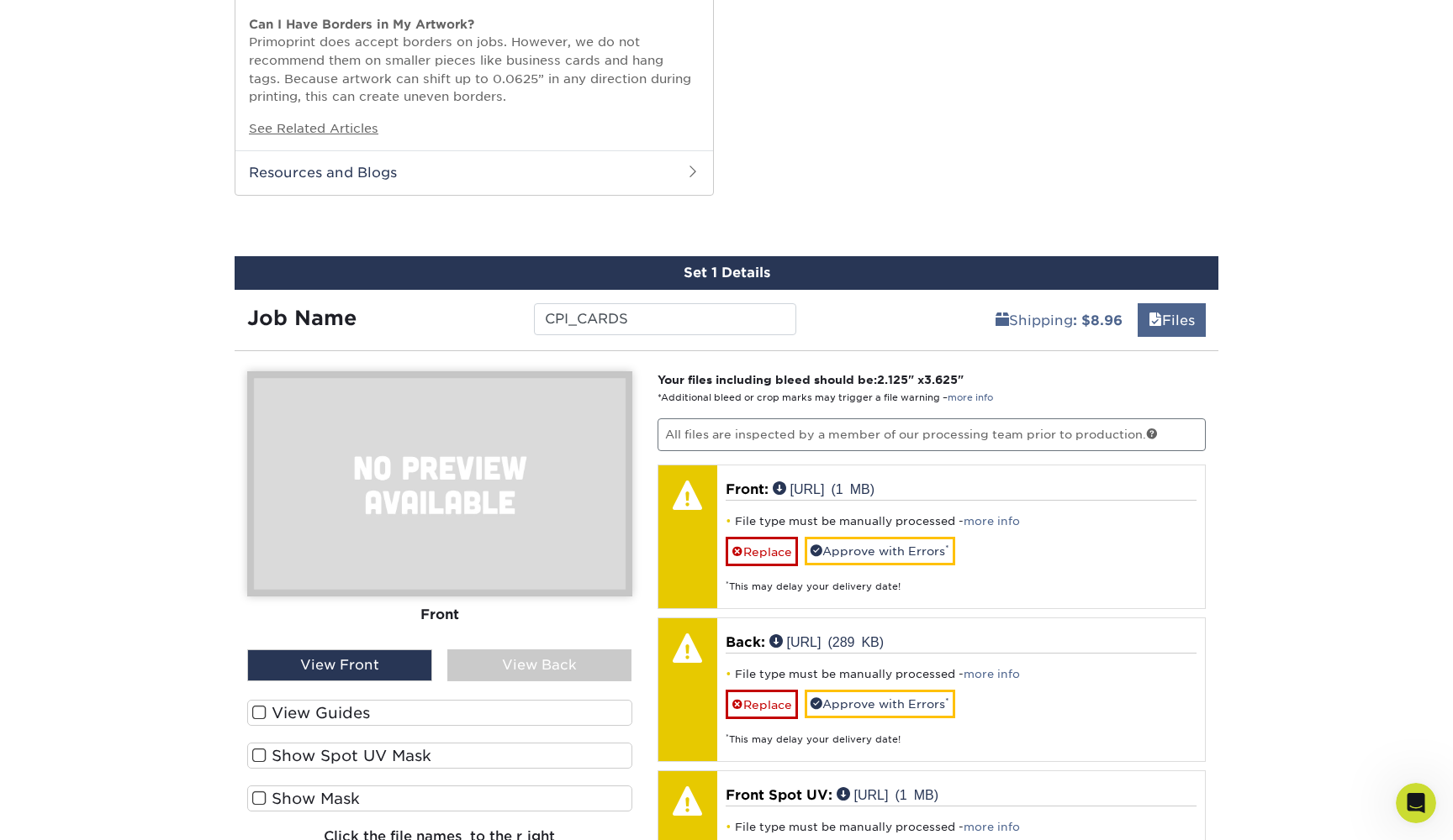
click at [1185, 304] on link "Files" at bounding box center [1172, 320] width 68 height 33
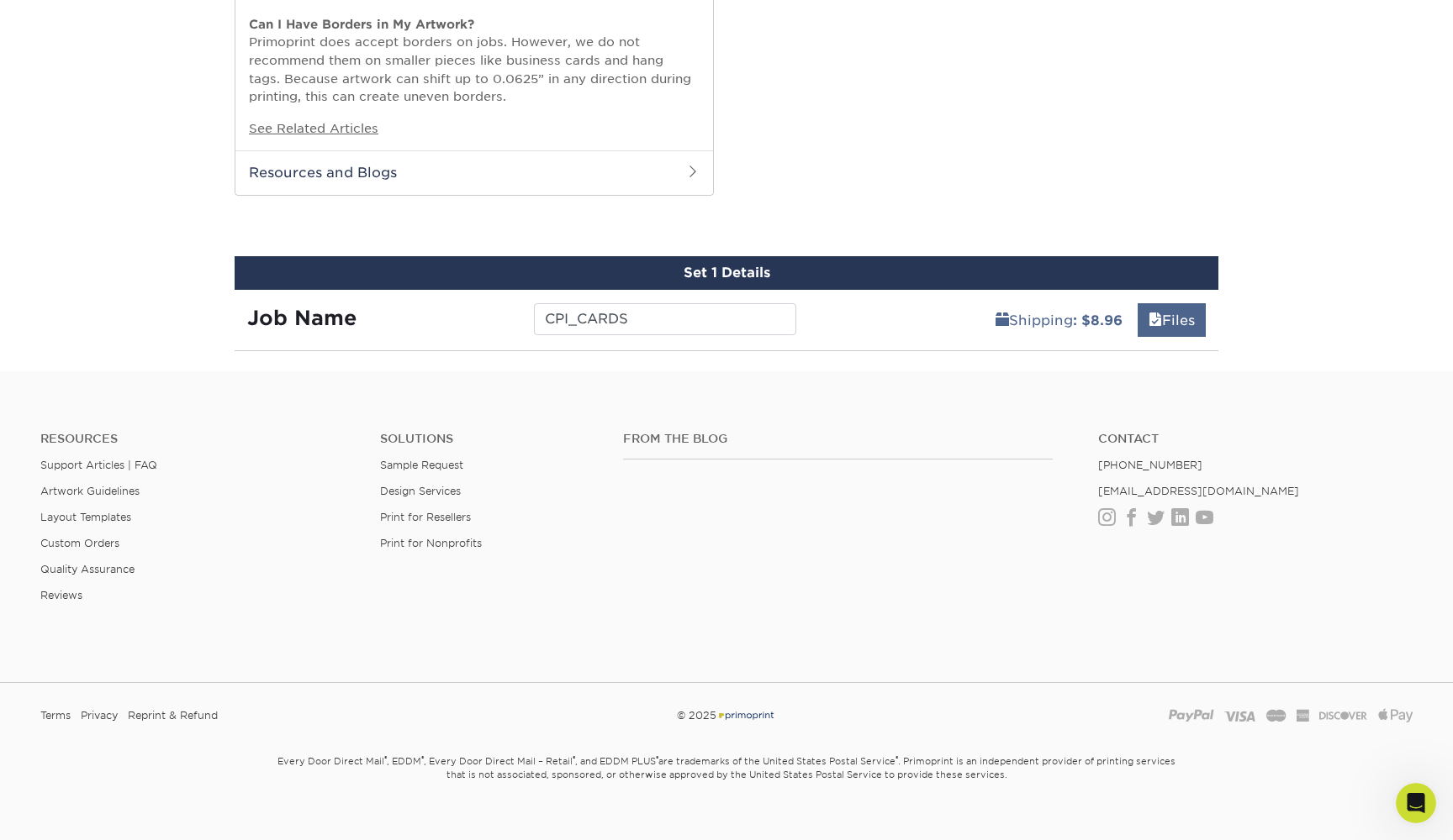
click at [1174, 304] on link "Files" at bounding box center [1172, 320] width 68 height 33
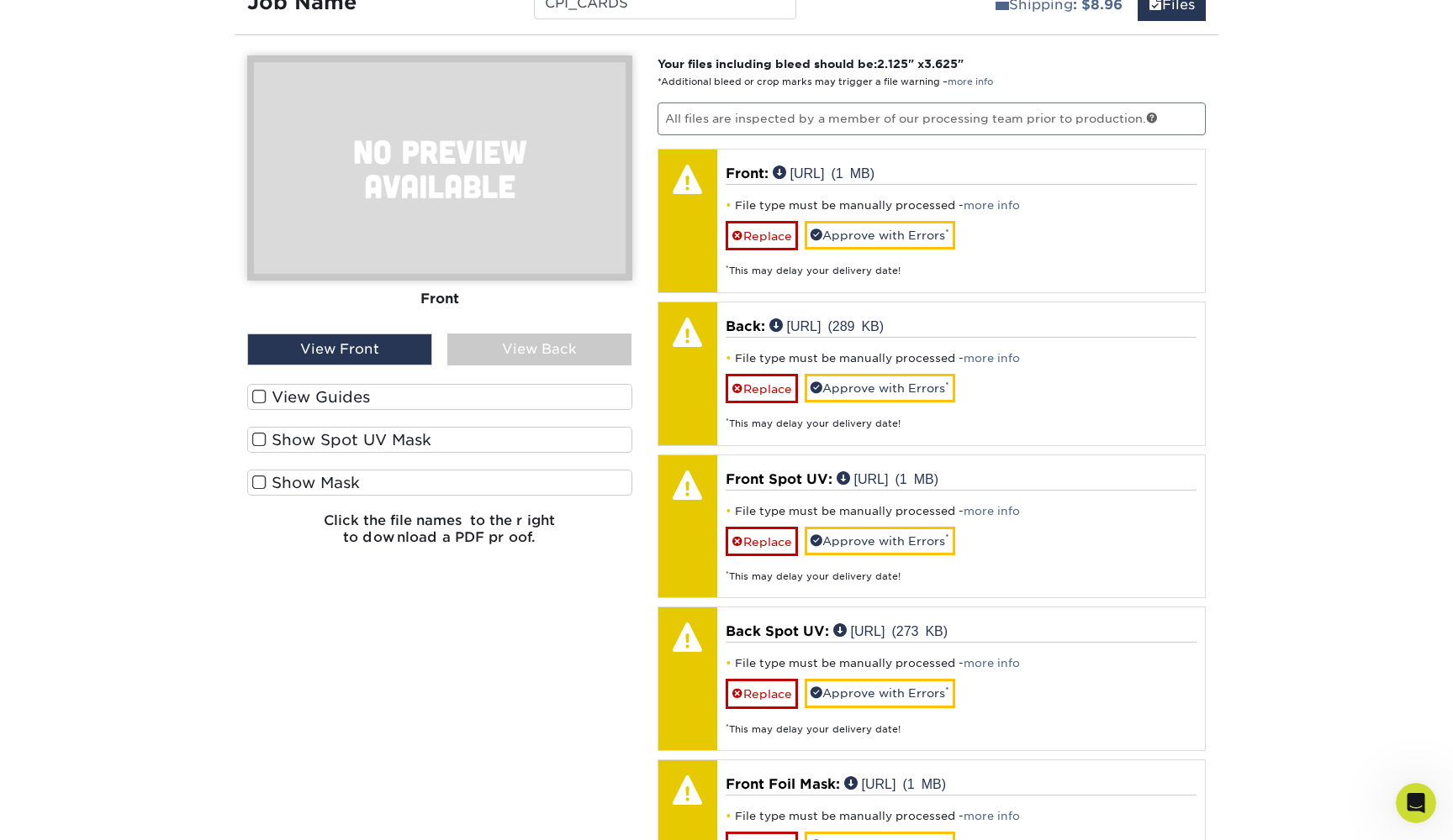
scroll to position [1955, 0]
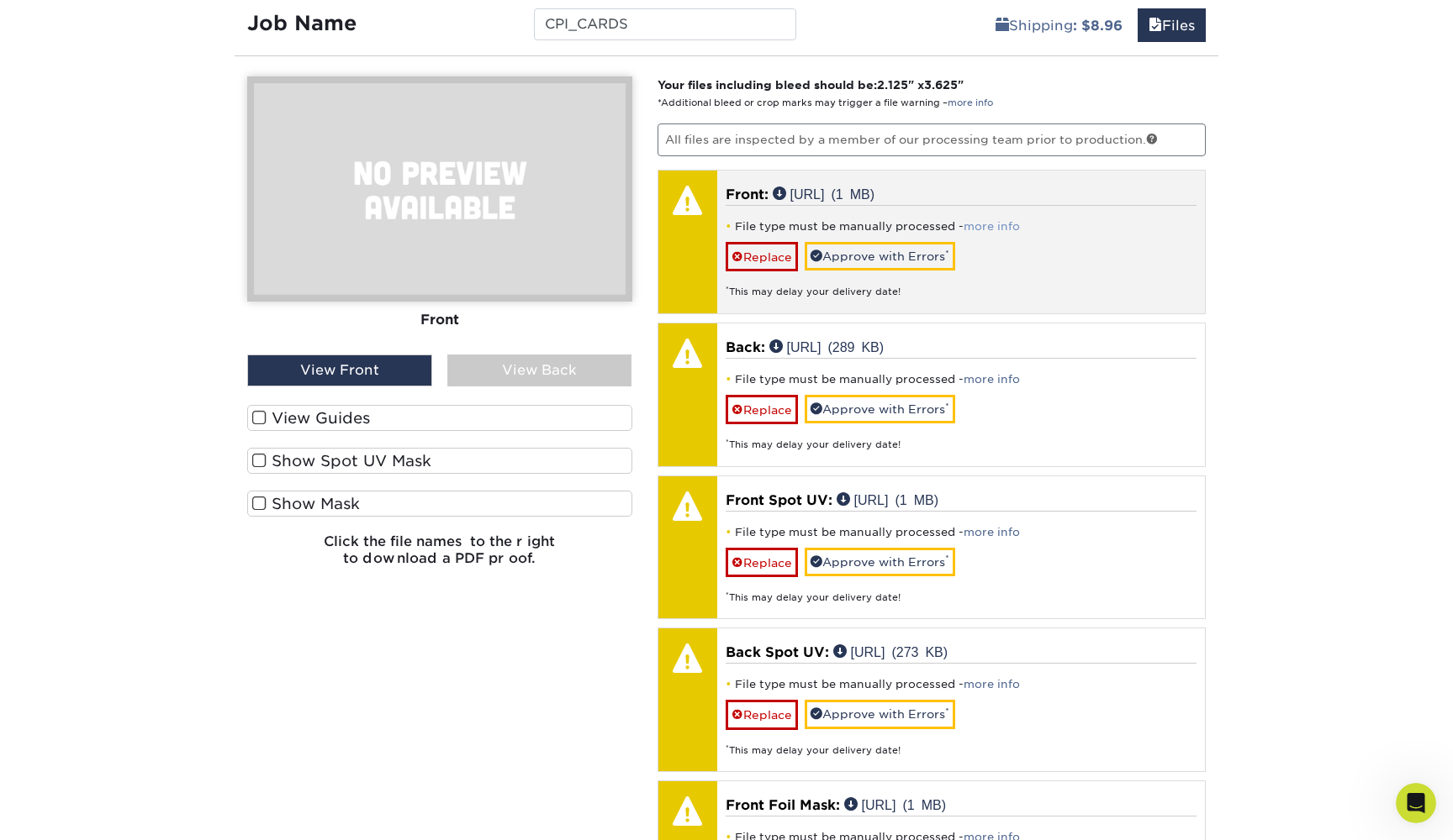
click at [983, 220] on link "more info" at bounding box center [991, 226] width 56 height 12
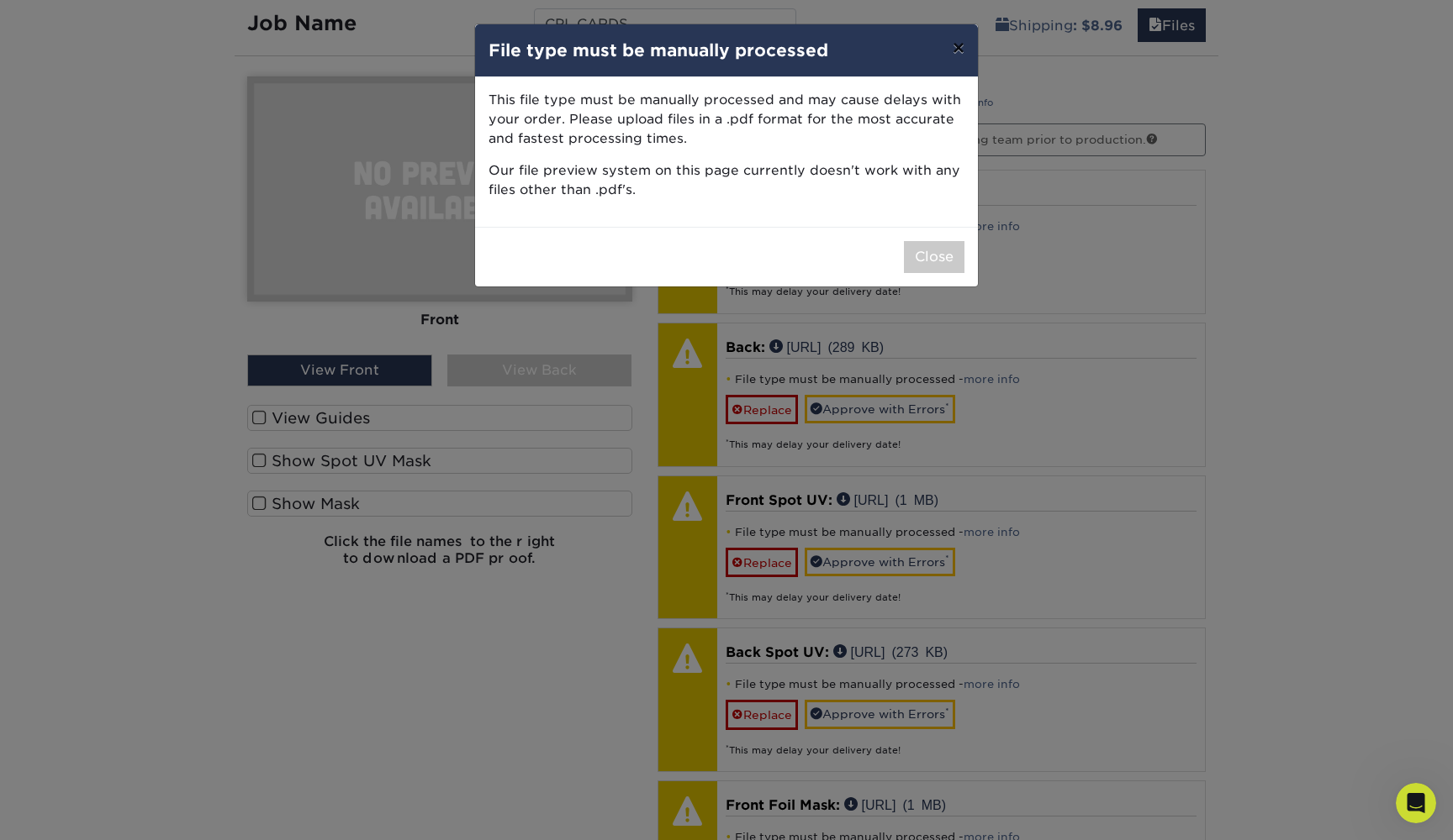
click at [955, 48] on button "×" at bounding box center [958, 48] width 39 height 47
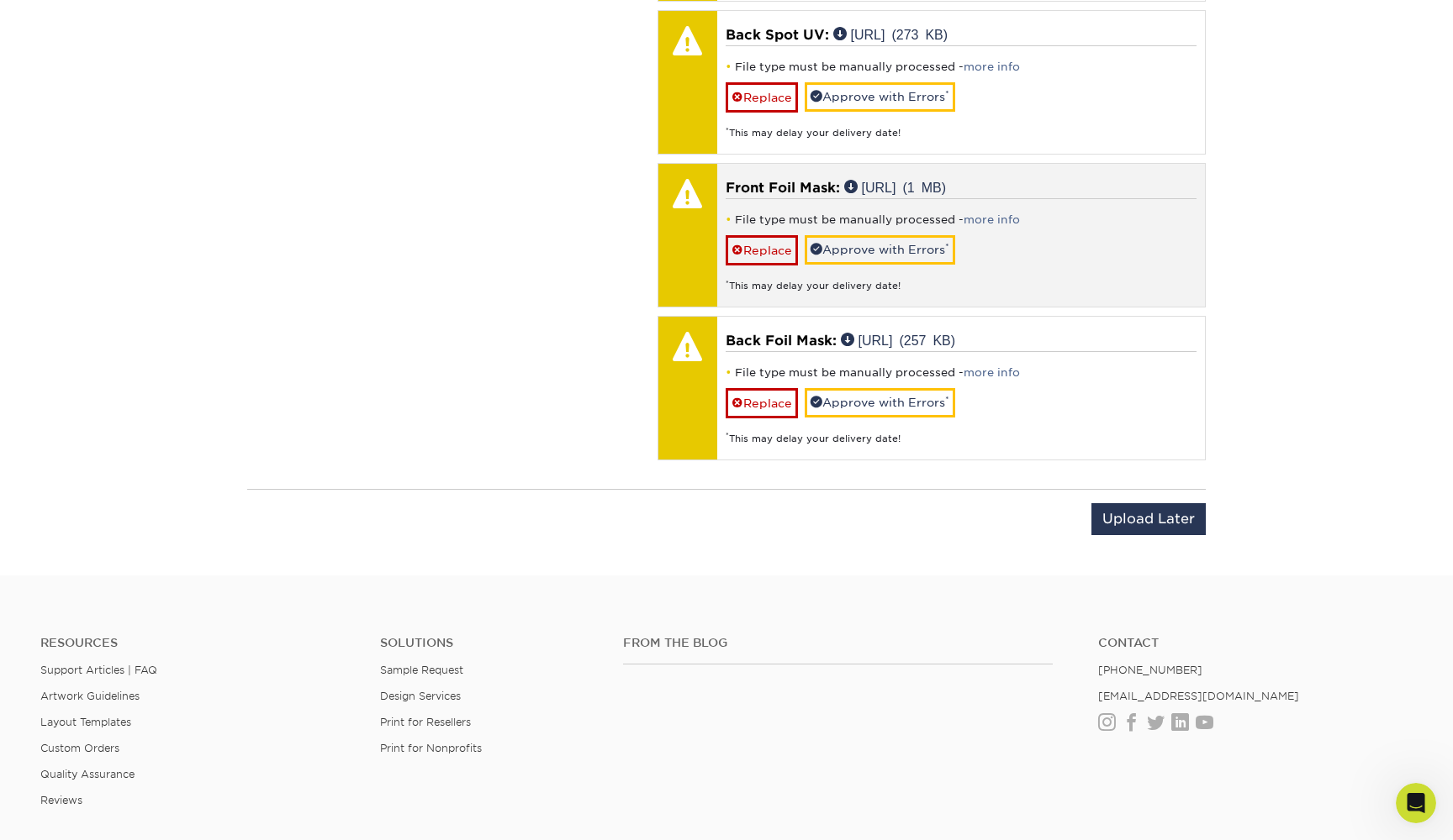
scroll to position [2641, 0]
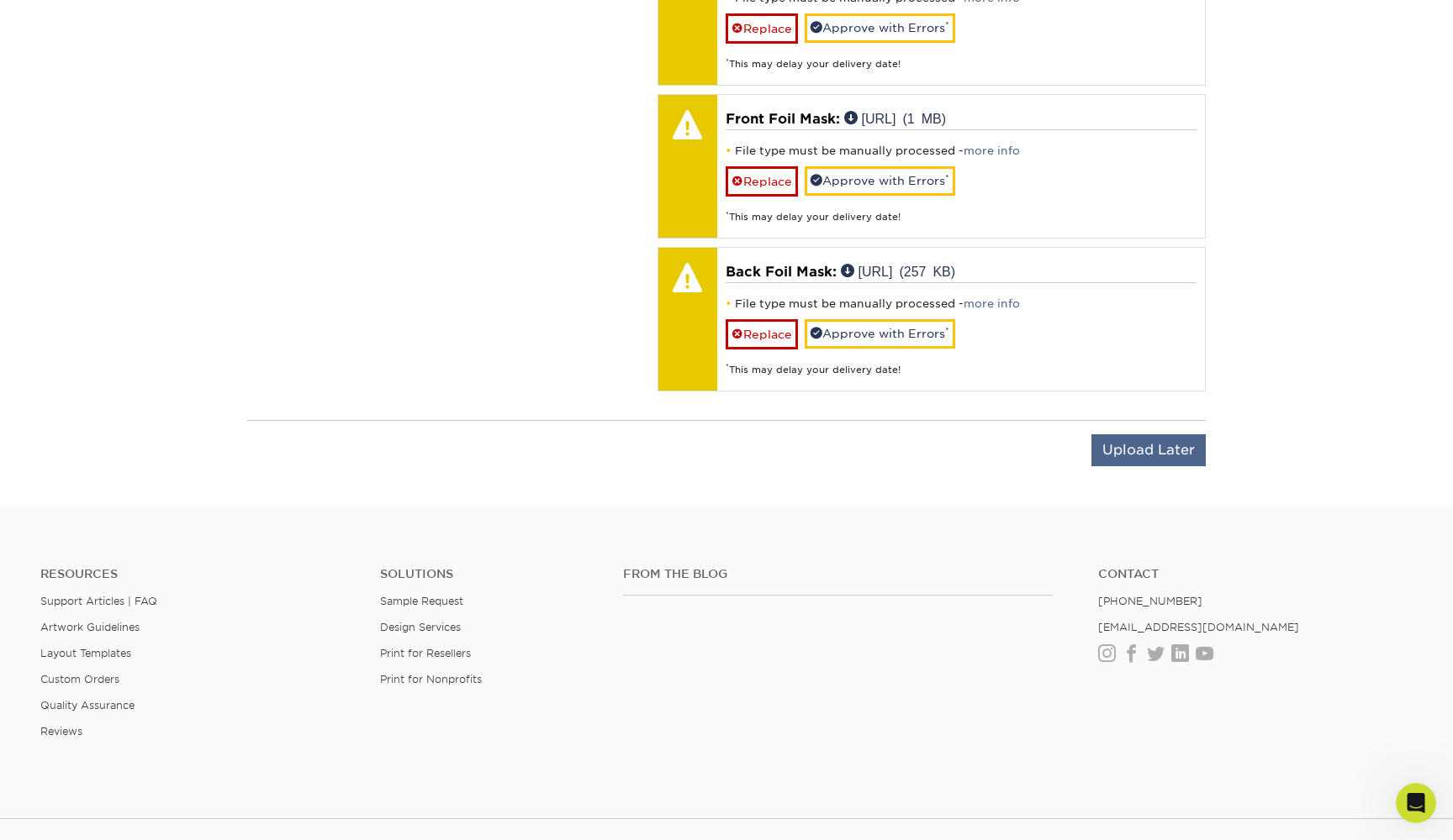
click at [1171, 435] on input "Upload Later" at bounding box center [1148, 451] width 114 height 32
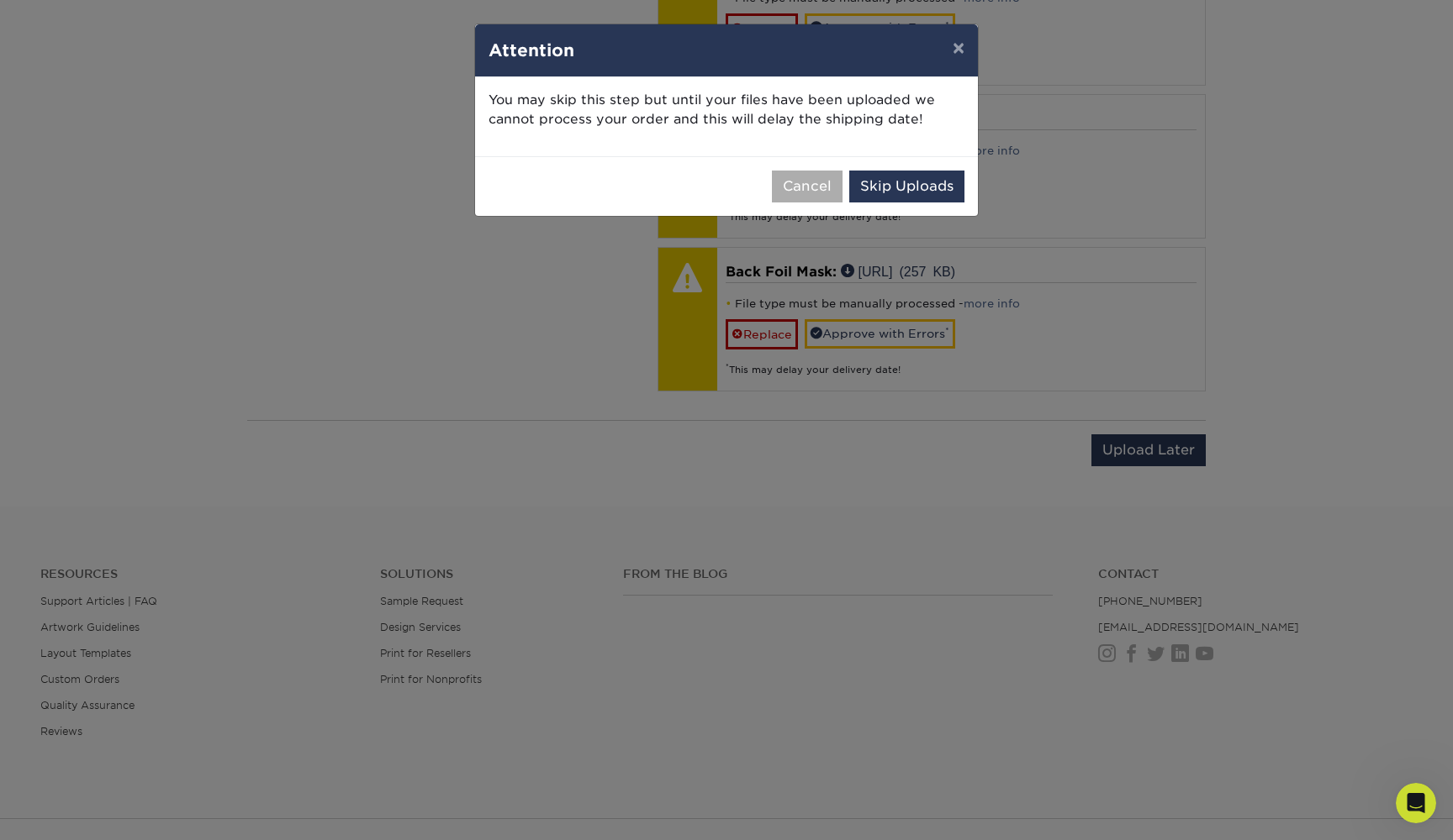
click at [818, 195] on button "Cancel" at bounding box center [807, 187] width 70 height 32
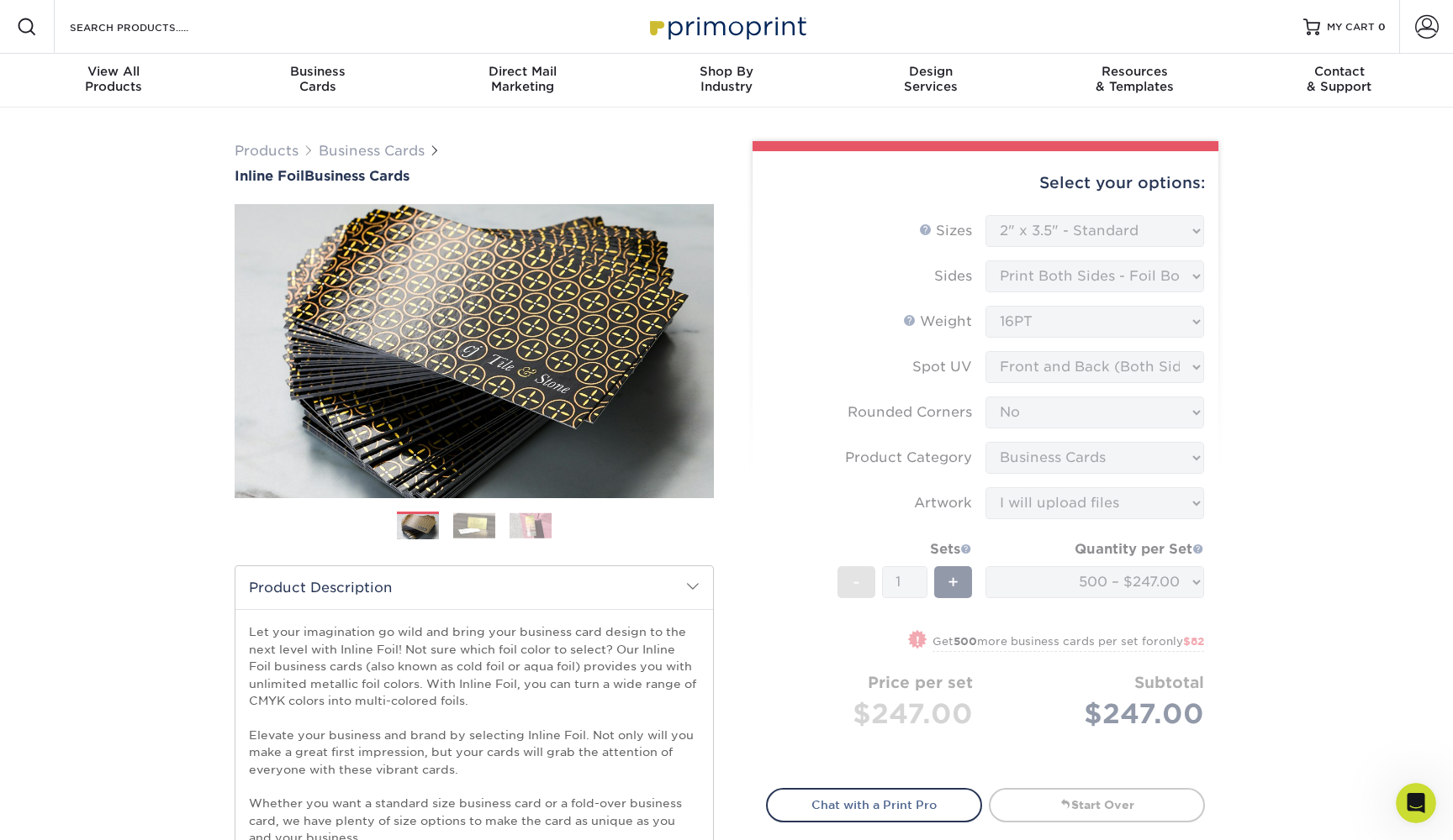
scroll to position [0, 0]
